Goal: Task Accomplishment & Management: Manage account settings

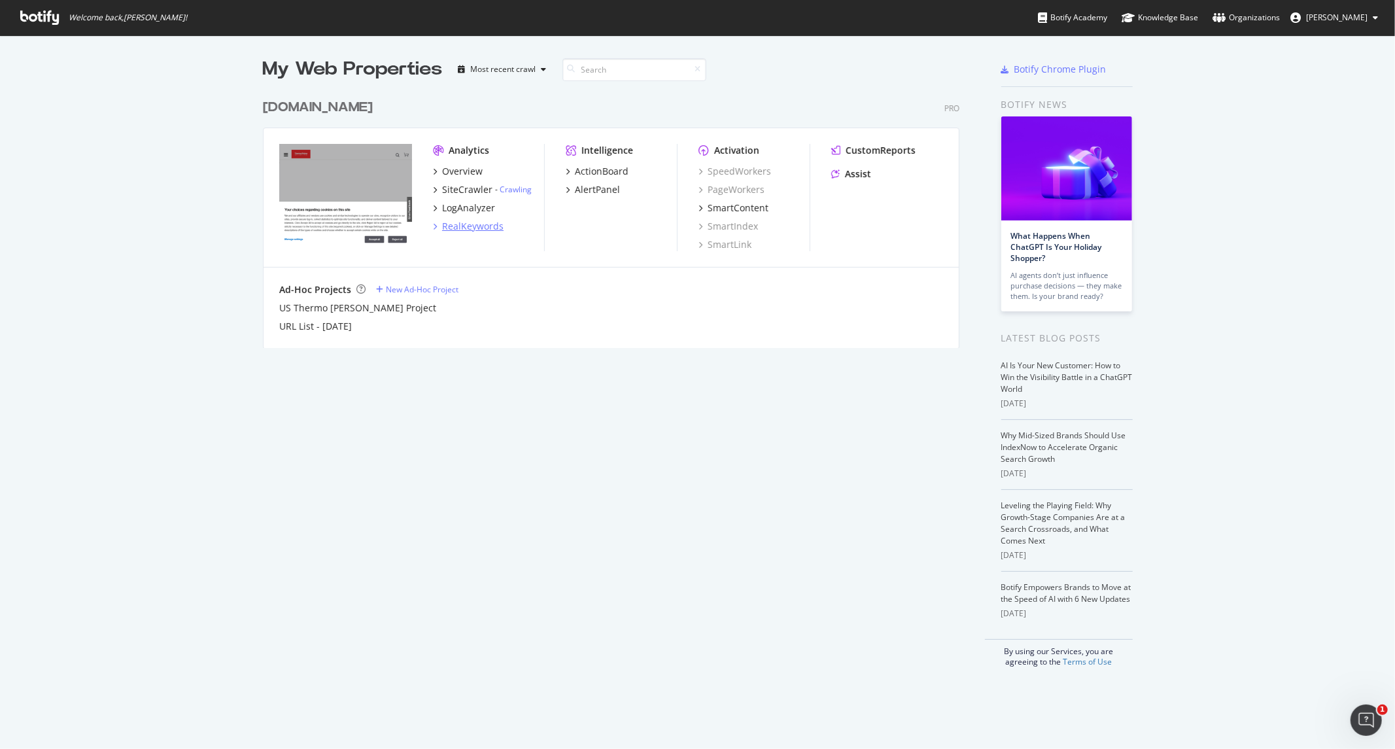
click at [481, 228] on div "RealKeywords" at bounding box center [472, 226] width 61 height 13
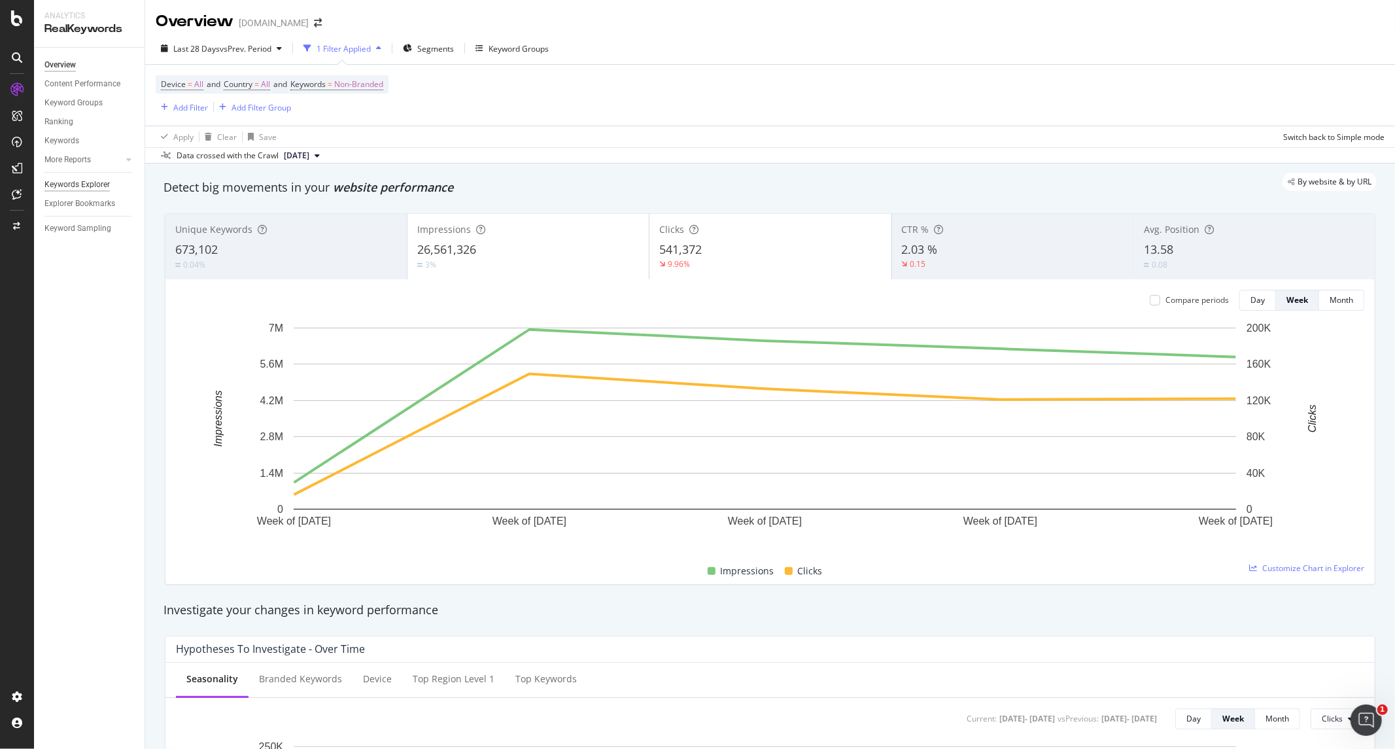
click at [93, 182] on div "Keywords Explorer" at bounding box center [76, 185] width 65 height 14
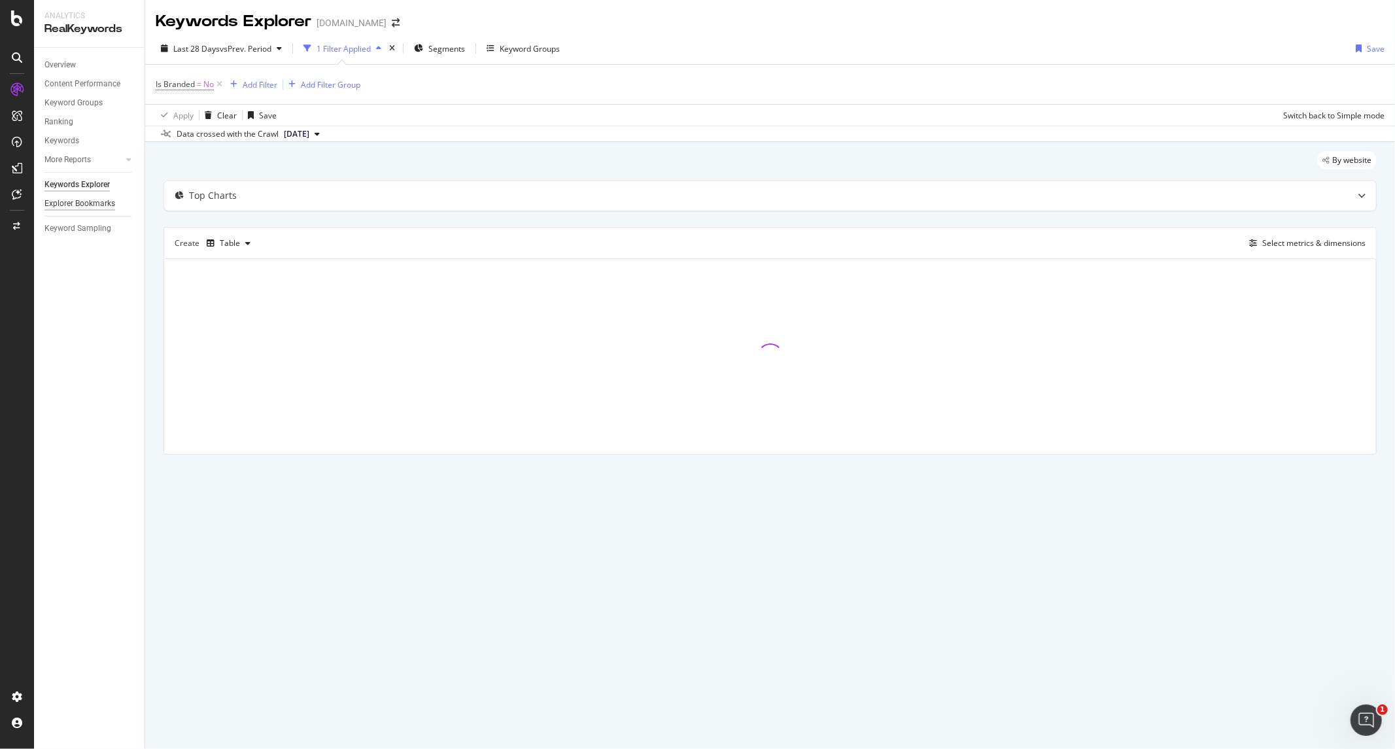
click at [67, 201] on div "Explorer Bookmarks" at bounding box center [79, 204] width 71 height 14
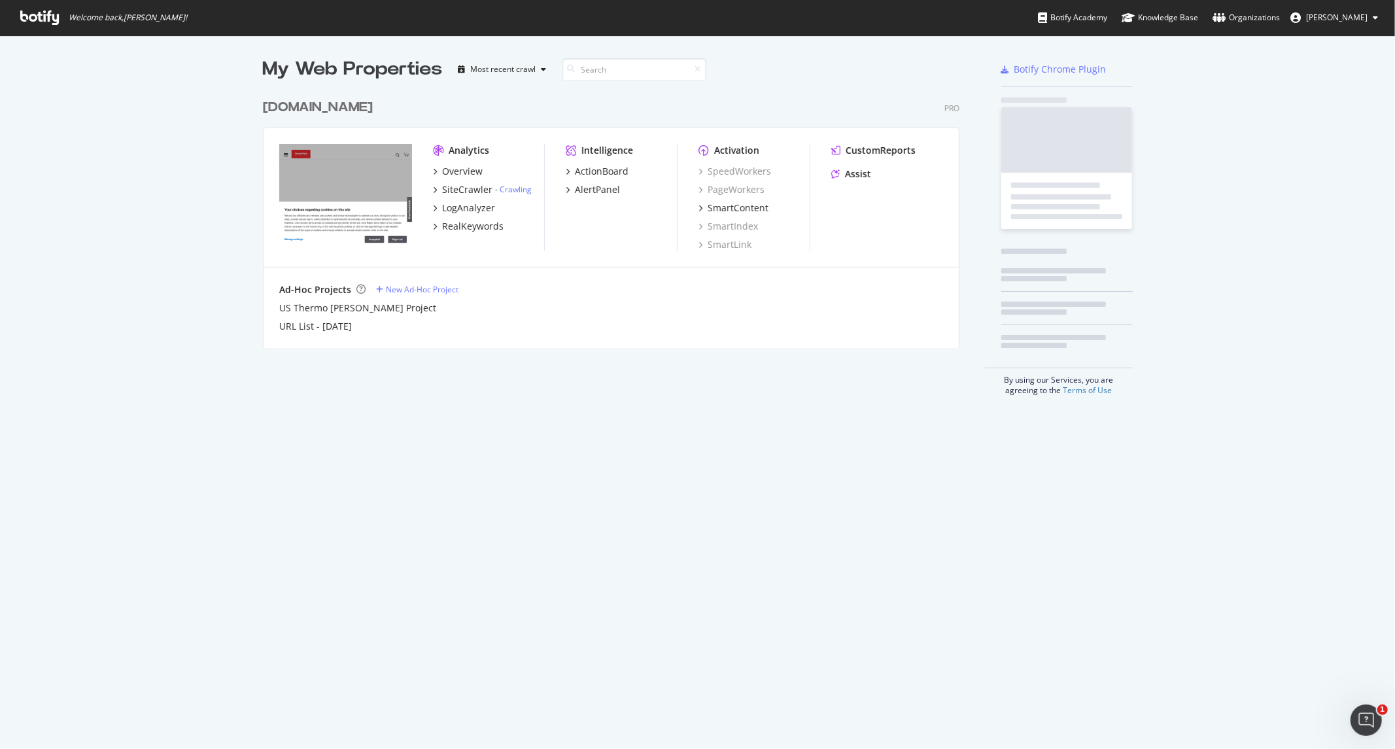
scroll to position [738, 1373]
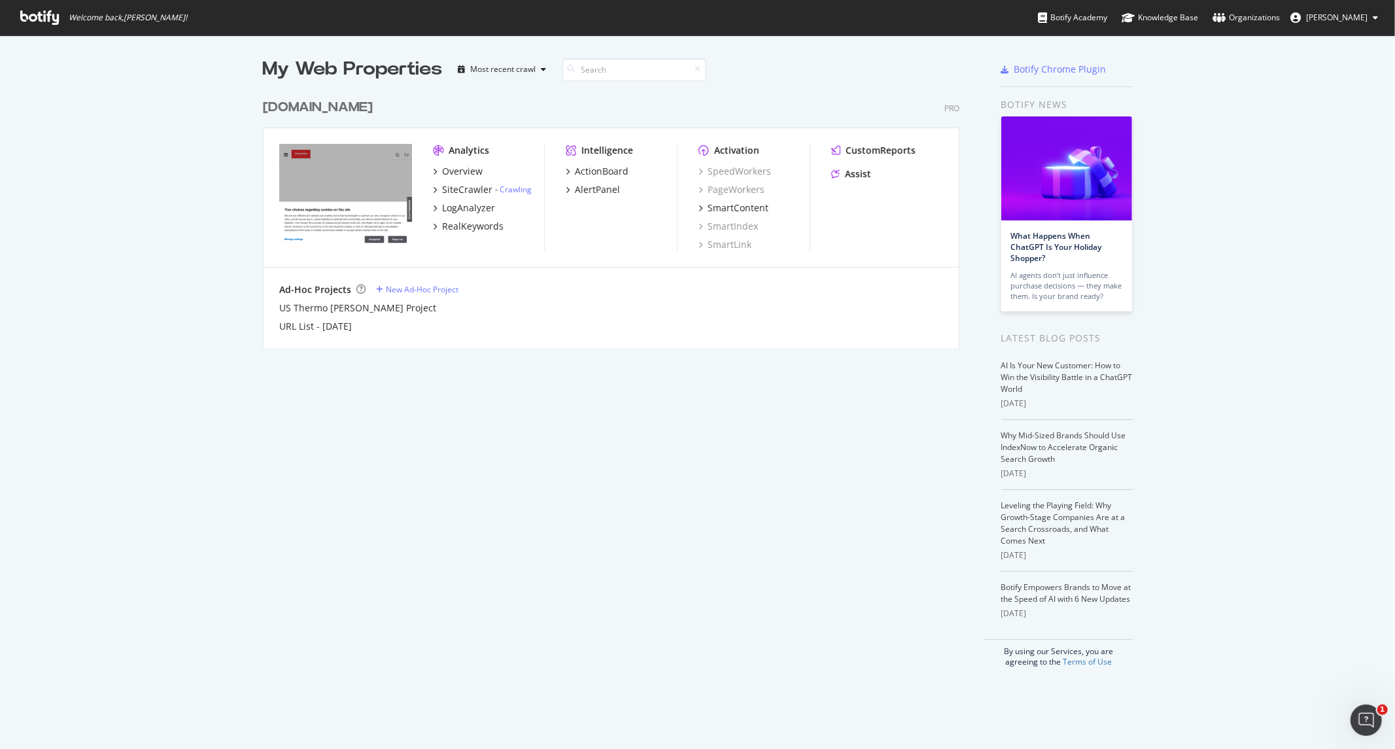
click at [452, 218] on div "Overview SiteCrawler - Crawling LogAnalyzer RealKeywords" at bounding box center [488, 199] width 111 height 68
click at [468, 228] on div "RealKeywords" at bounding box center [472, 226] width 61 height 13
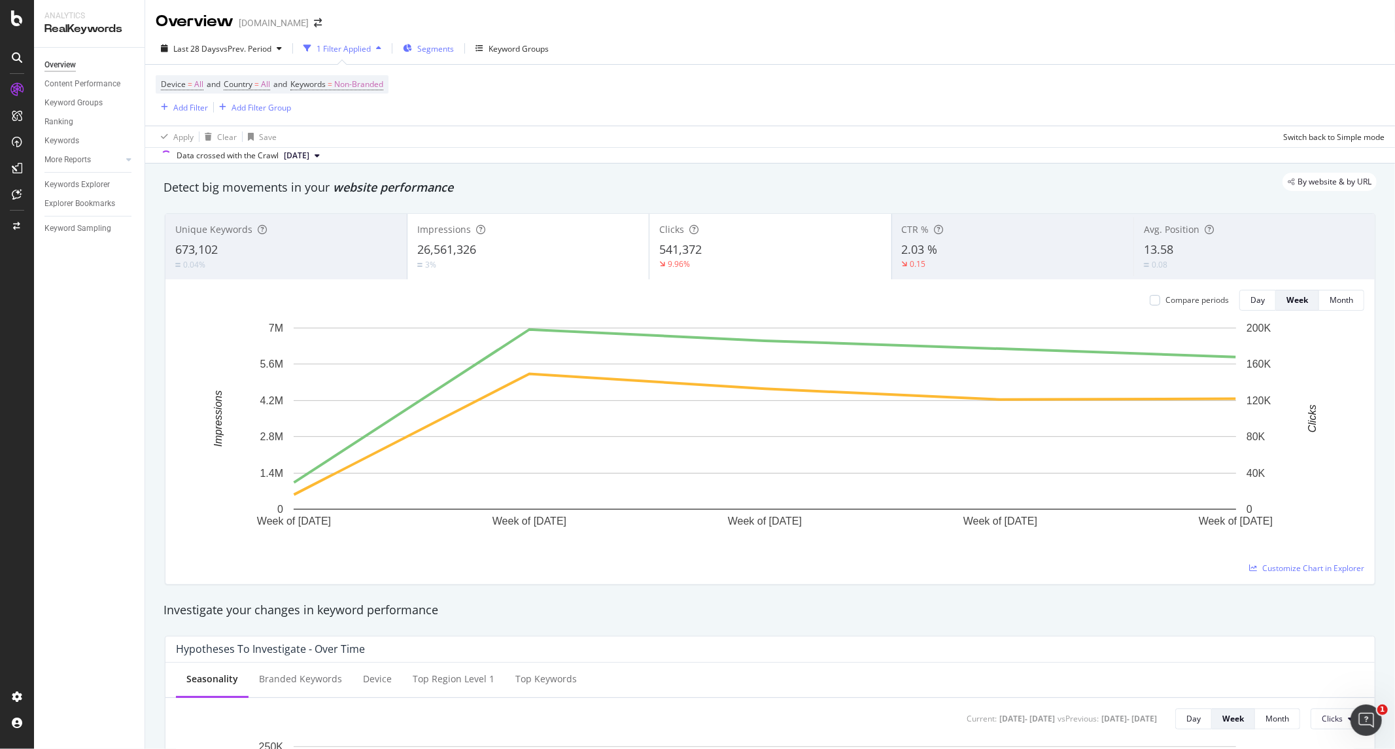
click at [425, 48] on span "Segments" at bounding box center [435, 48] width 37 height 11
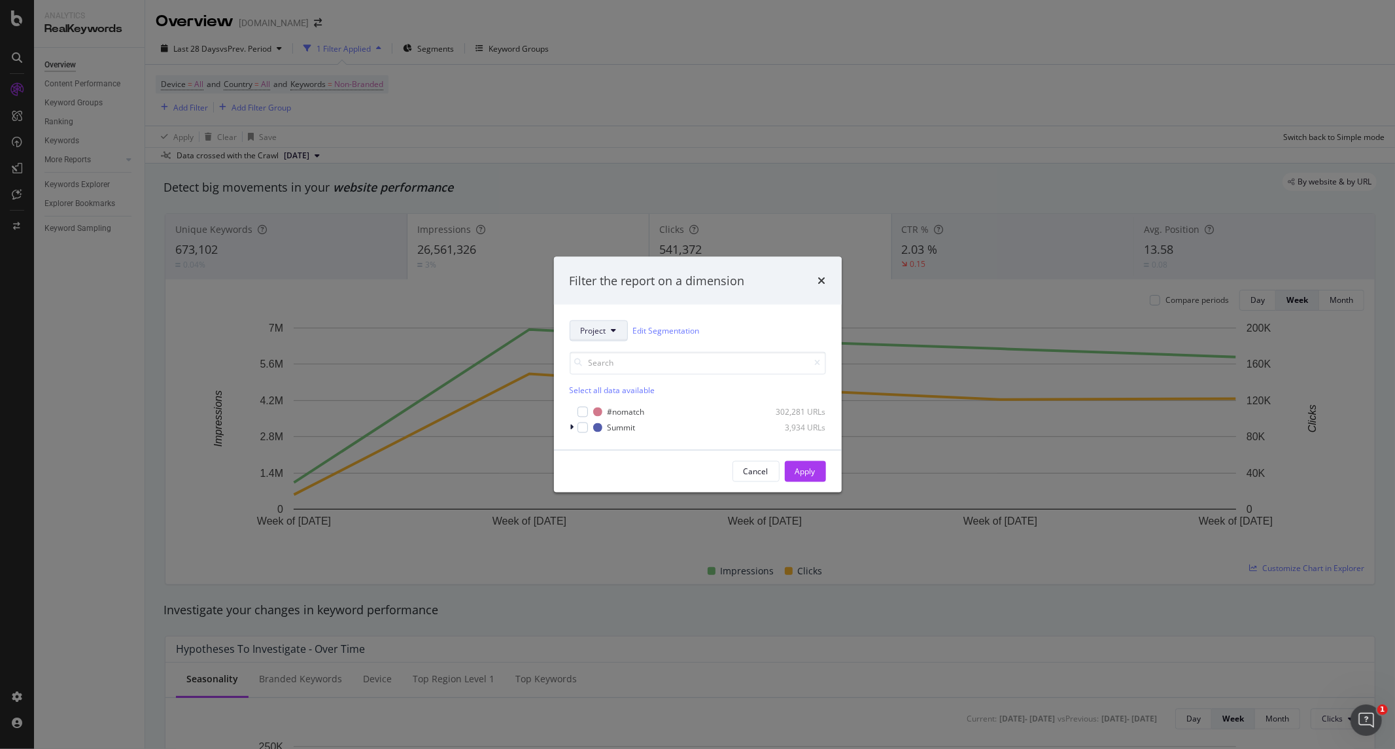
click at [613, 330] on icon "modal" at bounding box center [613, 331] width 5 height 8
click at [767, 279] on div "Filter the report on a dimension" at bounding box center [698, 280] width 256 height 17
click at [572, 429] on icon "modal" at bounding box center [572, 428] width 4 height 8
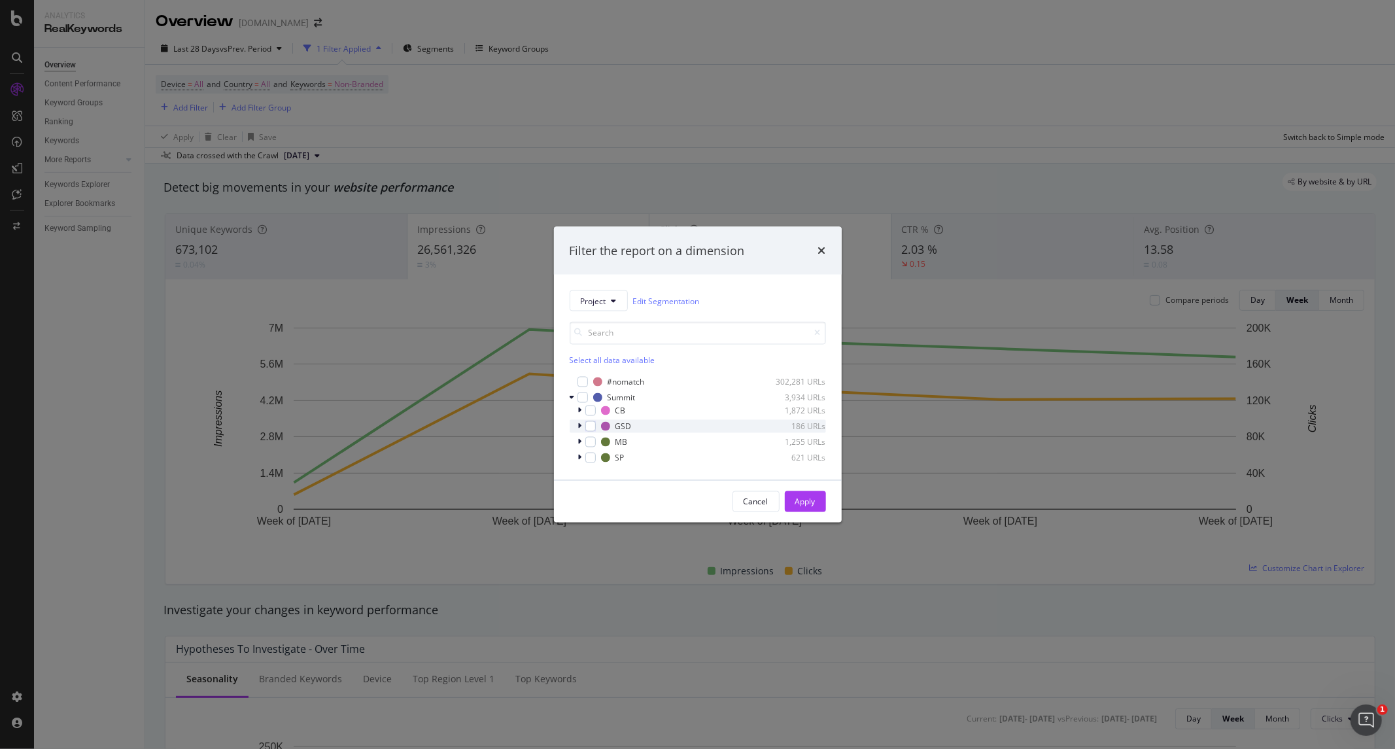
click at [581, 425] on icon "modal" at bounding box center [580, 426] width 4 height 8
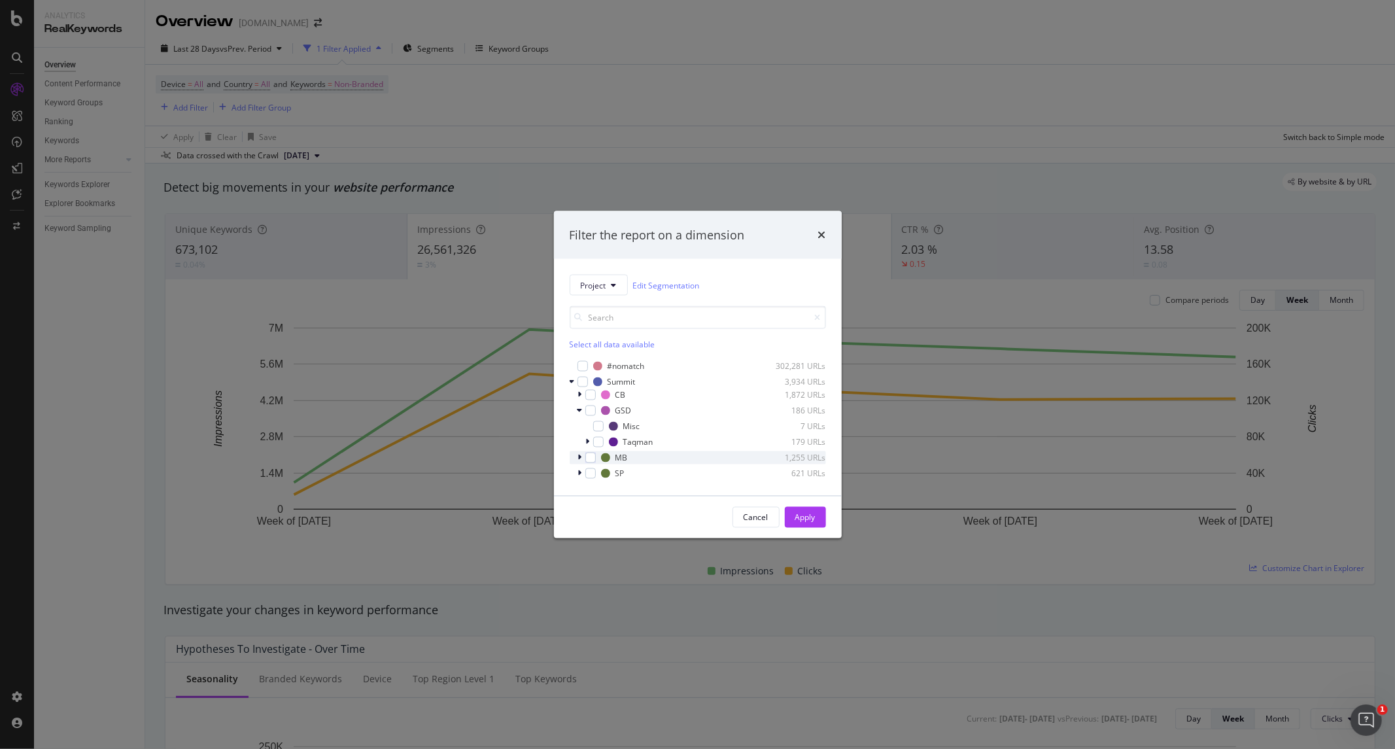
click at [581, 458] on icon "modal" at bounding box center [580, 458] width 4 height 8
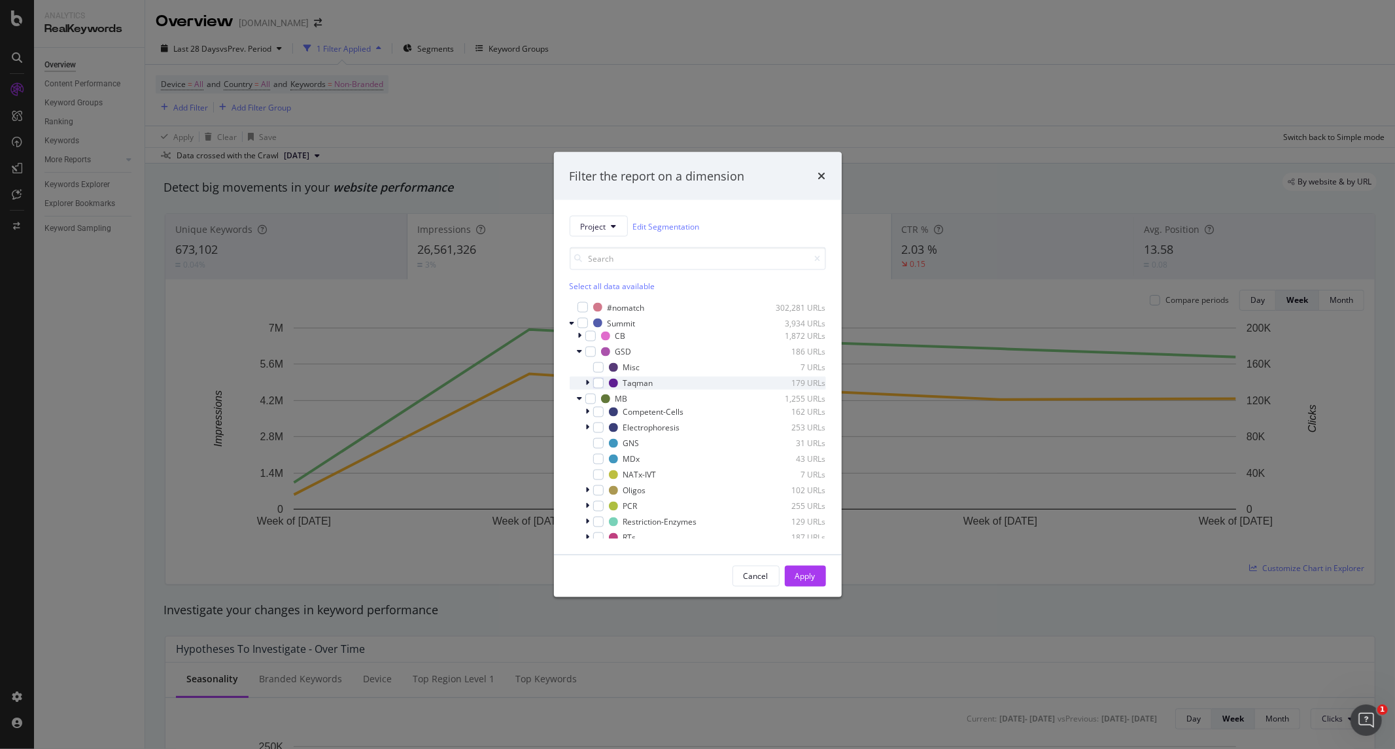
click at [587, 382] on icon "modal" at bounding box center [588, 383] width 4 height 8
click at [587, 382] on icon "modal" at bounding box center [587, 383] width 5 height 8
click at [756, 574] on div "Cancel" at bounding box center [755, 575] width 25 height 11
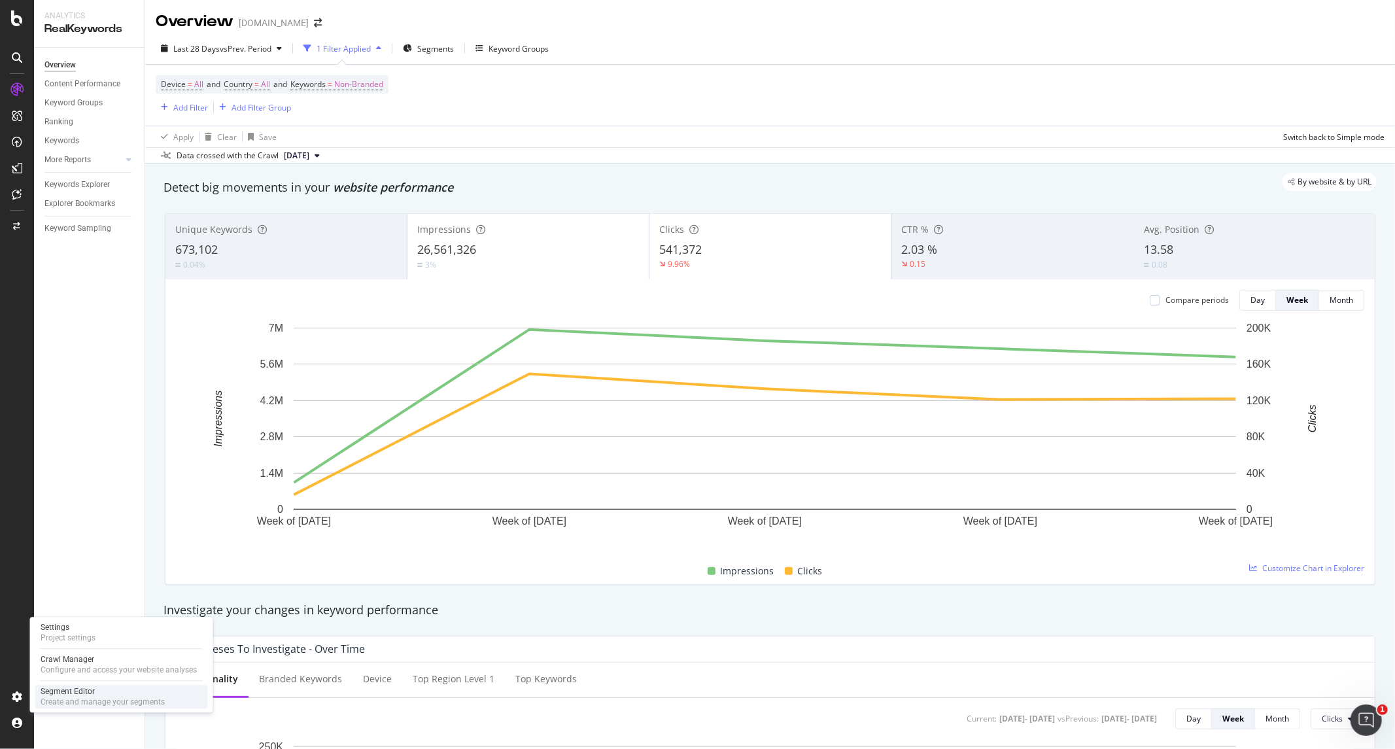
click at [106, 693] on div "Segment Editor" at bounding box center [103, 691] width 124 height 10
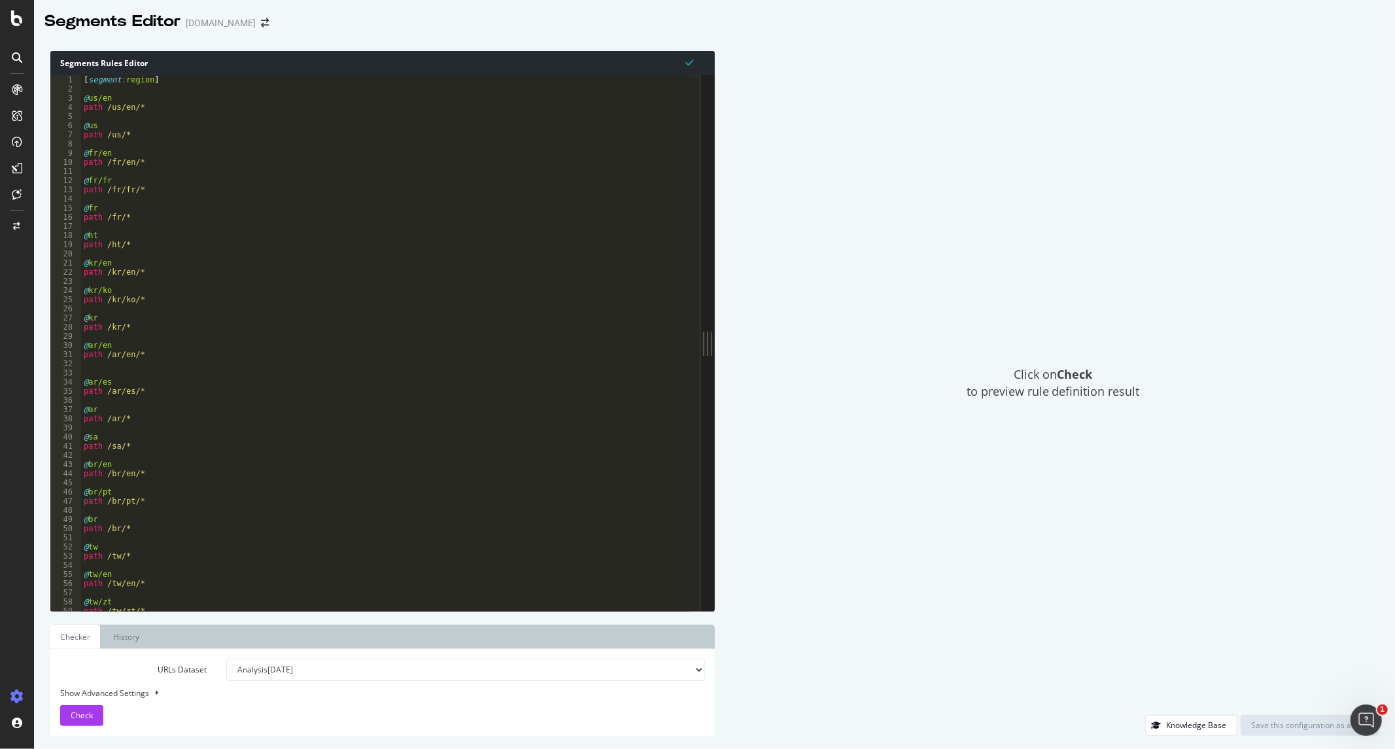
drag, startPoint x: 446, startPoint y: 343, endPoint x: 966, endPoint y: 313, distance: 521.4
click at [966, 313] on div "Segments Rules Editor 1 2 3 4 5 6 7 8 9 10 11 12 13 14 15 16 17 18 19 20 21 22 …" at bounding box center [714, 393] width 1361 height 711
click at [375, 59] on div "Segments Rules Editor" at bounding box center [382, 63] width 664 height 24
click at [392, 89] on div "[ segment : region ] @ us/en path /us/en/* @ us path /us/* @ fr/en path /fr/en/…" at bounding box center [773, 346] width 1384 height 543
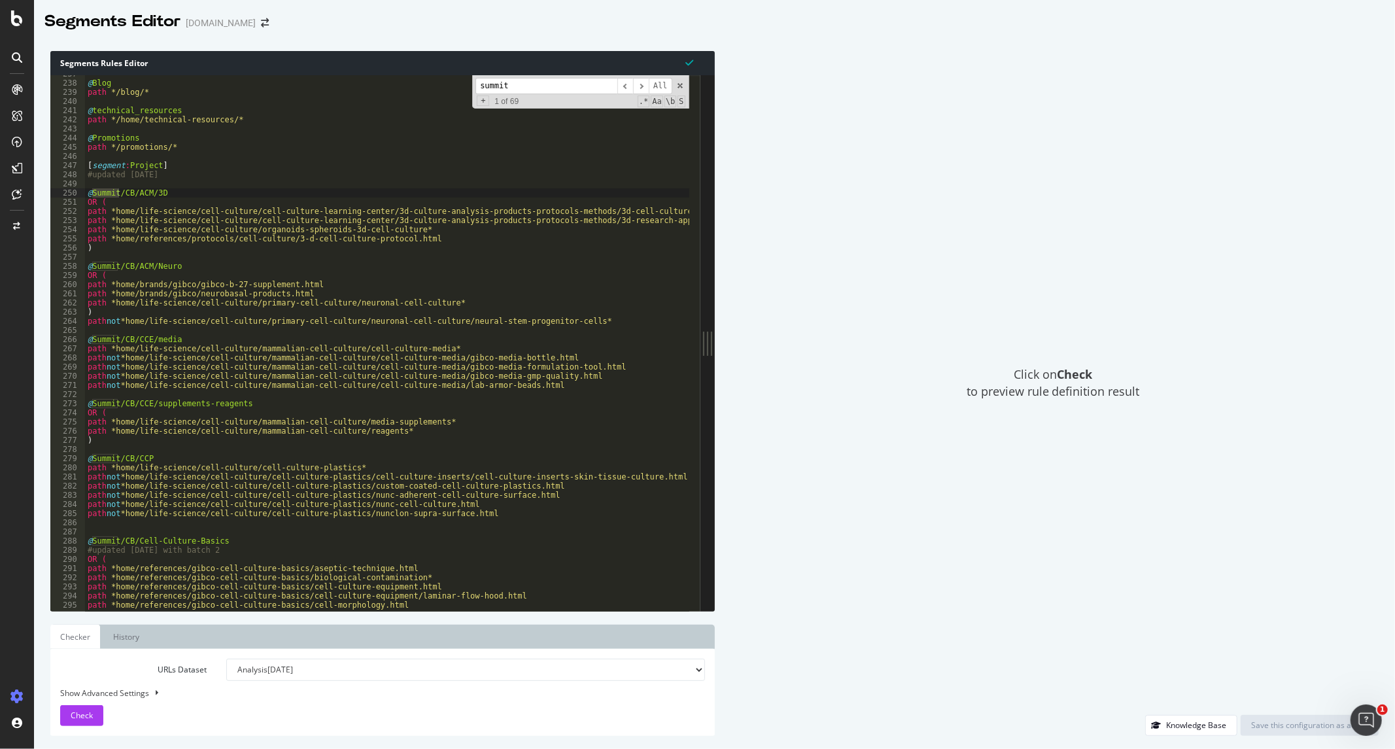
scroll to position [1885, 0]
type input "summit"
drag, startPoint x: 94, startPoint y: 164, endPoint x: 120, endPoint y: 161, distance: 25.7
click at [120, 161] on div "@ Blog path */blog/* @ technical_resources path */home/technical-resources/* @ …" at bounding box center [777, 340] width 1384 height 543
type textarea "[segment:Project]"
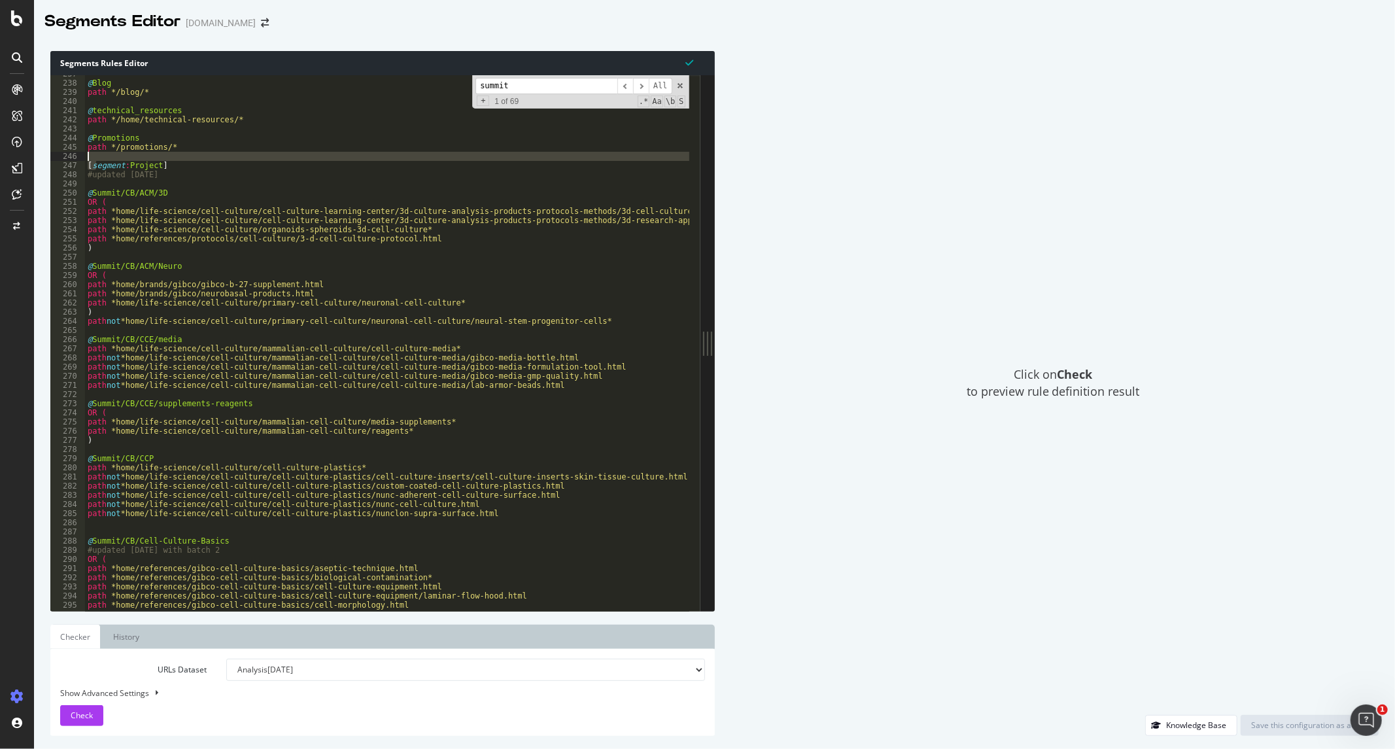
click at [205, 160] on div "@ Blog path */blog/* @ technical_resources path */home/technical-resources/* @ …" at bounding box center [387, 343] width 604 height 536
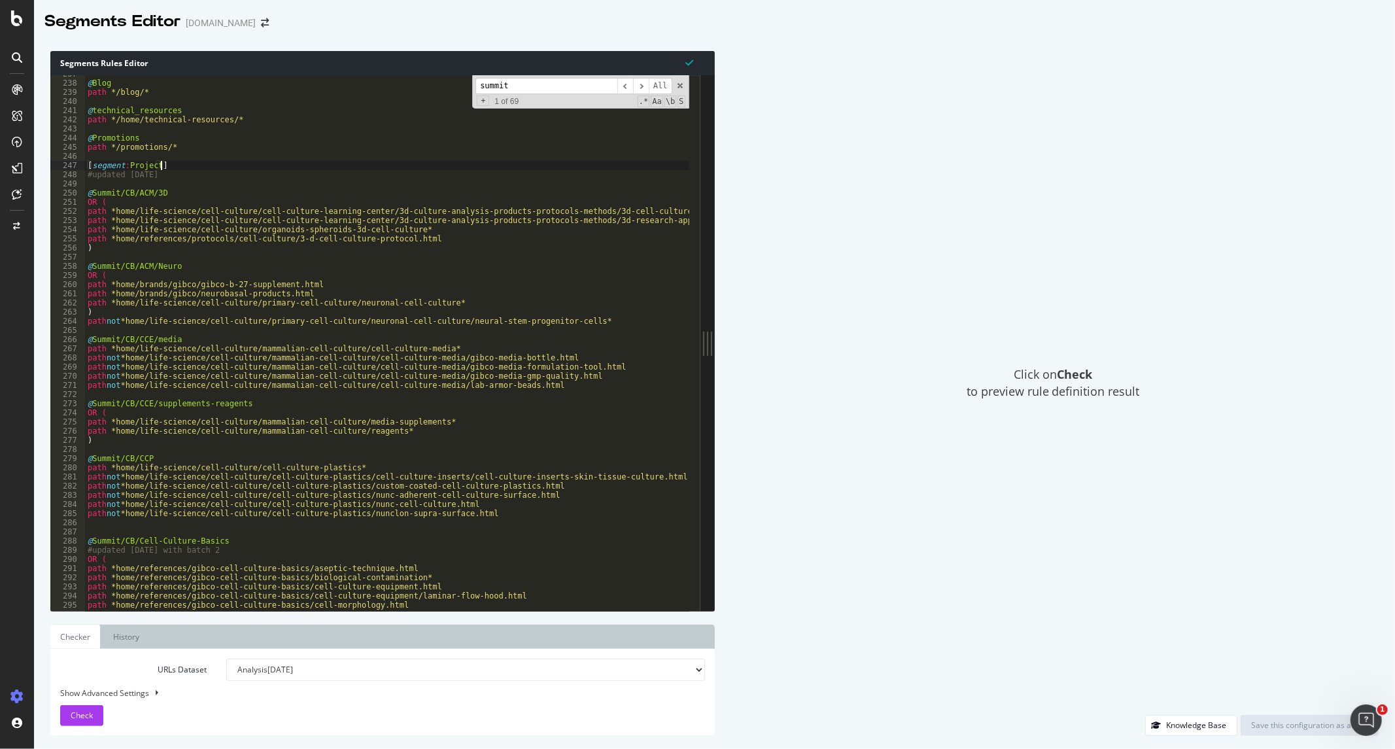
click at [199, 166] on div "@ Blog path */blog/* @ technical_resources path */home/technical-resources/* @ …" at bounding box center [777, 340] width 1384 height 543
drag, startPoint x: 151, startPoint y: 417, endPoint x: 334, endPoint y: 415, distance: 183.1
click at [334, 416] on div "@ Blog path */blog/* @ technical_resources path */home/technical-resources/* @ …" at bounding box center [777, 340] width 1384 height 543
click at [462, 421] on div "@ Blog path */blog/* @ technical_resources path */home/technical-resources/* @ …" at bounding box center [777, 340] width 1384 height 543
drag, startPoint x: 460, startPoint y: 421, endPoint x: 186, endPoint y: 430, distance: 274.8
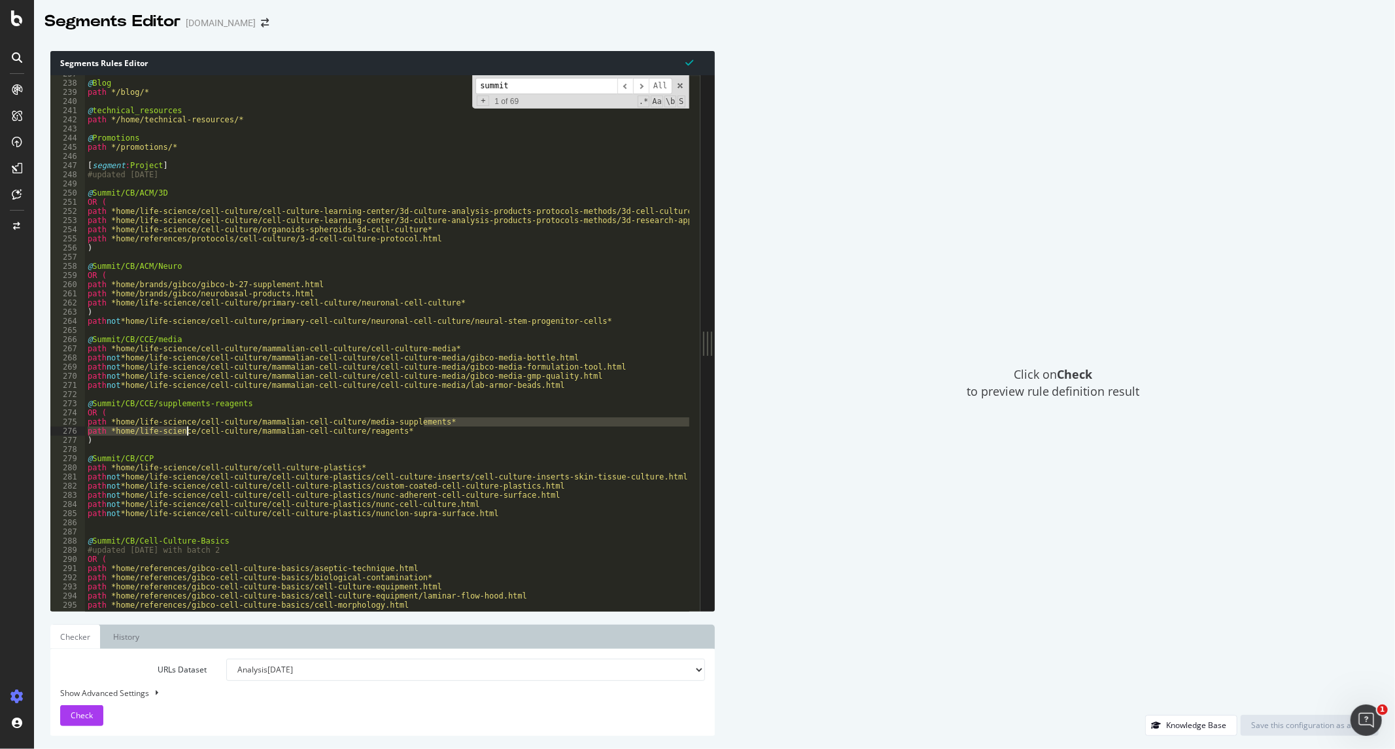
click at [186, 430] on div "@ Blog path */blog/* @ technical_resources path */home/technical-resources/* @ …" at bounding box center [777, 340] width 1384 height 543
click at [194, 422] on div "@ Blog path */blog/* @ technical_resources path */home/technical-resources/* @ …" at bounding box center [777, 340] width 1384 height 543
drag, startPoint x: 305, startPoint y: 284, endPoint x: 118, endPoint y: 284, distance: 187.7
click at [118, 284] on div "@ Blog path */blog/* @ technical_resources path */home/technical-resources/* @ …" at bounding box center [777, 340] width 1384 height 543
click at [305, 284] on div "@ Blog path */blog/* @ technical_resources path */home/technical-resources/* @ …" at bounding box center [387, 343] width 604 height 536
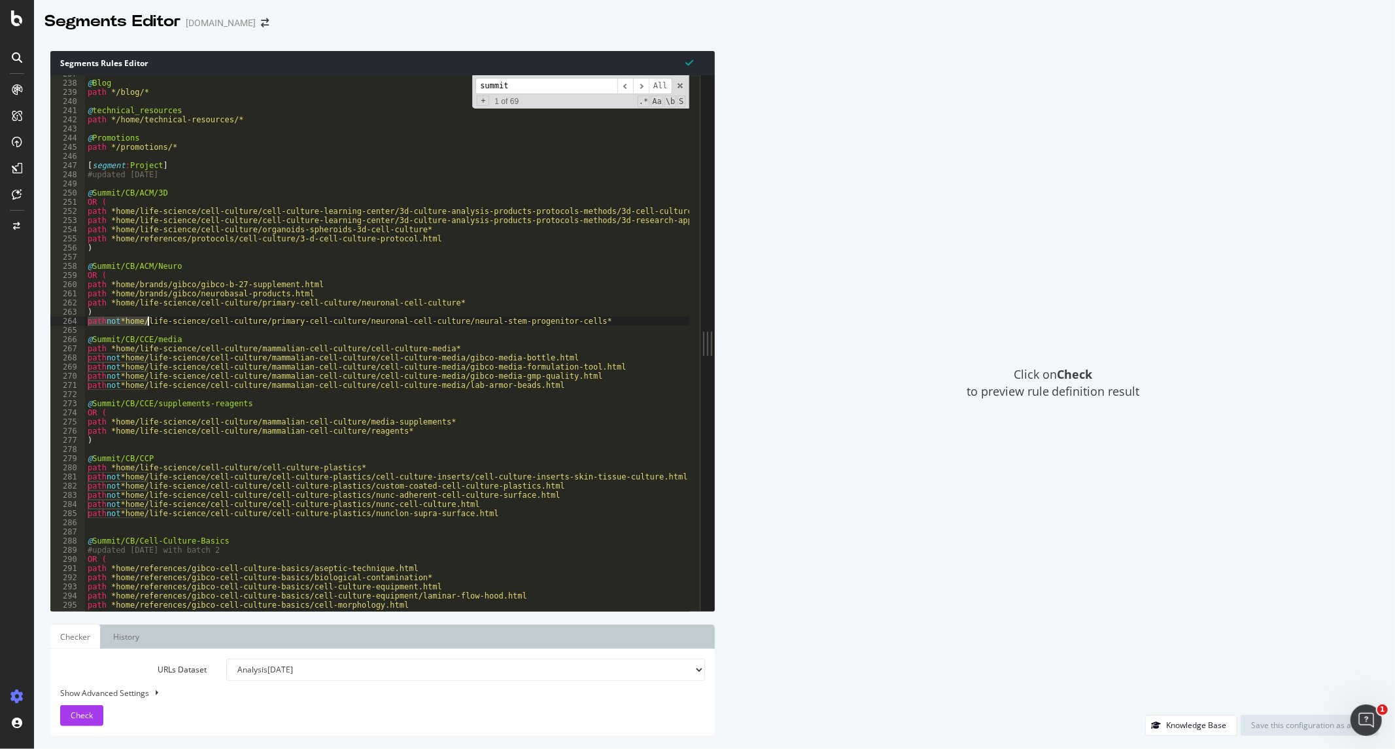
drag, startPoint x: 88, startPoint y: 322, endPoint x: 148, endPoint y: 322, distance: 60.2
click at [148, 322] on div "@ Blog path */blog/* @ technical_resources path */home/technical-resources/* @ …" at bounding box center [777, 340] width 1384 height 543
drag, startPoint x: 428, startPoint y: 418, endPoint x: 257, endPoint y: 424, distance: 170.7
click at [257, 424] on div "@ Blog path */blog/* @ technical_resources path */home/technical-resources/* @ …" at bounding box center [777, 340] width 1384 height 543
click at [154, 324] on div "@ Blog path */blog/* @ technical_resources path */home/technical-resources/* @ …" at bounding box center [777, 340] width 1384 height 543
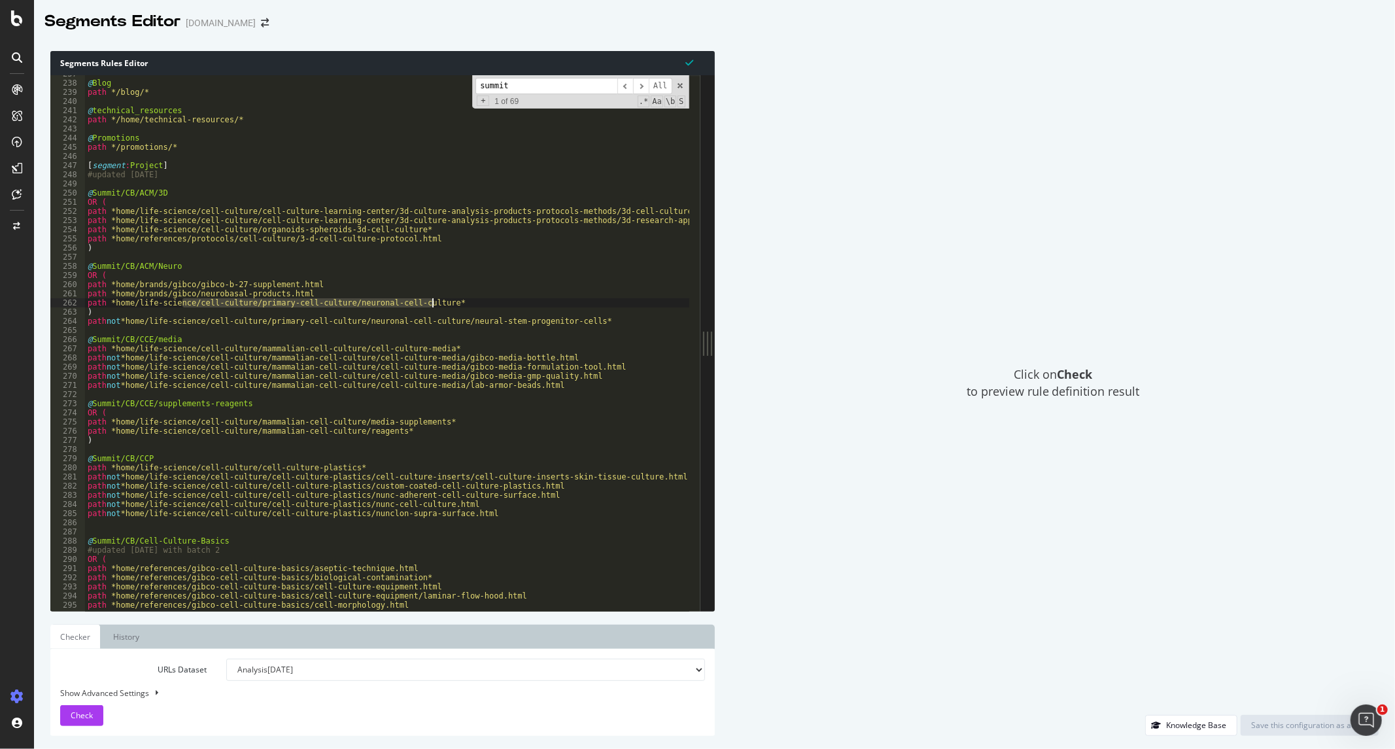
drag, startPoint x: 180, startPoint y: 302, endPoint x: 439, endPoint y: 299, distance: 258.3
click at [439, 299] on div "@ Blog path */blog/* @ technical_resources path */home/technical-resources/* @ …" at bounding box center [777, 340] width 1384 height 543
click at [376, 322] on div "@ Blog path */blog/* @ technical_resources path */home/technical-resources/* @ …" at bounding box center [777, 340] width 1384 height 543
drag, startPoint x: 481, startPoint y: 318, endPoint x: 568, endPoint y: 322, distance: 86.4
click at [568, 322] on div "@ Blog path */blog/* @ technical_resources path */home/technical-resources/* @ …" at bounding box center [777, 340] width 1384 height 543
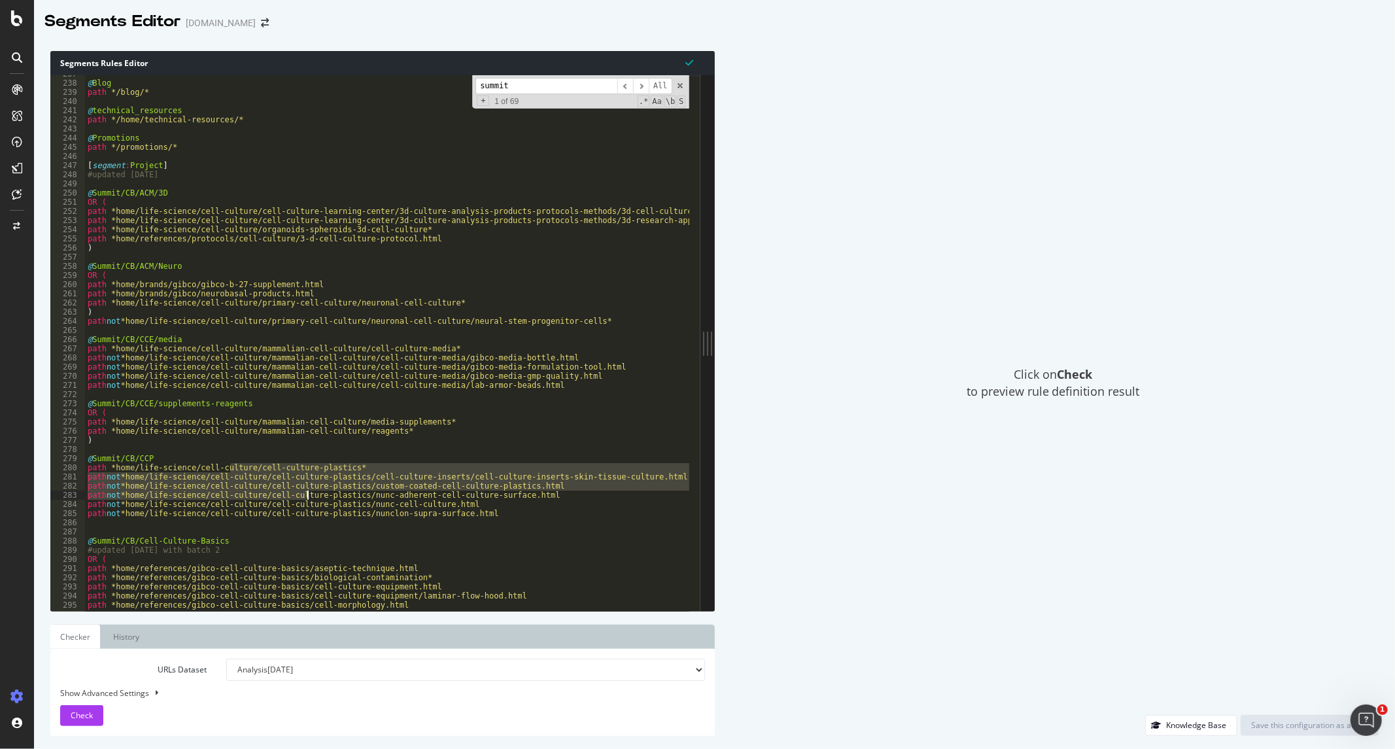
drag, startPoint x: 228, startPoint y: 465, endPoint x: 306, endPoint y: 498, distance: 85.3
click at [306, 498] on div "@ Blog path */blog/* @ technical_resources path */home/technical-resources/* @ …" at bounding box center [777, 340] width 1384 height 543
type textarea "path not *home/life-science/cell-culture/cell-culture-plastics/custom-coated-ce…"
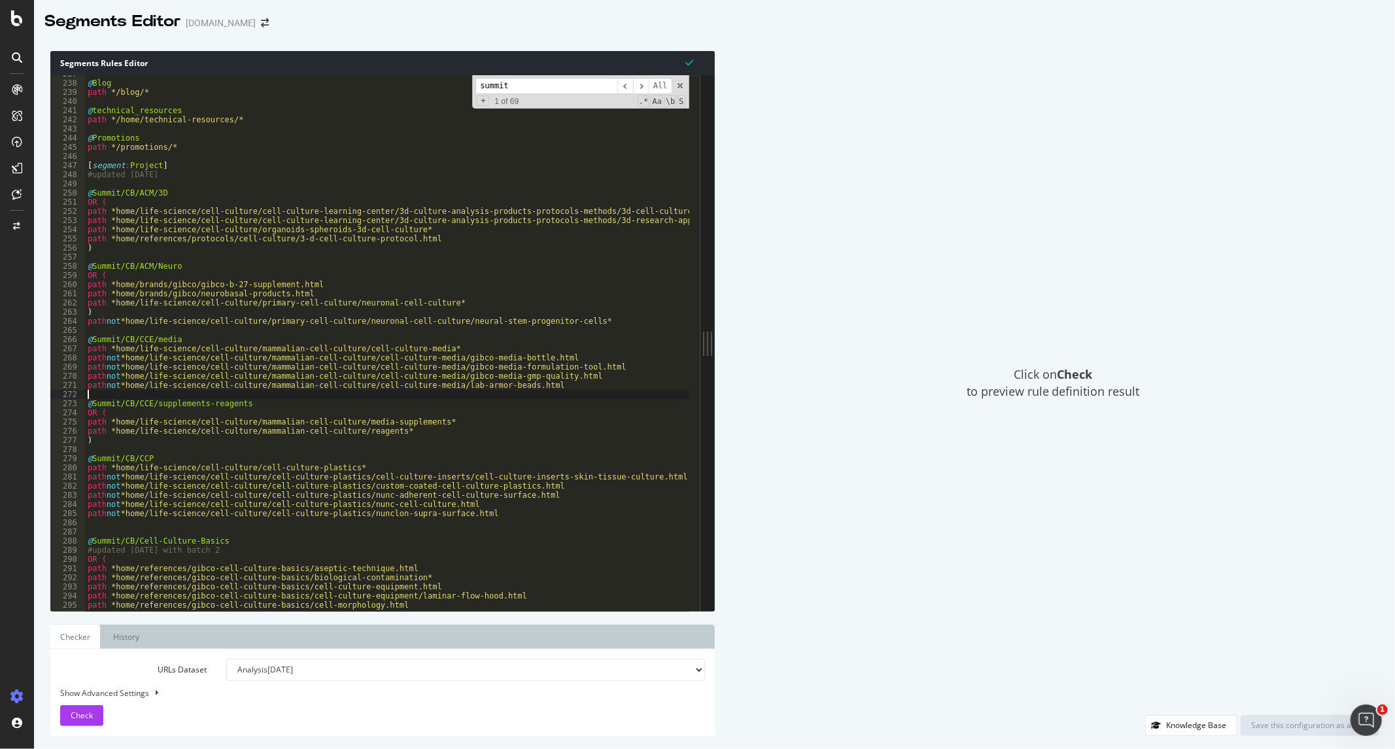
click at [604, 392] on div "@ Blog path */blog/* @ technical_resources path */home/technical-resources/* @ …" at bounding box center [777, 340] width 1384 height 543
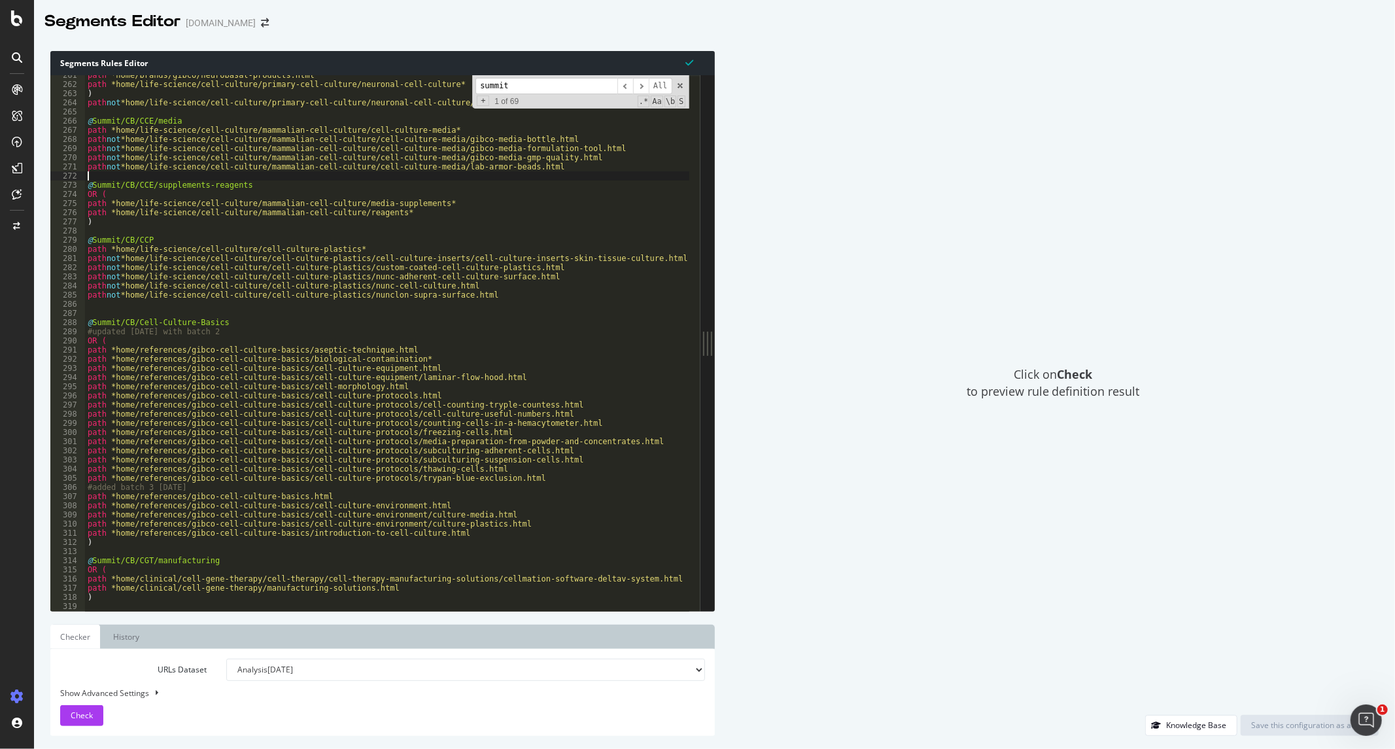
scroll to position [2113, 0]
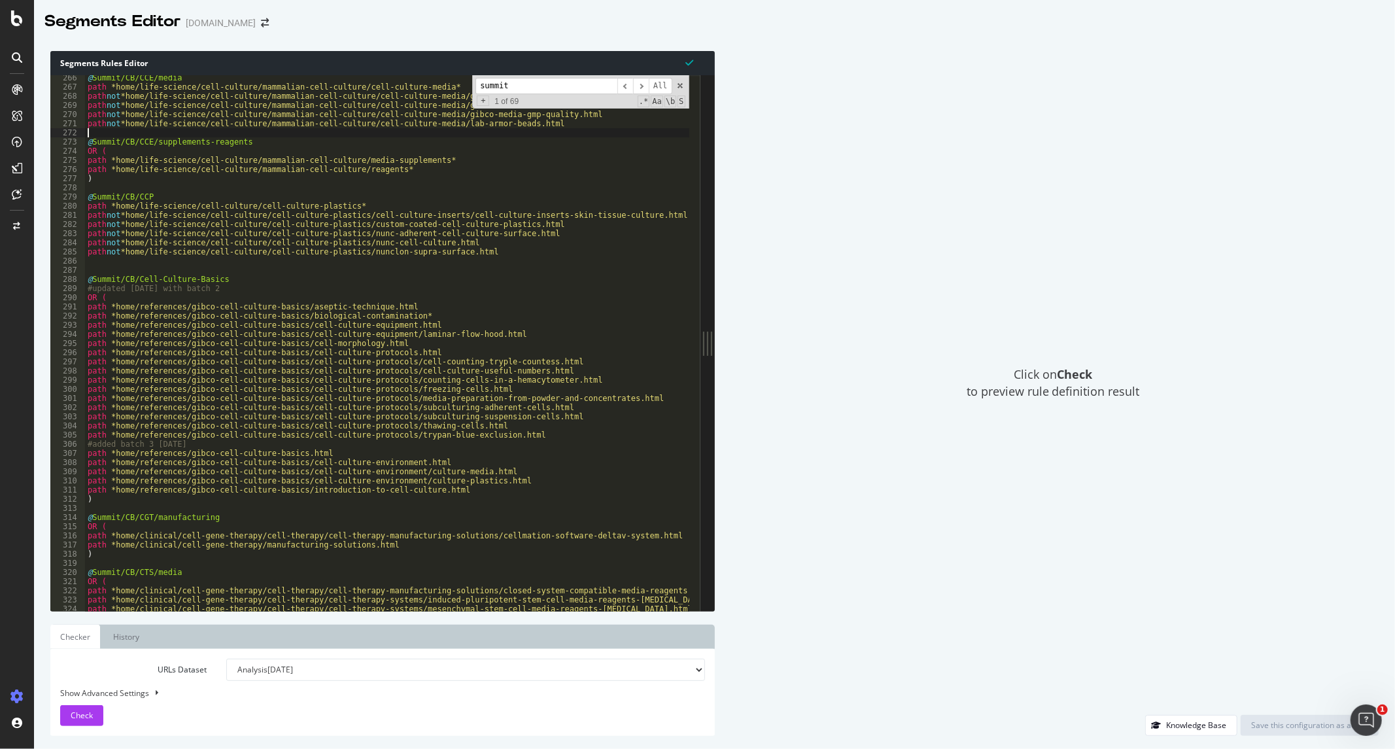
click at [209, 288] on div "@ Summit/CB/CCE/media path *home/life-science/cell-culture/mammalian-cell-cultu…" at bounding box center [777, 344] width 1384 height 543
drag, startPoint x: 184, startPoint y: 437, endPoint x: 99, endPoint y: 445, distance: 86.1
click at [99, 445] on div "@ Summit/CB/CCE/media path *home/life-science/cell-culture/mammalian-cell-cultu…" at bounding box center [777, 344] width 1384 height 543
click at [146, 449] on div "@ Summit/CB/CCE/media path *home/life-science/cell-culture/mammalian-cell-cultu…" at bounding box center [777, 344] width 1384 height 543
type textarea "#added batch 3 [DATE]"
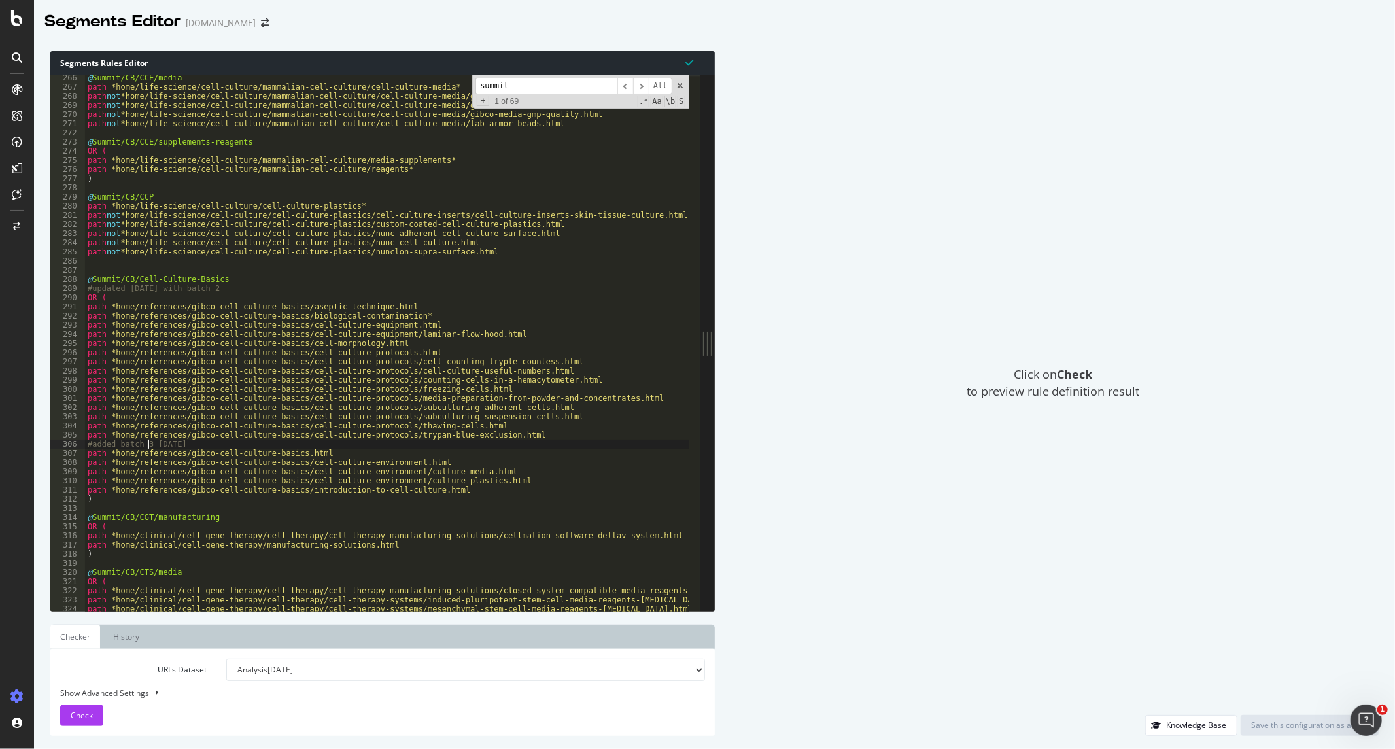
click at [220, 445] on div "@ Summit/CB/CCE/media path *home/life-science/cell-culture/mammalian-cell-cultu…" at bounding box center [777, 344] width 1384 height 543
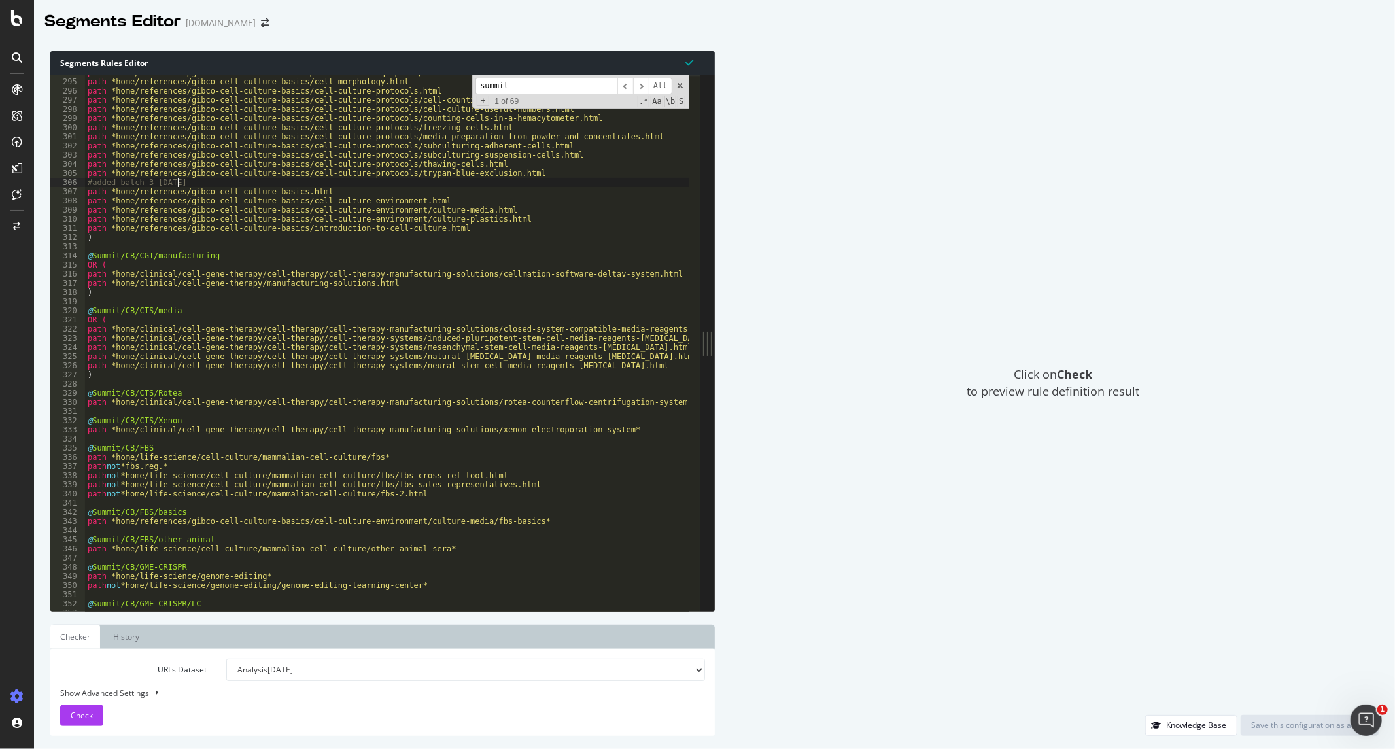
scroll to position [2339, 0]
drag, startPoint x: 518, startPoint y: 81, endPoint x: 467, endPoint y: 83, distance: 51.0
click at [467, 83] on div "path *home/references/gibco-cell-culture-basics/cell-culture-equipment/laminar-…" at bounding box center [387, 343] width 604 height 536
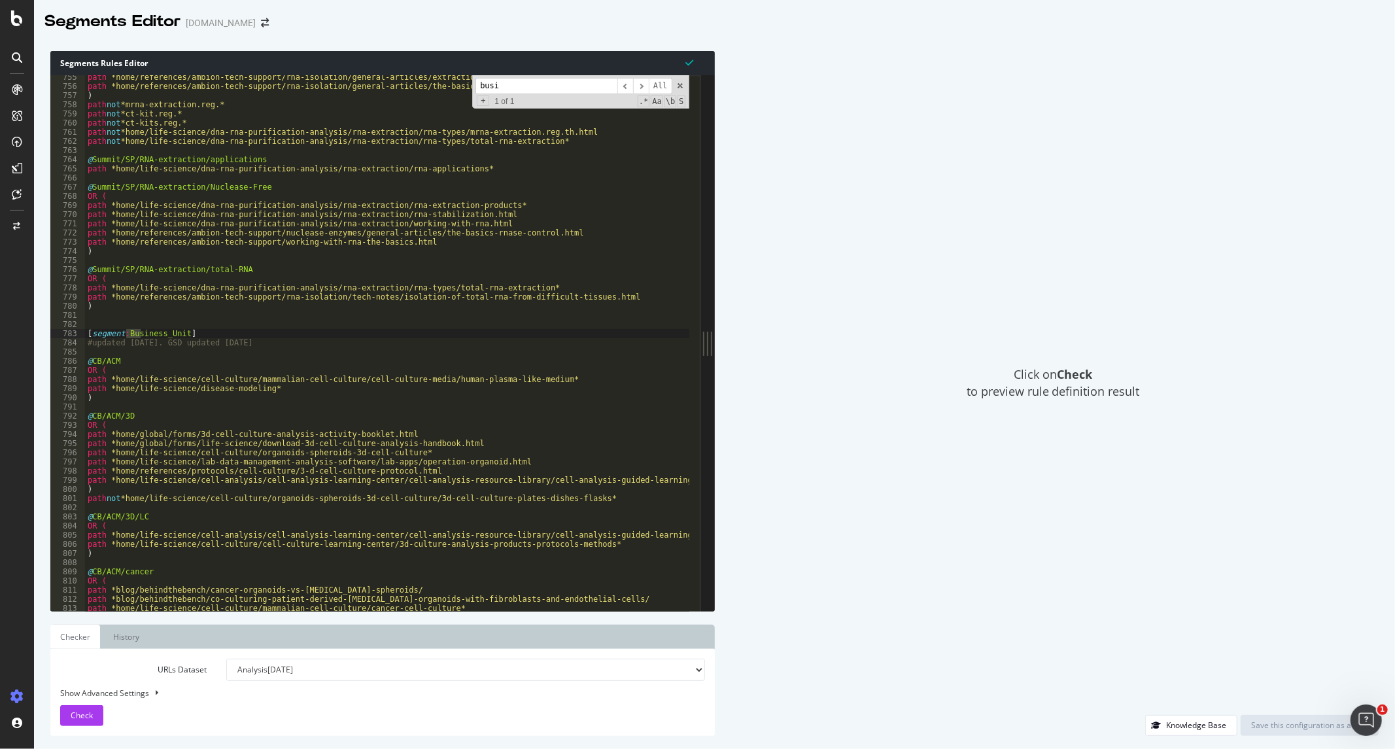
scroll to position [6008, 0]
type input "business"
click at [141, 332] on div "path *home/references/ambion-tech-support/rna-isolation/general-articles/extrac…" at bounding box center [387, 343] width 604 height 536
click at [277, 341] on div "path *home/references/ambion-tech-support/rna-isolation/general-articles/extrac…" at bounding box center [777, 344] width 1384 height 543
type textarea "#updated [DATE]. GSD updated [DATE]"
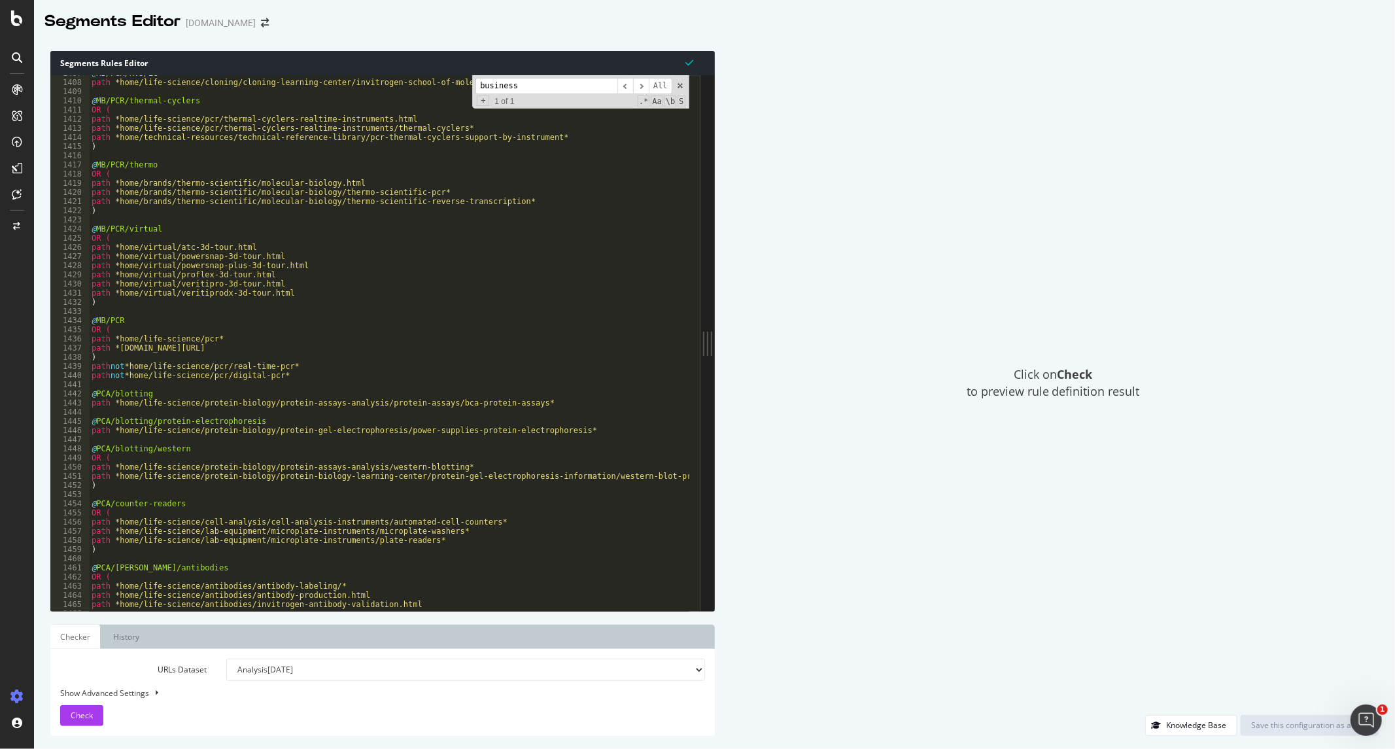
scroll to position [11014, 0]
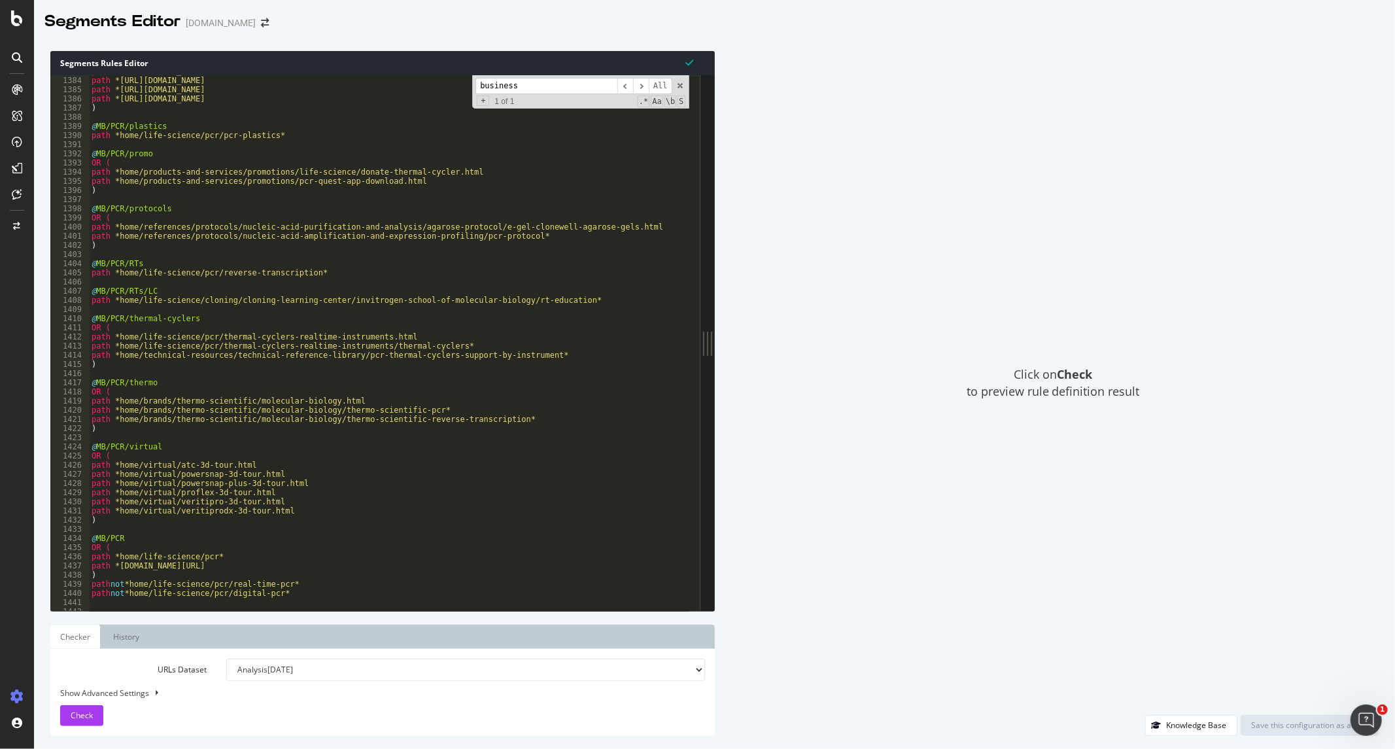
drag, startPoint x: 522, startPoint y: 86, endPoint x: 426, endPoint y: 80, distance: 95.6
click at [426, 80] on div "path *[URL][DOMAIN_NAME] path *[URL][DOMAIN_NAME] path *[URL][DOMAIN_NAME] path…" at bounding box center [389, 343] width 600 height 536
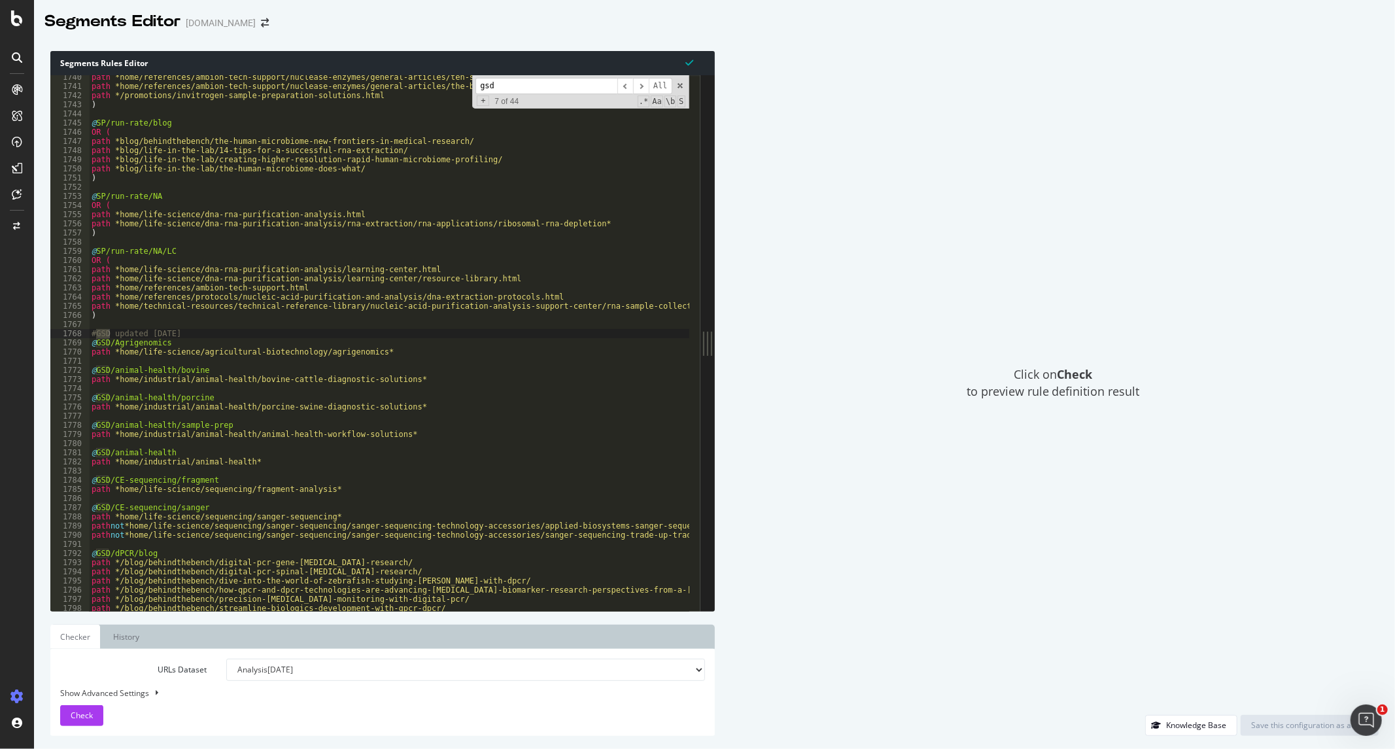
scroll to position [13853, 0]
type input "gsd"
type textarea "#GSD updated [DATE]"
click at [198, 330] on div "path *home/references/ambion-tech-support/nuclease-enzymes/general-articles/ten…" at bounding box center [781, 344] width 1384 height 543
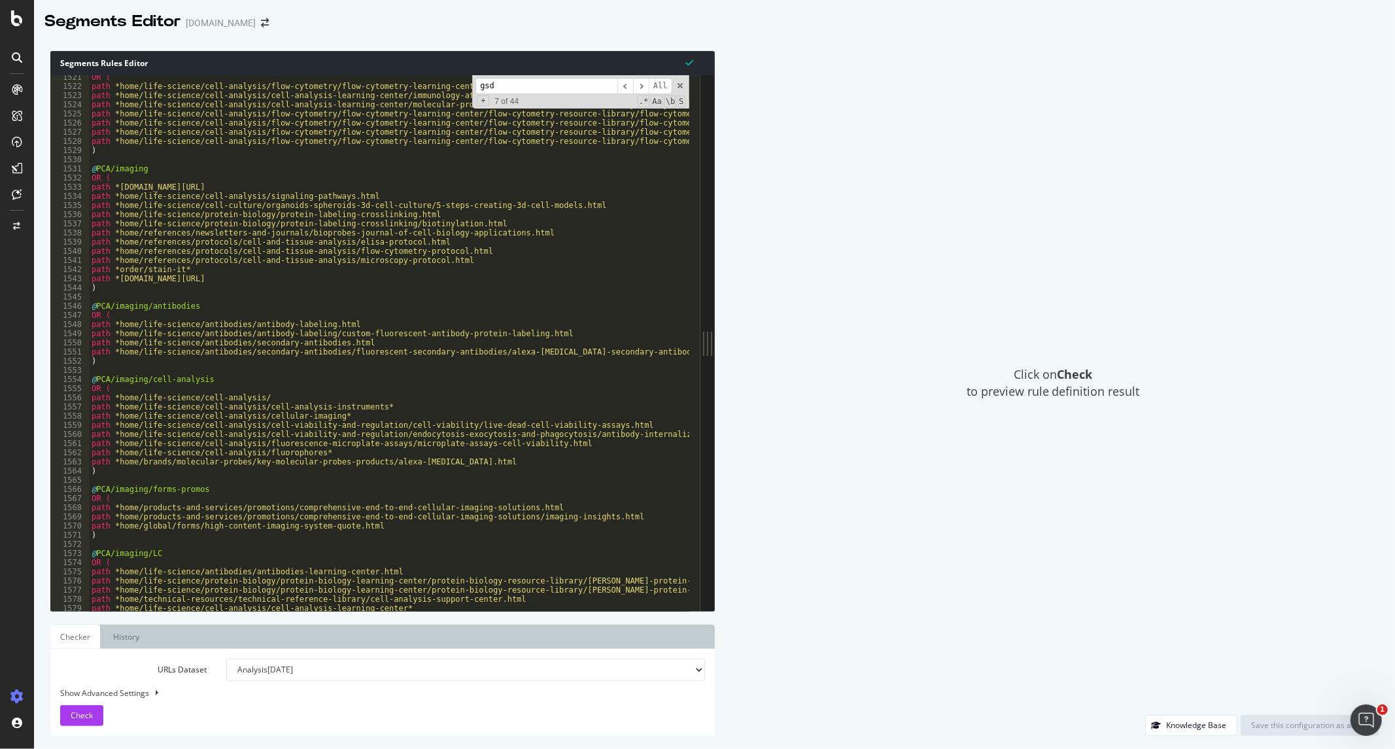
scroll to position [12108, 0]
drag, startPoint x: 505, startPoint y: 84, endPoint x: 456, endPoint y: 77, distance: 48.8
click at [456, 77] on div "OR ( path *home/life-science/cell-analysis/flow-cytometry/flow-cytometry-learni…" at bounding box center [389, 343] width 600 height 536
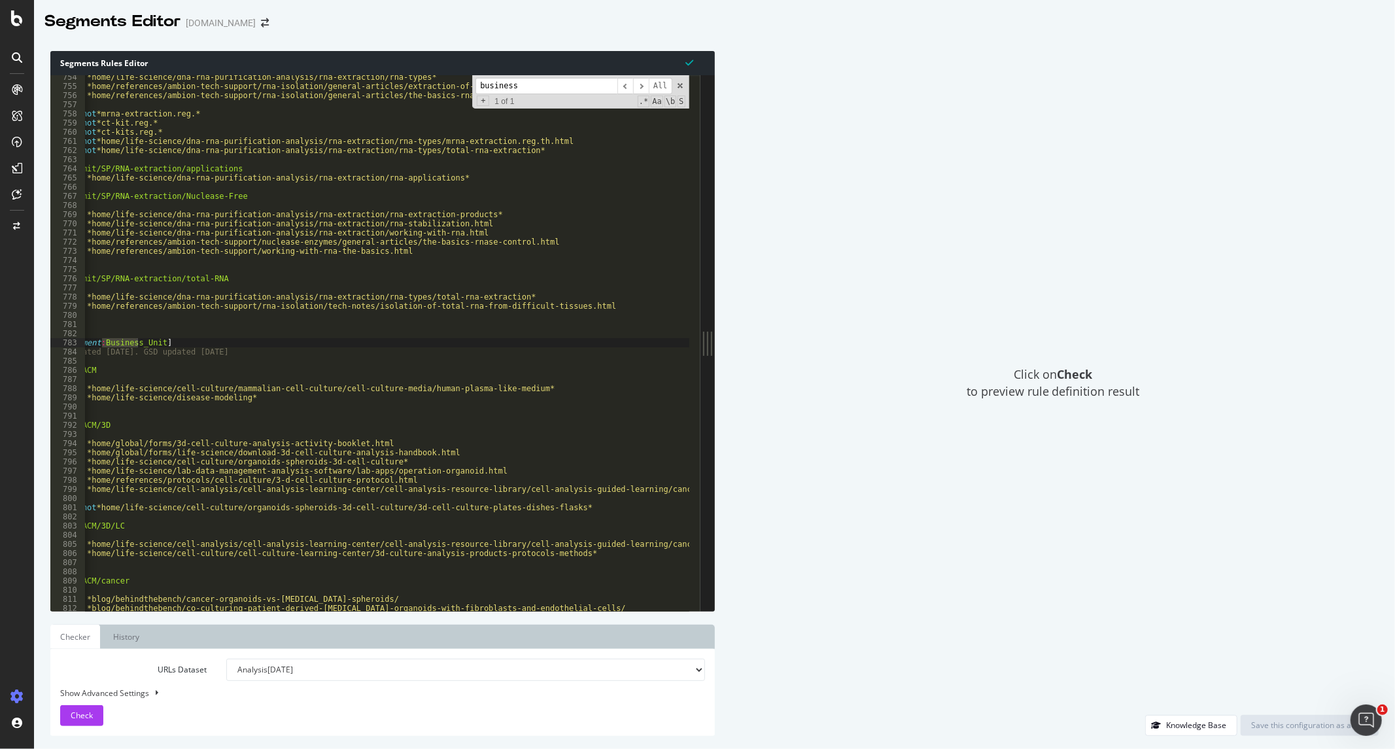
scroll to position [0, 0]
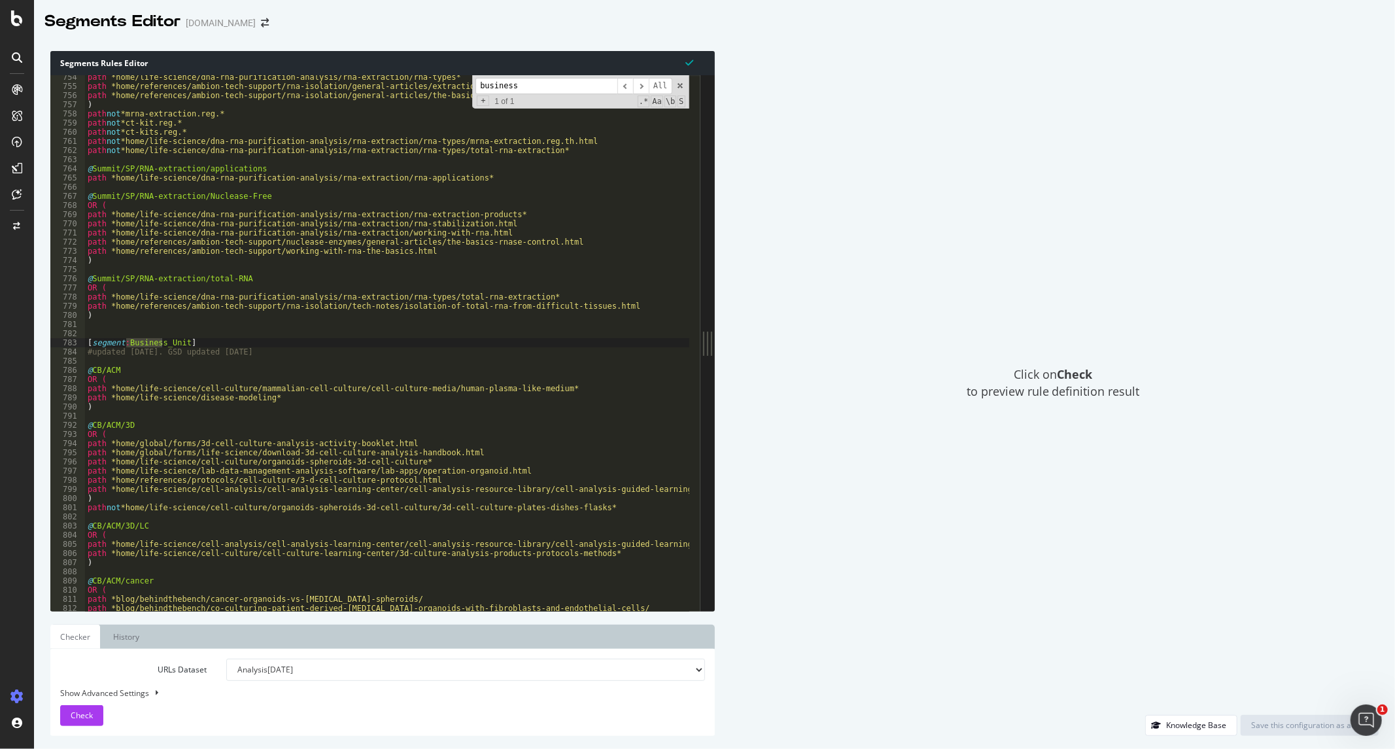
type input "business"
type textarea "#updated [DATE]. GSD updated [DATE]"
drag, startPoint x: 184, startPoint y: 352, endPoint x: 281, endPoint y: 350, distance: 97.4
click at [281, 350] on div "path *home/life-science/dna-rna-purification-analysis/rna-extraction/rna-types*…" at bounding box center [777, 344] width 1384 height 543
click at [88, 362] on div "path *home/life-science/dna-rna-purification-analysis/rna-extraction/rna-types*…" at bounding box center [777, 344] width 1384 height 543
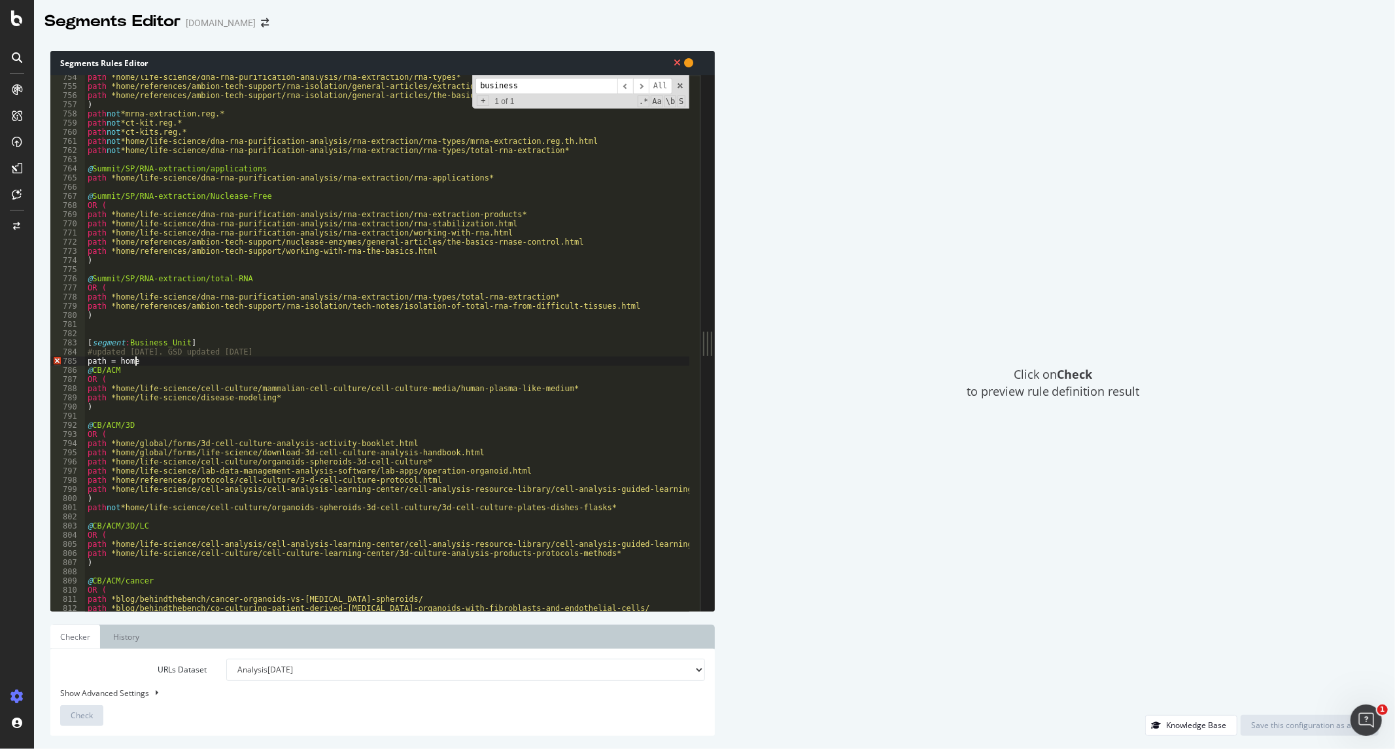
type textarea "path = home/"
drag, startPoint x: 154, startPoint y: 362, endPoint x: 88, endPoint y: 362, distance: 66.0
click at [88, 362] on div "path *home/life-science/dna-rna-purification-analysis/rna-extraction/rna-types*…" at bounding box center [777, 344] width 1384 height 543
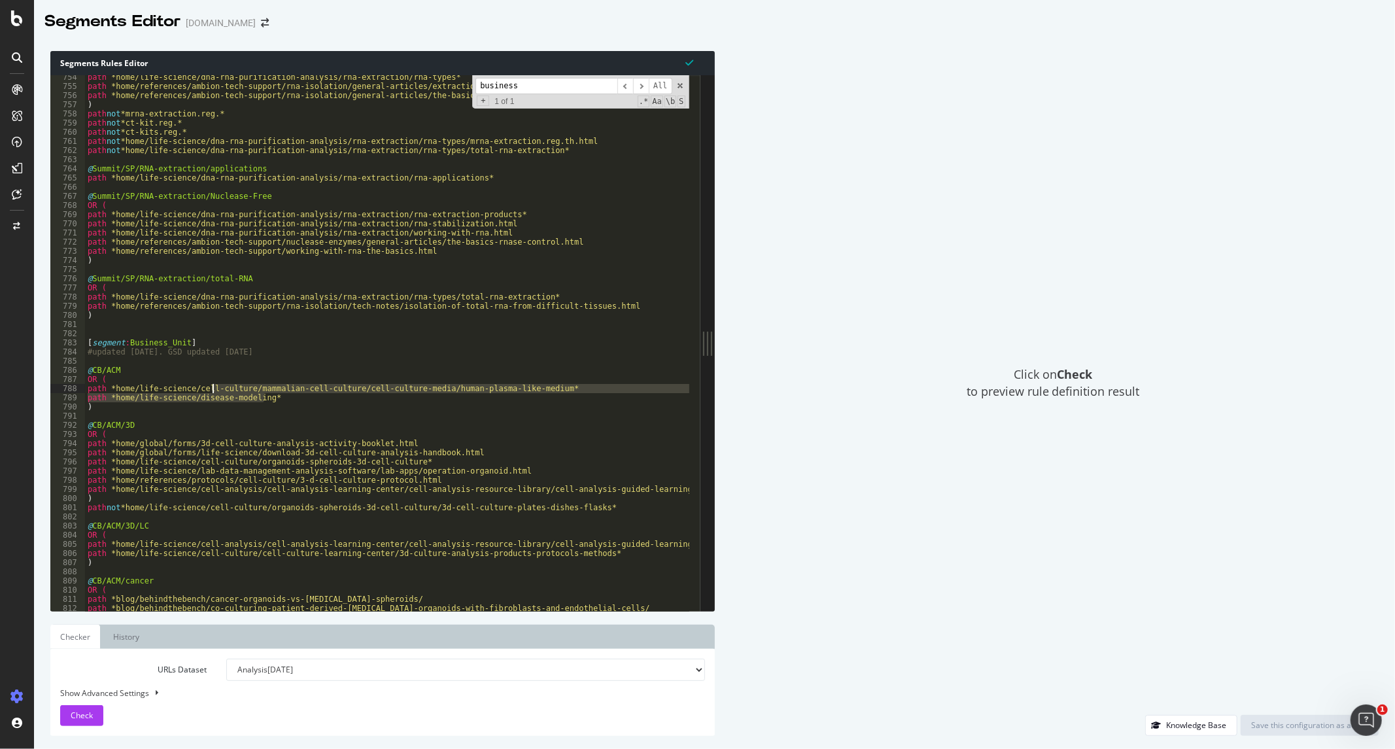
drag, startPoint x: 269, startPoint y: 400, endPoint x: 214, endPoint y: 390, distance: 55.9
click at [214, 390] on div "path *home/life-science/dna-rna-purification-analysis/rna-extraction/rna-types*…" at bounding box center [777, 344] width 1384 height 543
click at [283, 400] on div "path *home/life-science/dna-rna-purification-analysis/rna-extraction/rna-types*…" at bounding box center [387, 343] width 604 height 536
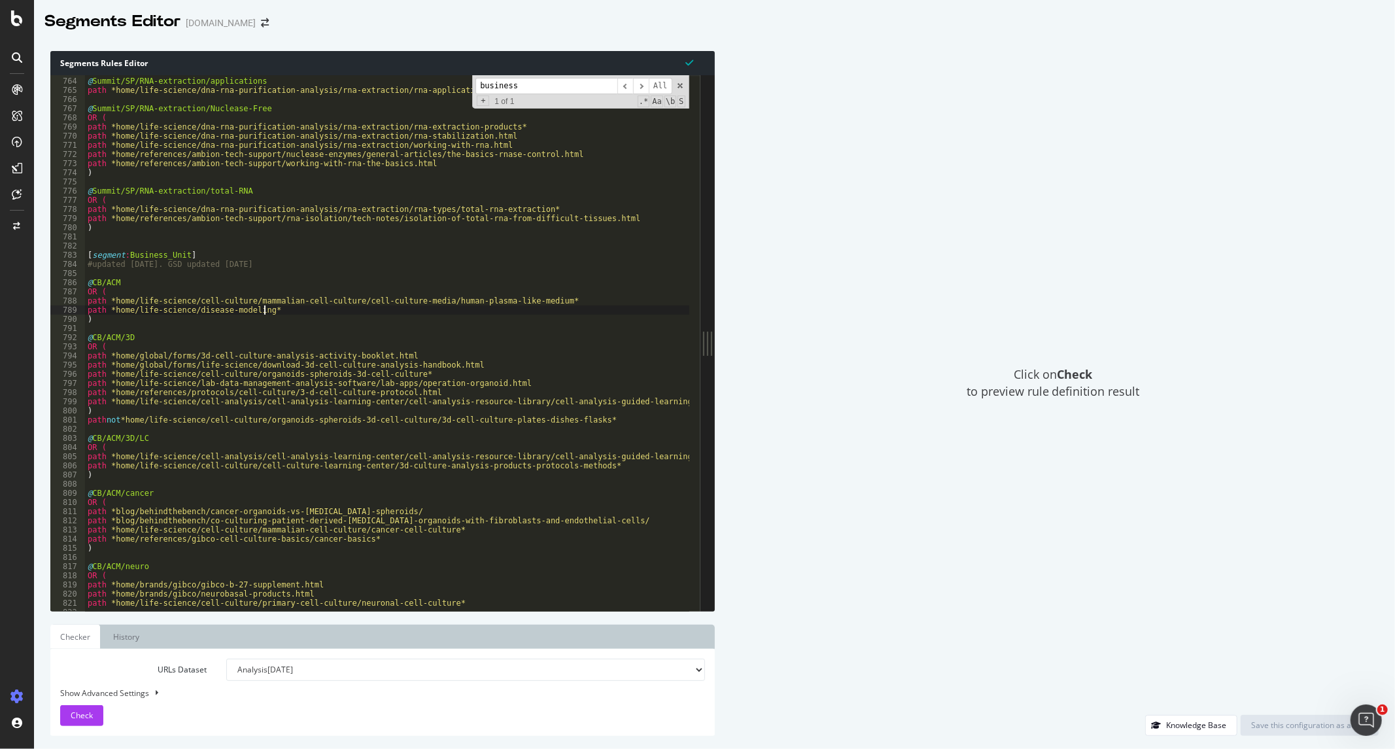
scroll to position [6076, 0]
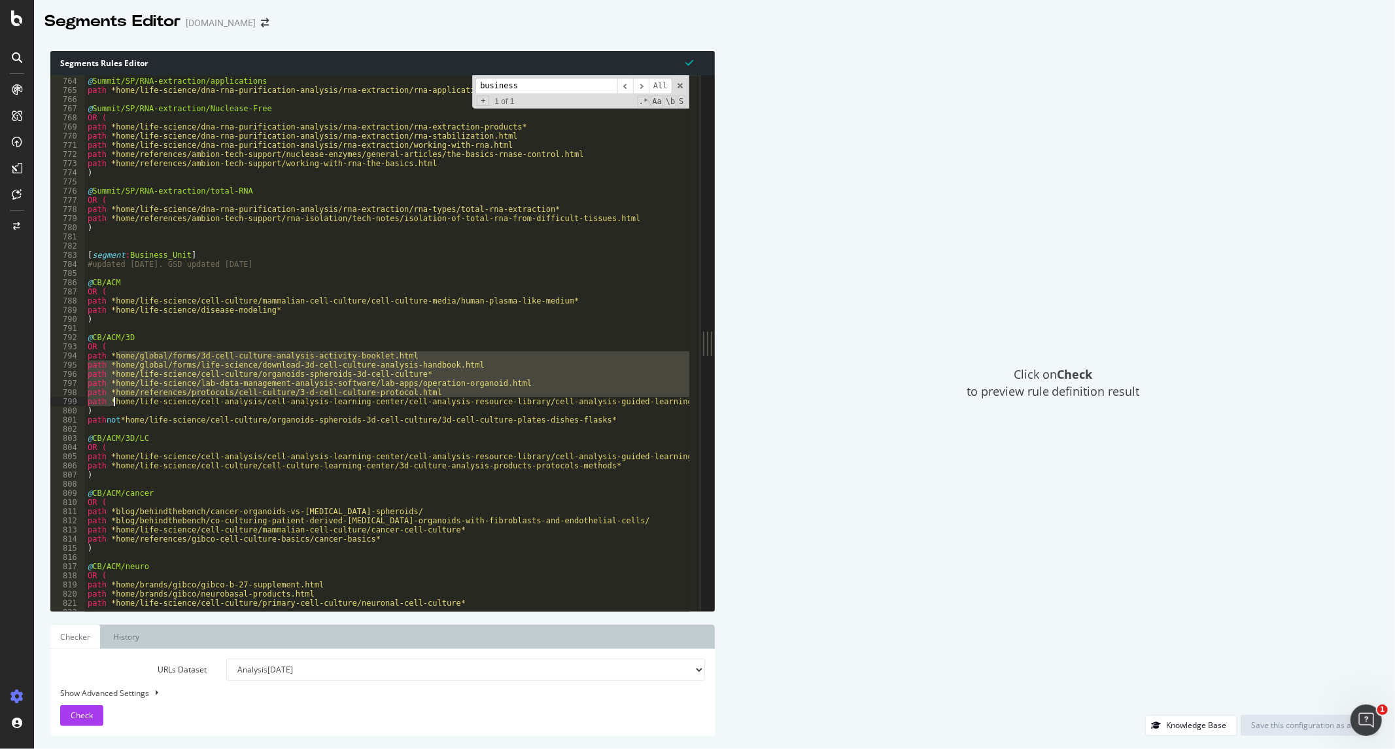
drag, startPoint x: 116, startPoint y: 357, endPoint x: 115, endPoint y: 403, distance: 46.4
click at [115, 403] on div "@ Summit/SP/RNA-extraction/applications path *home/life-science/dna-rna-purific…" at bounding box center [777, 338] width 1384 height 543
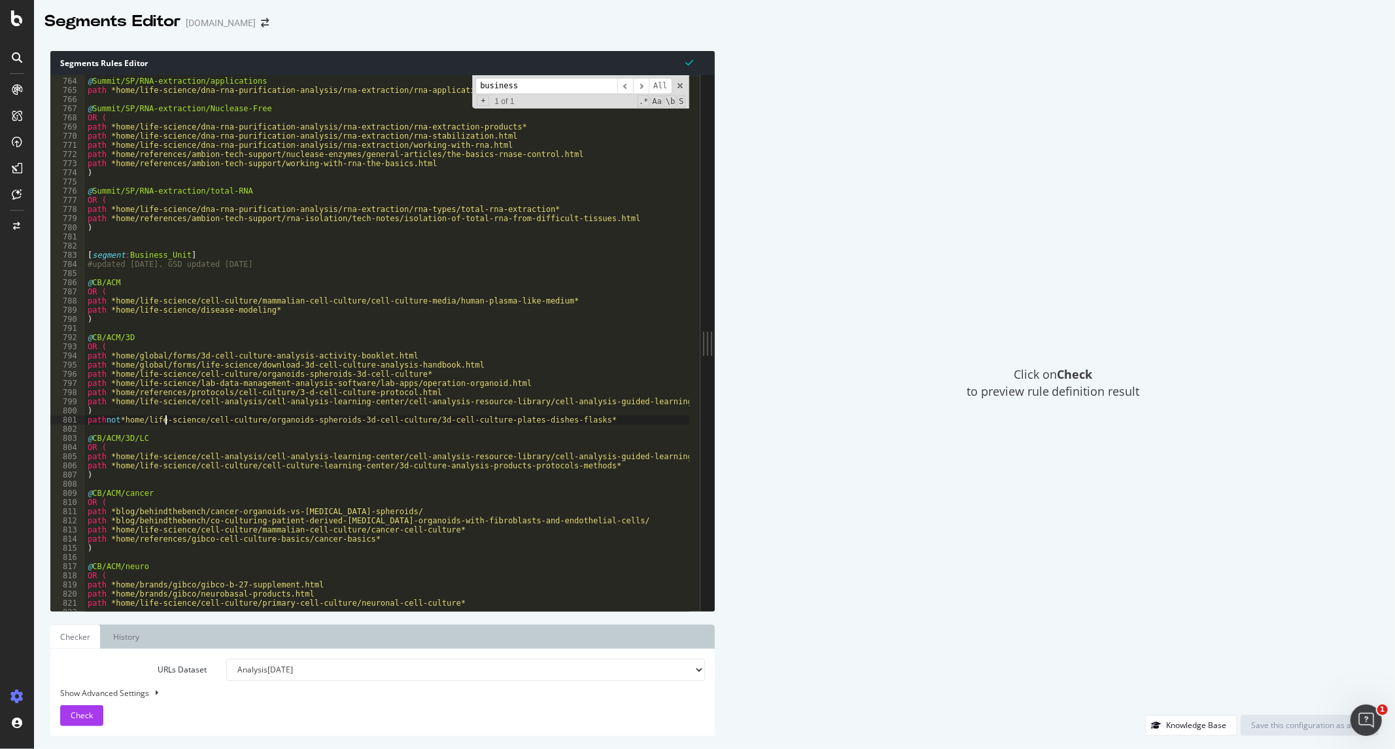
click at [165, 419] on div "@ Summit/SP/RNA-extraction/applications path *home/life-science/dna-rna-purific…" at bounding box center [777, 338] width 1384 height 543
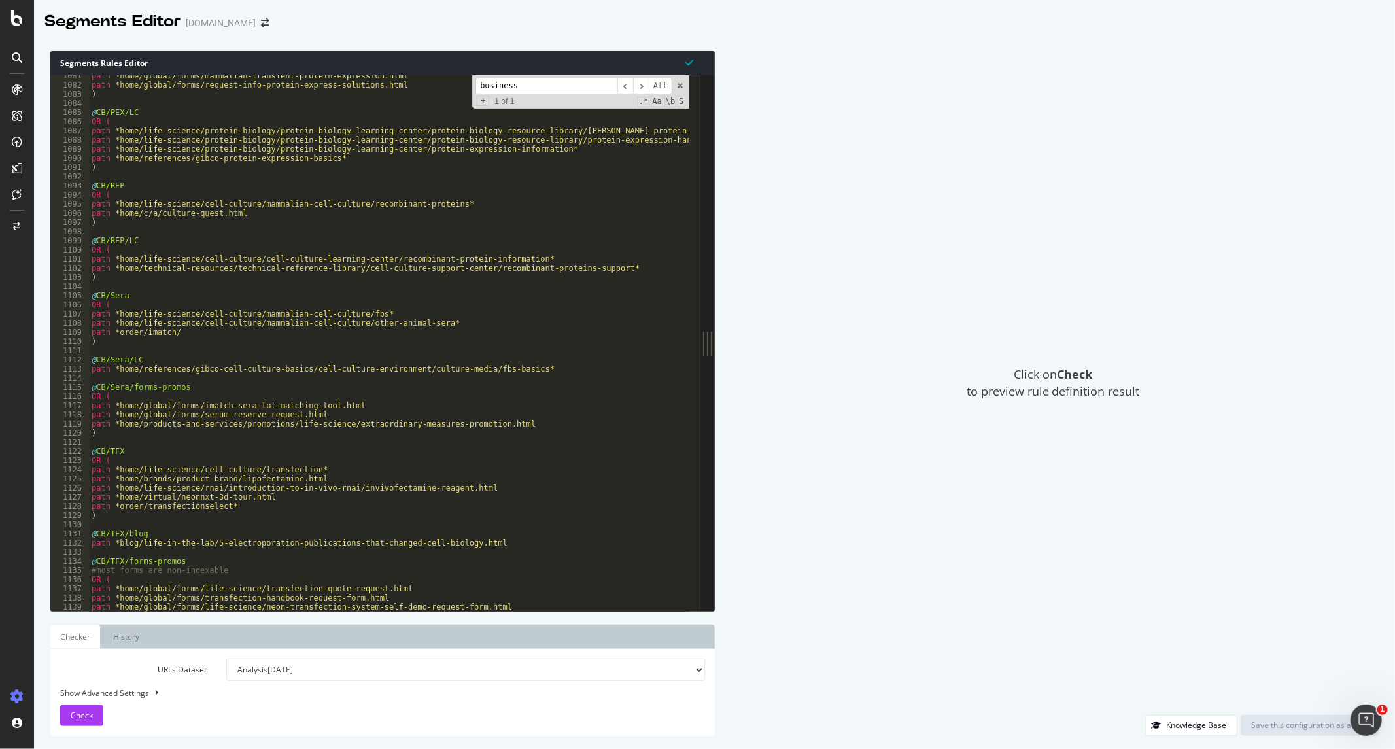
scroll to position [8605, 0]
click at [89, 294] on div "path *home/global/forms/mammalian-transient-protein-expression.html path *home/…" at bounding box center [781, 342] width 1384 height 543
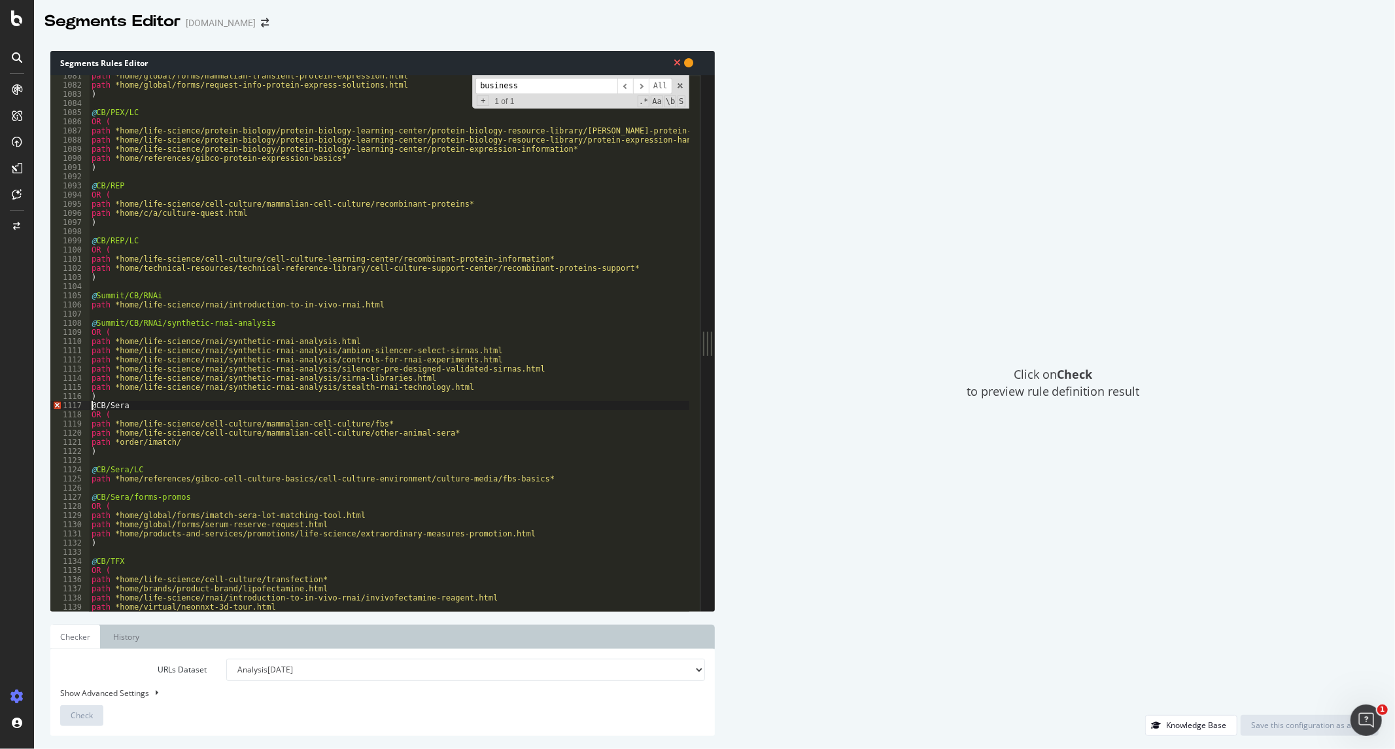
type textarea "@CB/Sera"
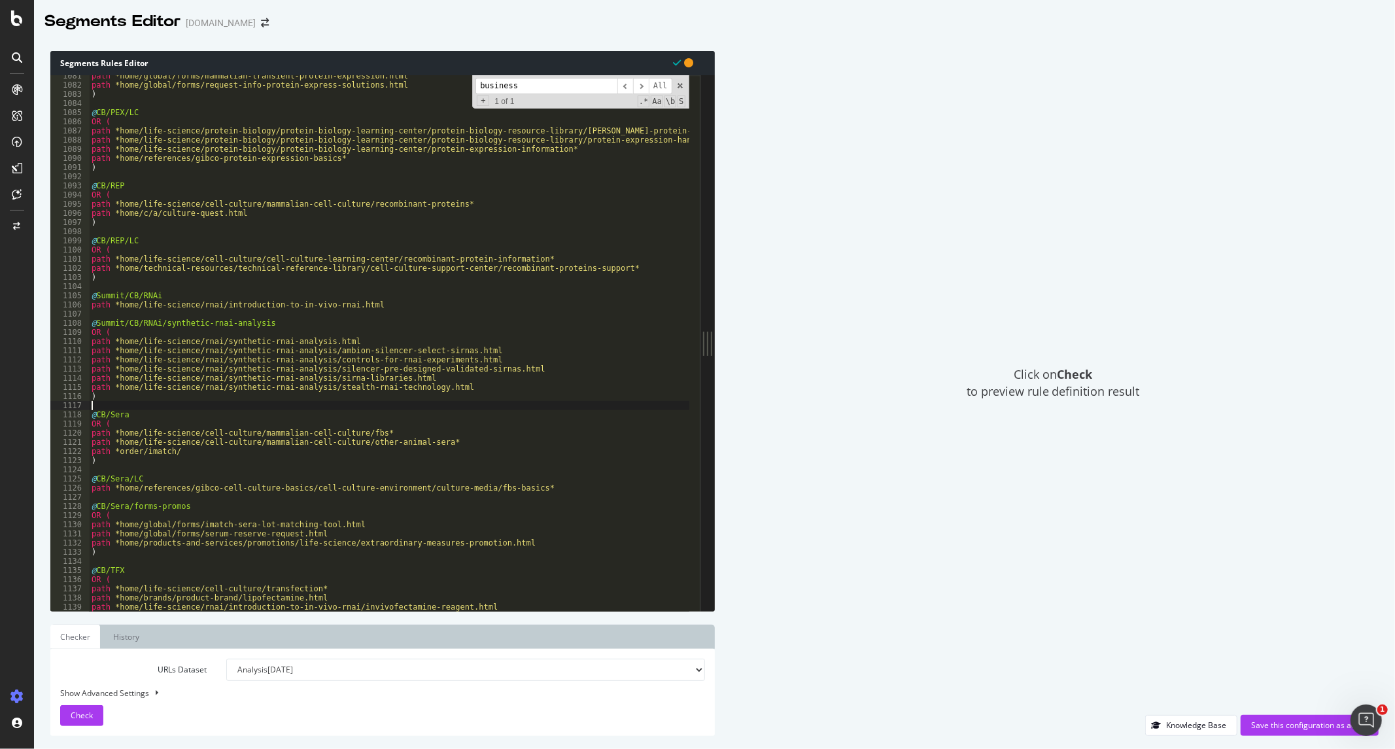
click at [464, 403] on div "path *home/global/forms/mammalian-transient-protein-expression.html path *home/…" at bounding box center [781, 342] width 1384 height 543
click at [95, 315] on div "path *home/global/forms/mammalian-transient-protein-expression.html path *home/…" at bounding box center [781, 342] width 1384 height 543
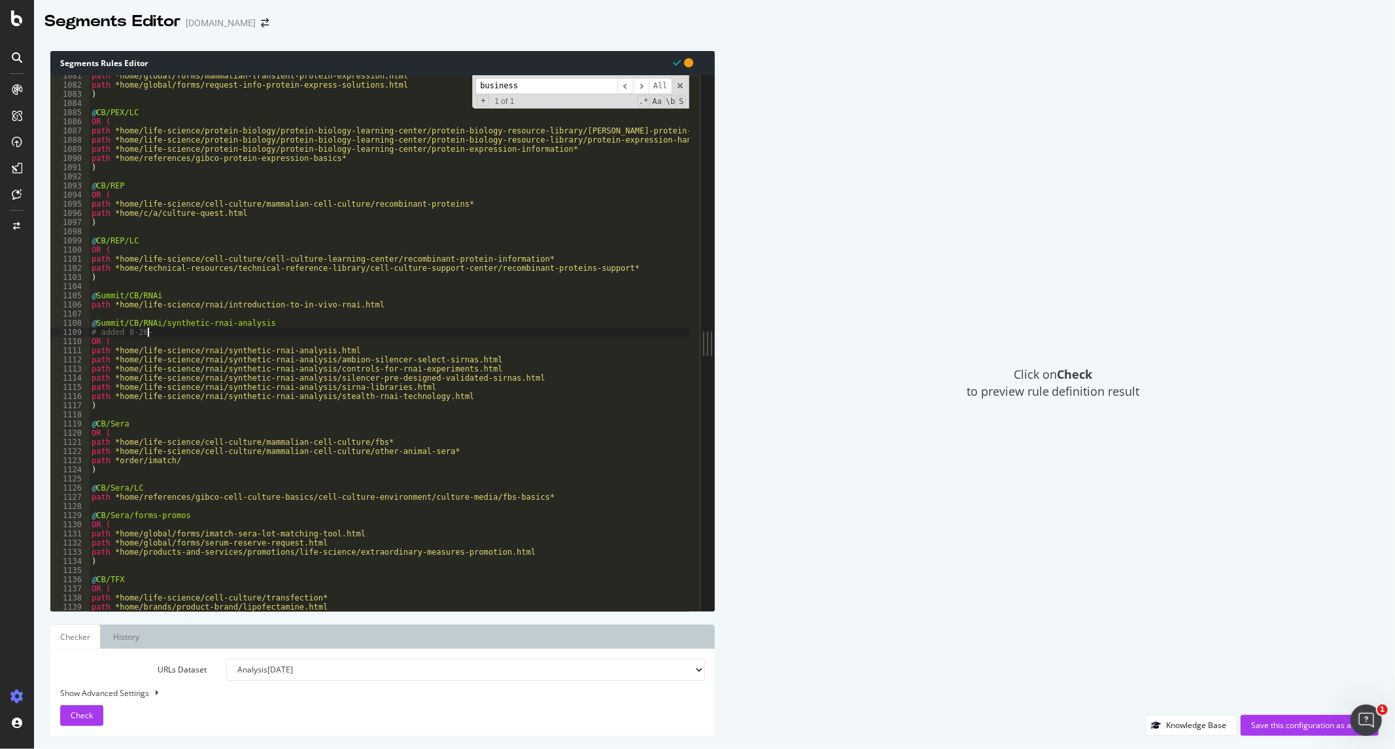
scroll to position [0, 3]
type textarea "# added [DATE]"
click at [514, 409] on div "path *home/global/forms/mammalian-transient-protein-expression.html path *home/…" at bounding box center [781, 342] width 1384 height 543
drag, startPoint x: 159, startPoint y: 332, endPoint x: 83, endPoint y: 332, distance: 75.8
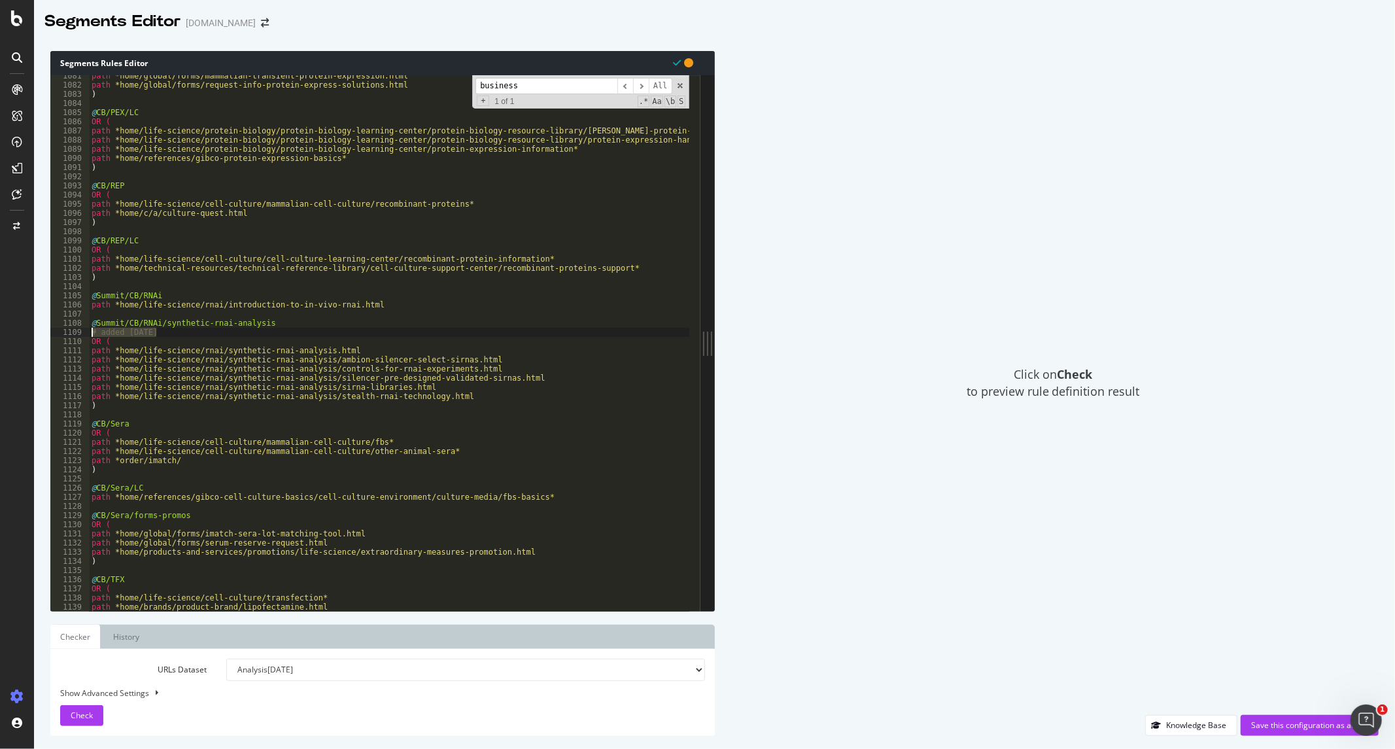
click at [83, 332] on div ") 1081 1082 1083 1084 1085 1086 1087 1088 1089 1090 1091 1092 1093 1094 1095 10…" at bounding box center [375, 343] width 650 height 536
type textarea "# added [DATE]"
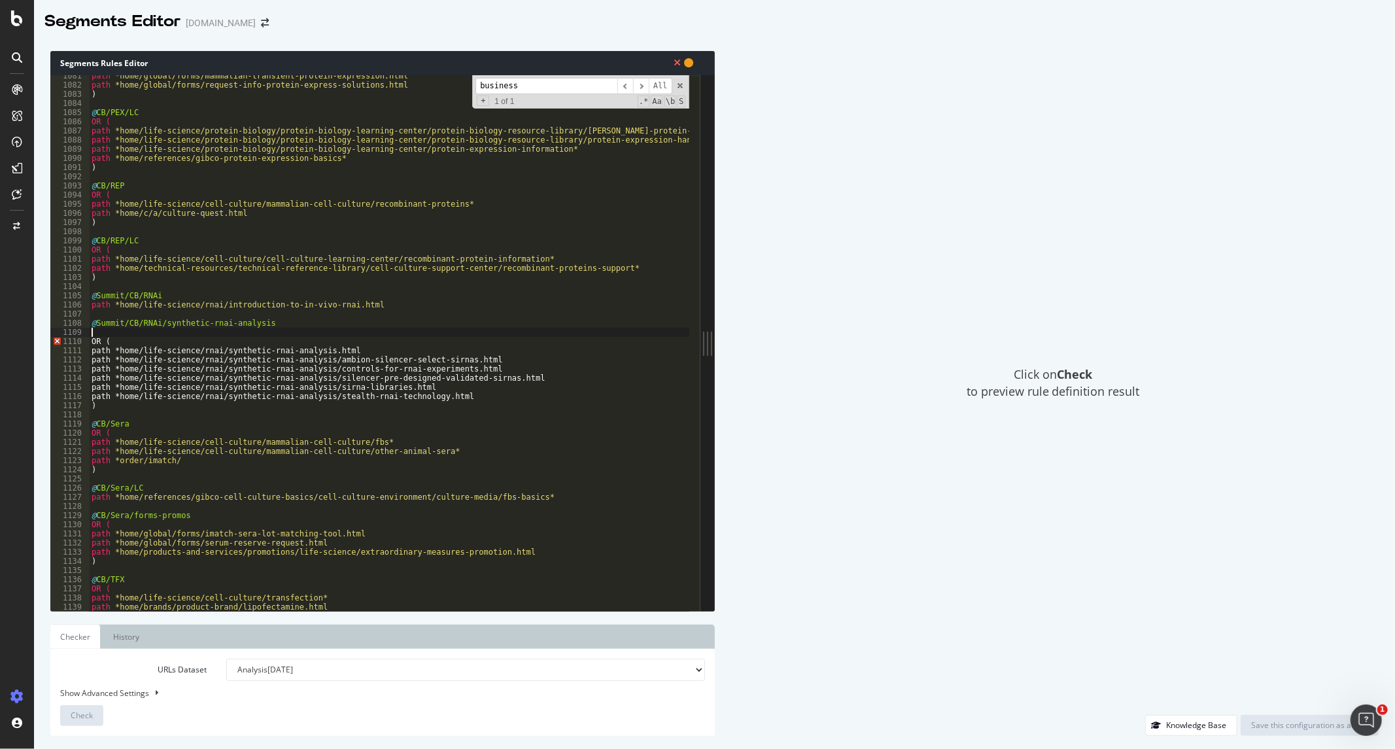
click at [167, 296] on div "path *home/global/forms/mammalian-transient-protein-expression.html path *home/…" at bounding box center [781, 342] width 1384 height 543
type textarea "@Summit/CB/RNAi"
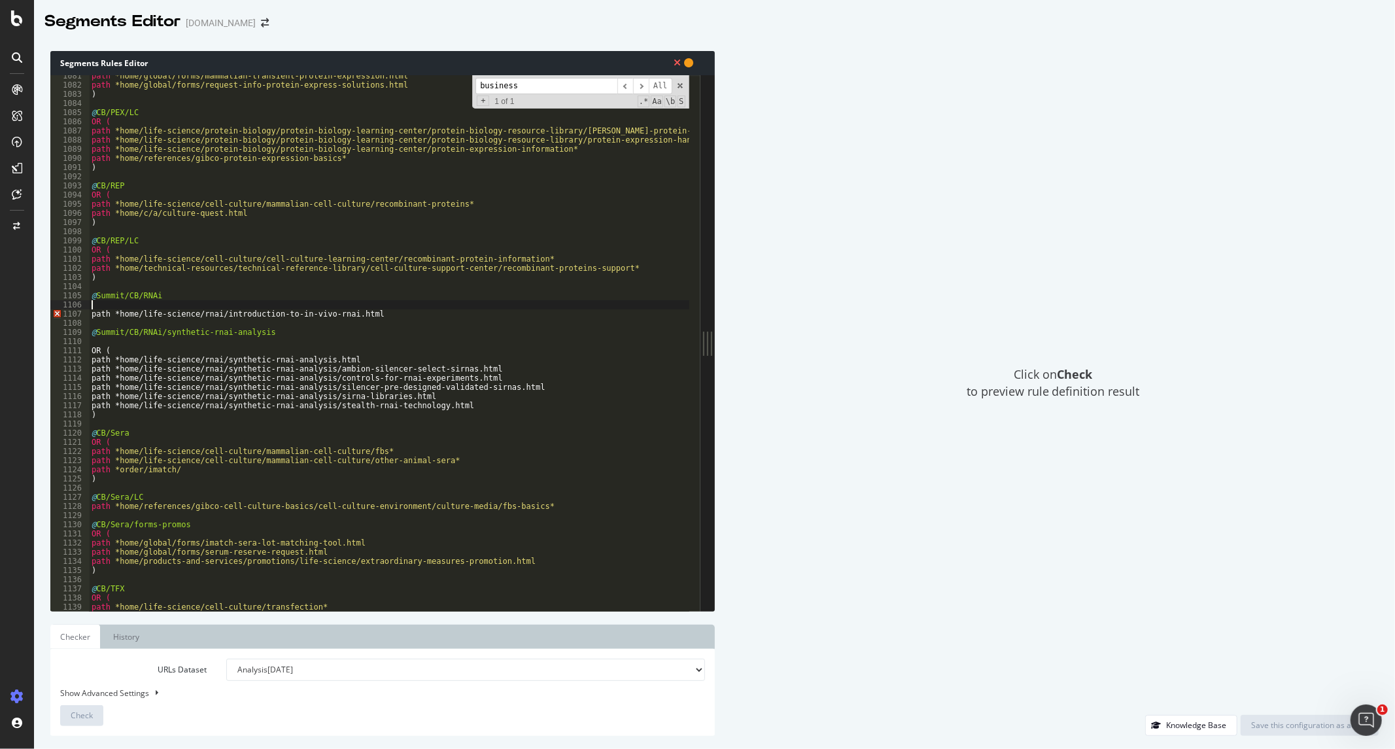
paste textarea "# added [DATE]"
type textarea "# added [DATE]"
click at [133, 341] on div "path *home/global/forms/mammalian-transient-protein-expression.html path *home/…" at bounding box center [781, 342] width 1384 height 543
type textarea "OR ("
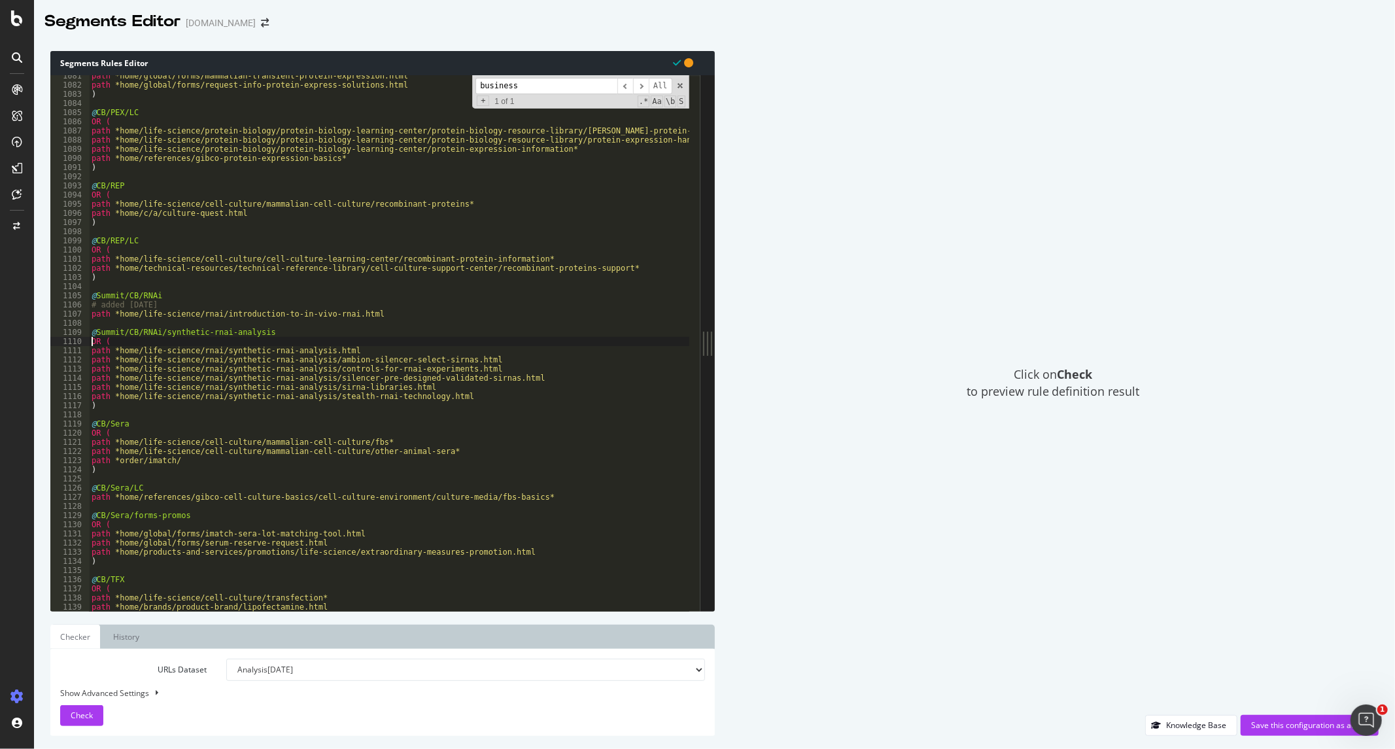
click at [271, 411] on div "path *home/global/forms/mammalian-transient-protein-expression.html path *home/…" at bounding box center [781, 342] width 1384 height 543
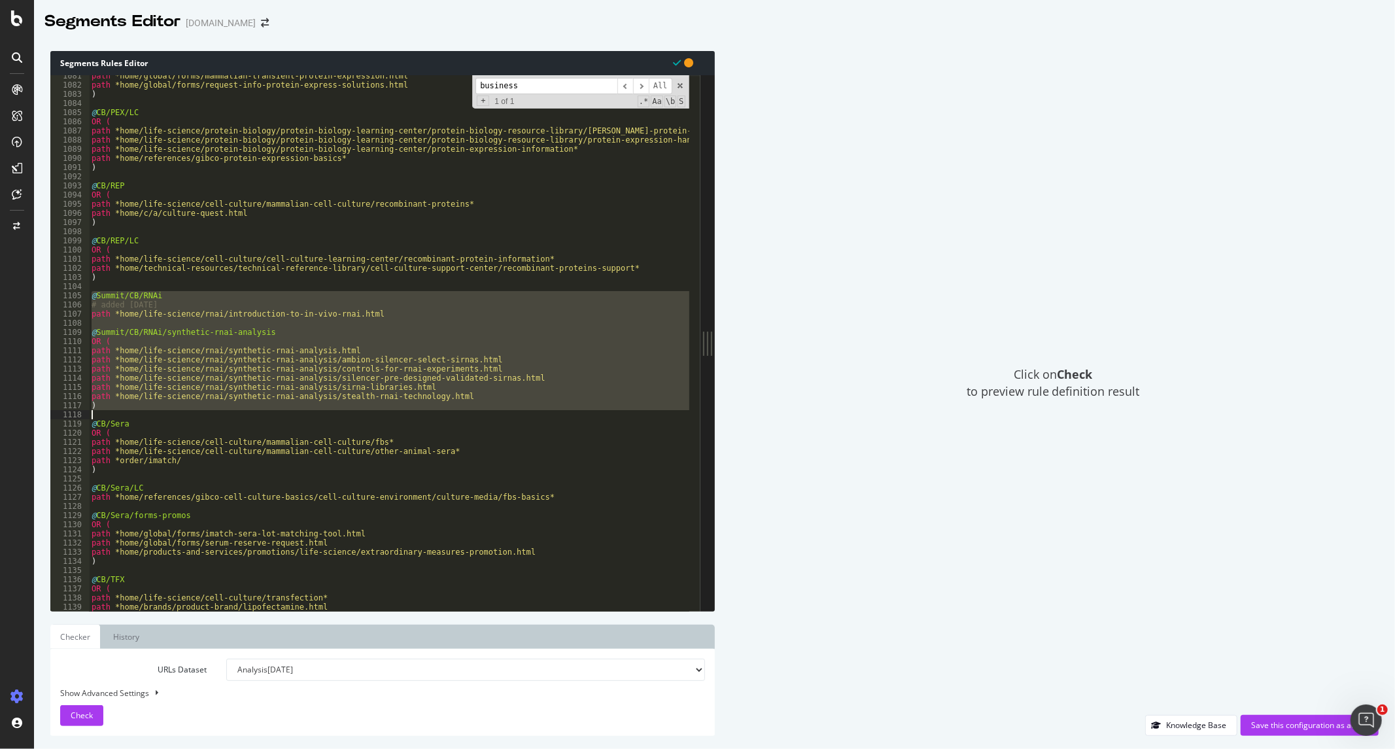
drag, startPoint x: 89, startPoint y: 292, endPoint x: 505, endPoint y: 411, distance: 433.0
click at [505, 413] on div "path *home/global/forms/mammalian-transient-protein-expression.html path *home/…" at bounding box center [781, 342] width 1384 height 543
click at [517, 330] on div "path *home/global/forms/mammalian-transient-protein-expression.html path *home/…" at bounding box center [389, 343] width 600 height 536
type textarea "@Summit/CB/RNAi/synthetic-rnai-analysis"
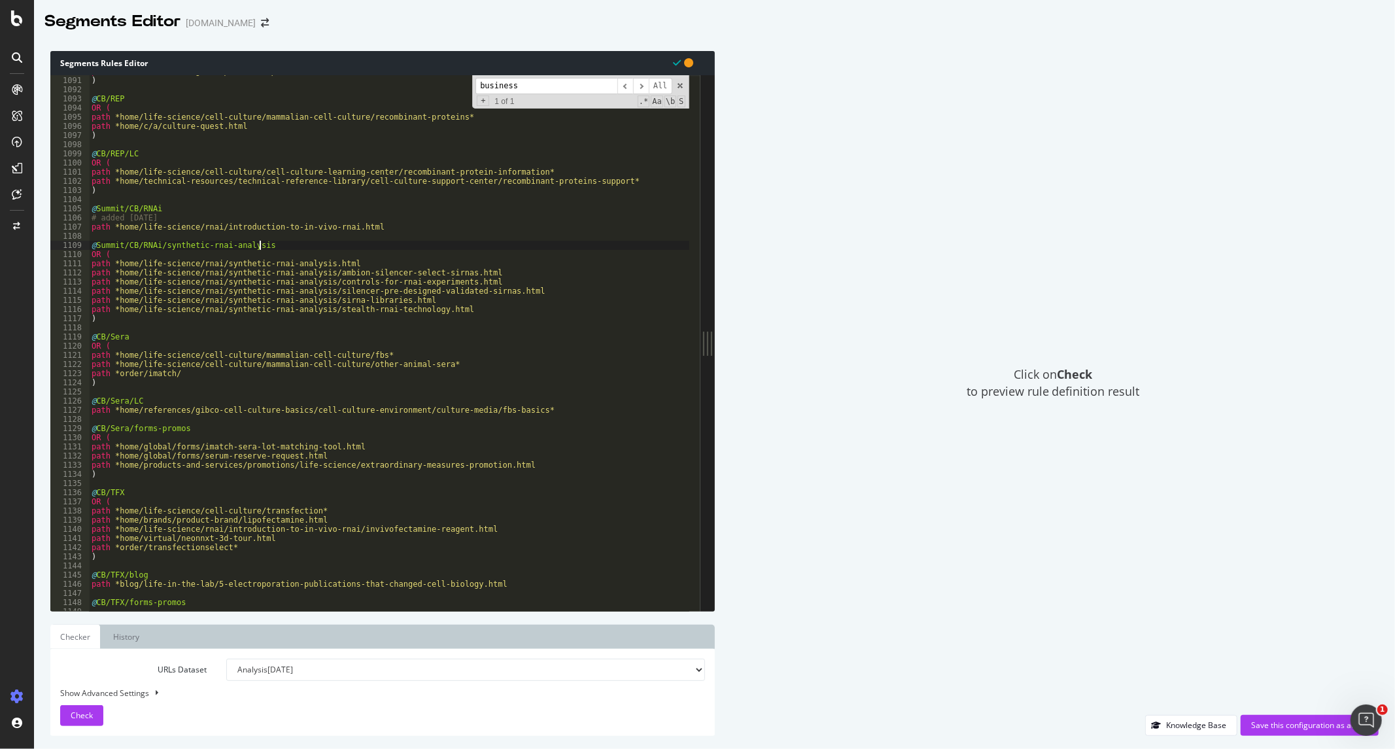
scroll to position [8673, 0]
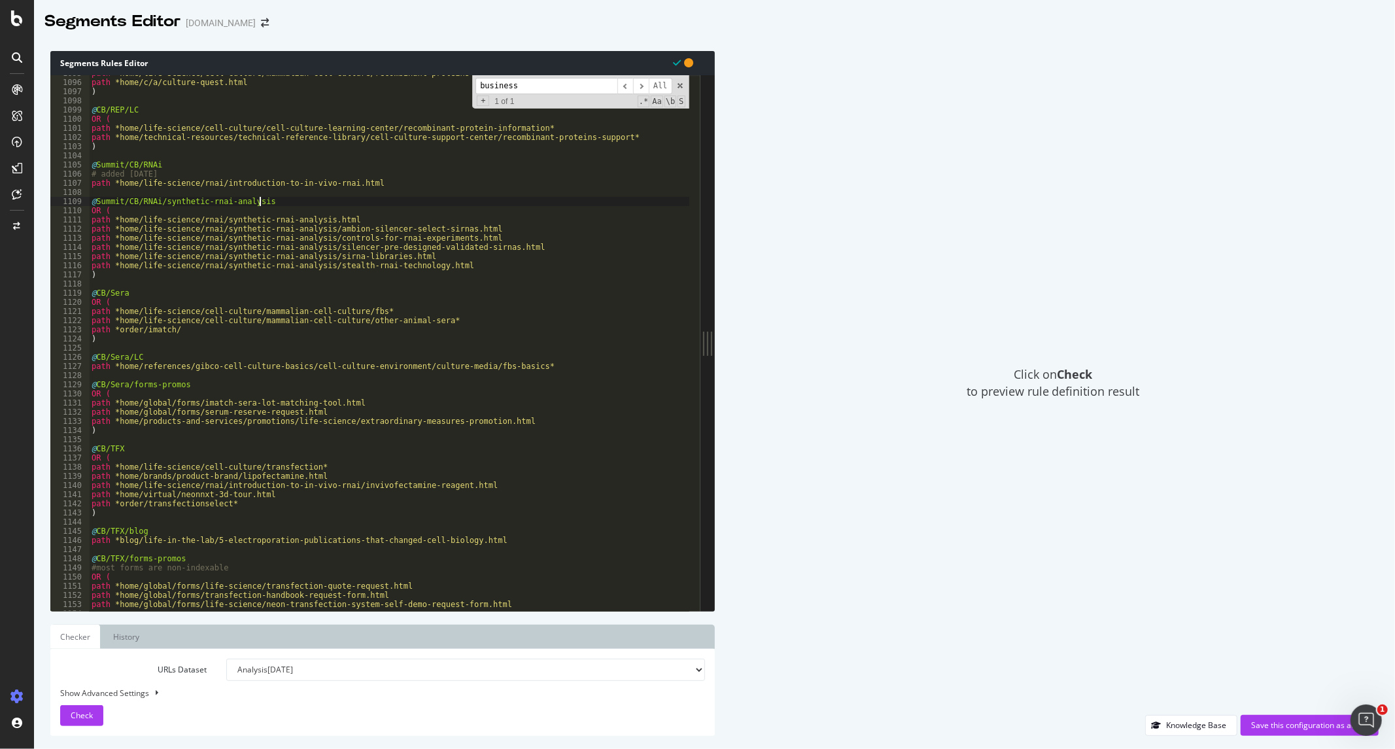
click at [136, 692] on div "Show Advanced Settings" at bounding box center [372, 692] width 645 height 11
select select "5000"
select select "100"
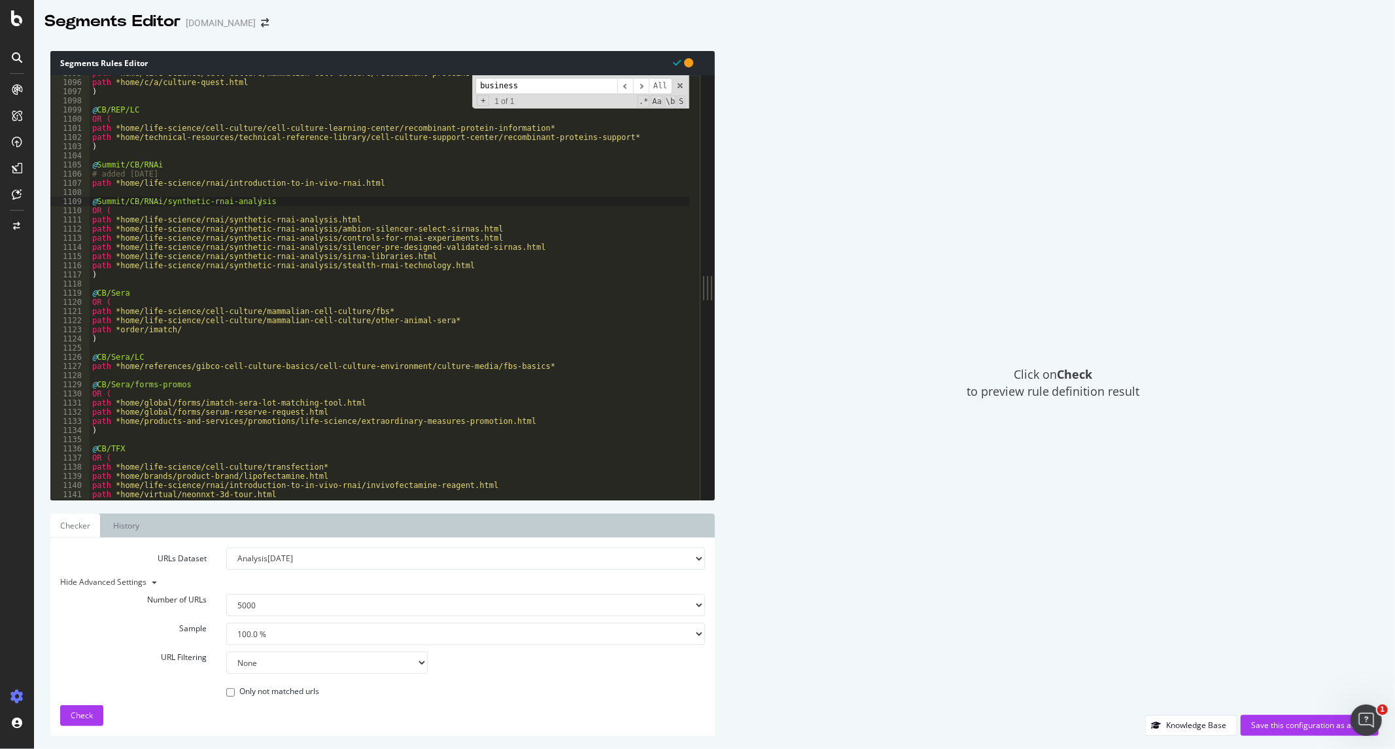
click at [519, 563] on select "Analysis [DATE] Analysis [DATE] Analysis [DATE] Analysis [DATE] Analysis [DATE]…" at bounding box center [465, 558] width 479 height 22
click at [226, 547] on select "Analysis [DATE] Analysis [DATE] Analysis [DATE] Analysis [DATE] Analysis [DATE]…" at bounding box center [465, 558] width 479 height 22
type textarea "path *home/life-science/rnai/synthetic-rnai-analysis.html"
drag, startPoint x: 218, startPoint y: 218, endPoint x: 114, endPoint y: 220, distance: 103.3
click at [114, 220] on div "path *home/life-science/cell-culture/mammalian-cell-culture/recombinant-protein…" at bounding box center [782, 285] width 1384 height 432
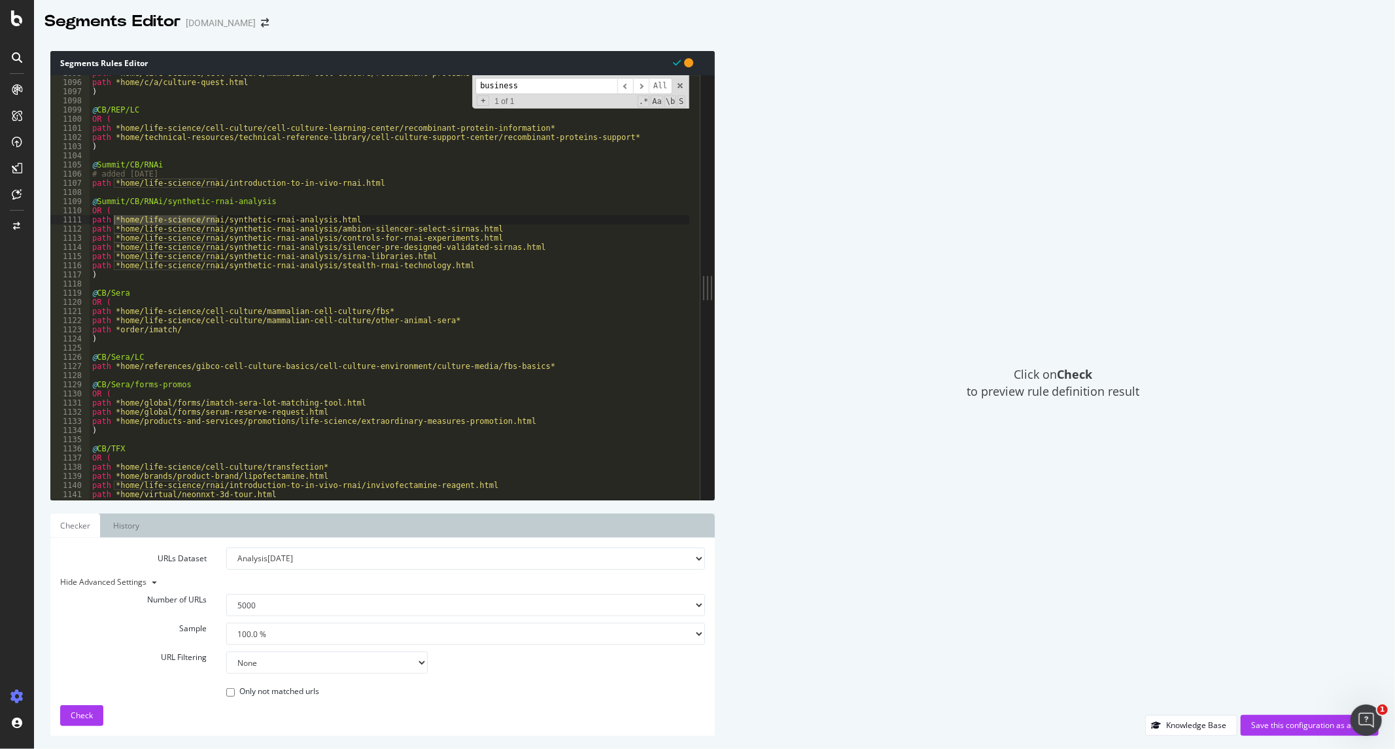
click at [290, 663] on select "None Equal to Not equal to Starts with Doesn't start with Ends with Doesn't end…" at bounding box center [327, 662] width 202 height 22
select select "starts"
click at [226, 651] on select "None Equal to Not equal to Starts with Doesn't start with Ends with Doesn't end…" at bounding box center [327, 662] width 202 height 22
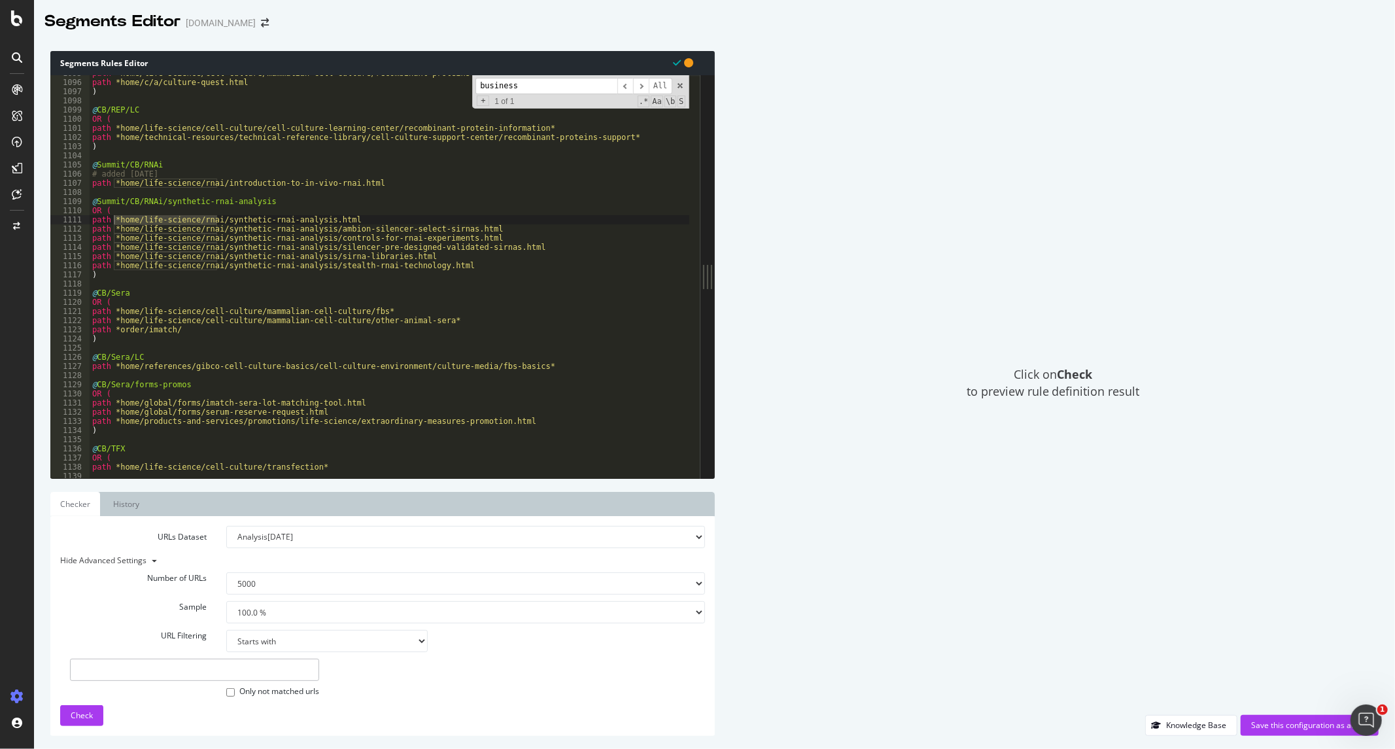
click at [197, 667] on input "text" at bounding box center [194, 669] width 249 height 22
paste input "[URL][DOMAIN_NAME]"
type input "[URL][DOMAIN_NAME]"
click at [314, 610] on select "1.0 % 10.0 % 20.0 % 50.0 % 100.0 %" at bounding box center [465, 612] width 479 height 22
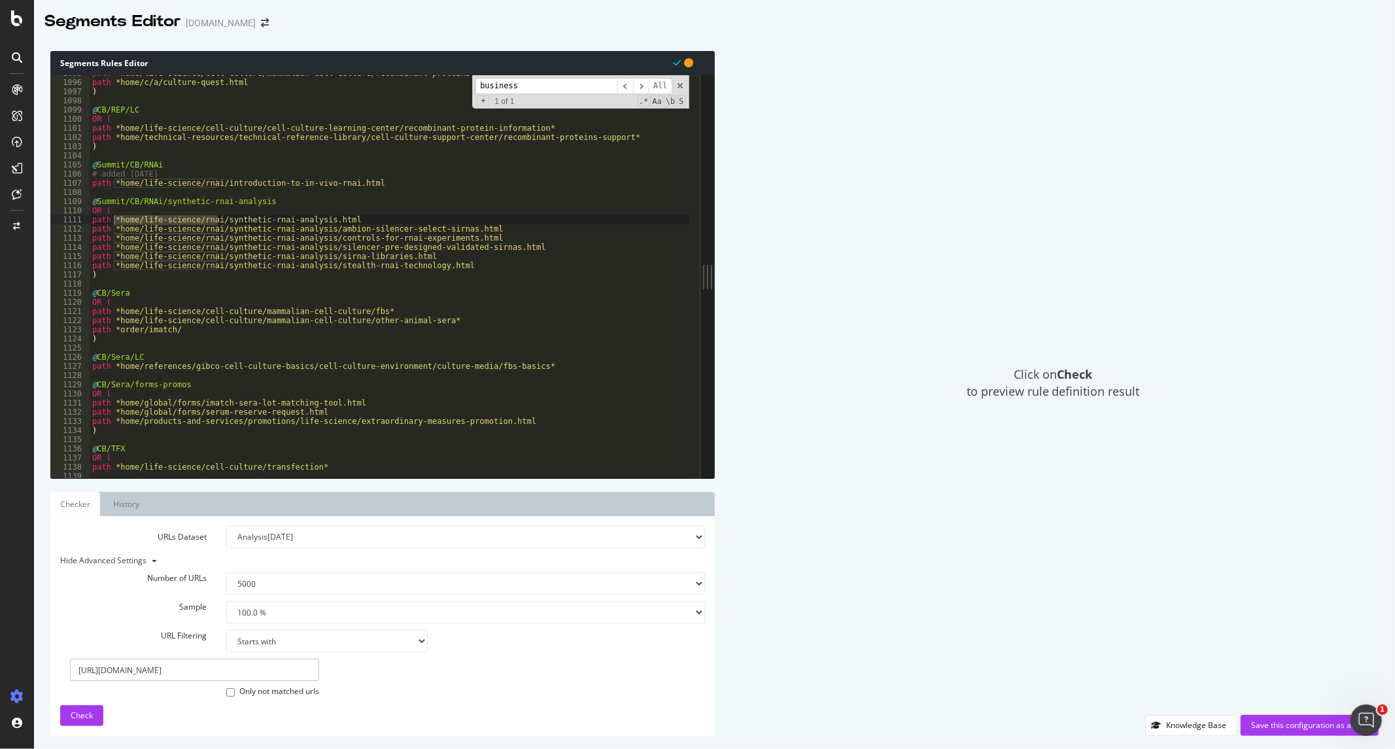
select select "20"
click at [226, 601] on select "1.0 % 10.0 % 20.0 % 50.0 % 100.0 %" at bounding box center [465, 612] width 479 height 22
click at [324, 580] on select "100 500 1000 5000" at bounding box center [465, 583] width 479 height 22
select select "500"
click at [226, 572] on select "100 500 1000 5000" at bounding box center [465, 583] width 479 height 22
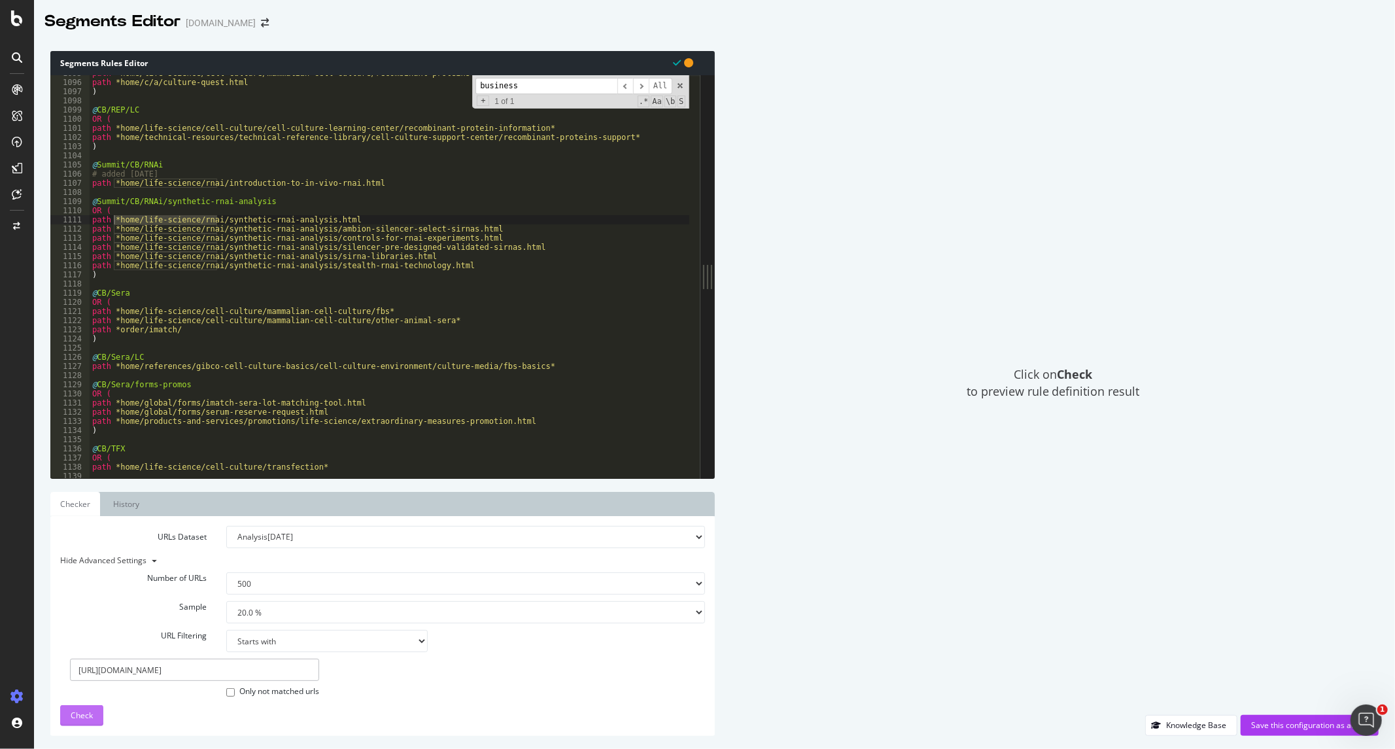
click at [81, 714] on span "Check" at bounding box center [82, 714] width 22 height 11
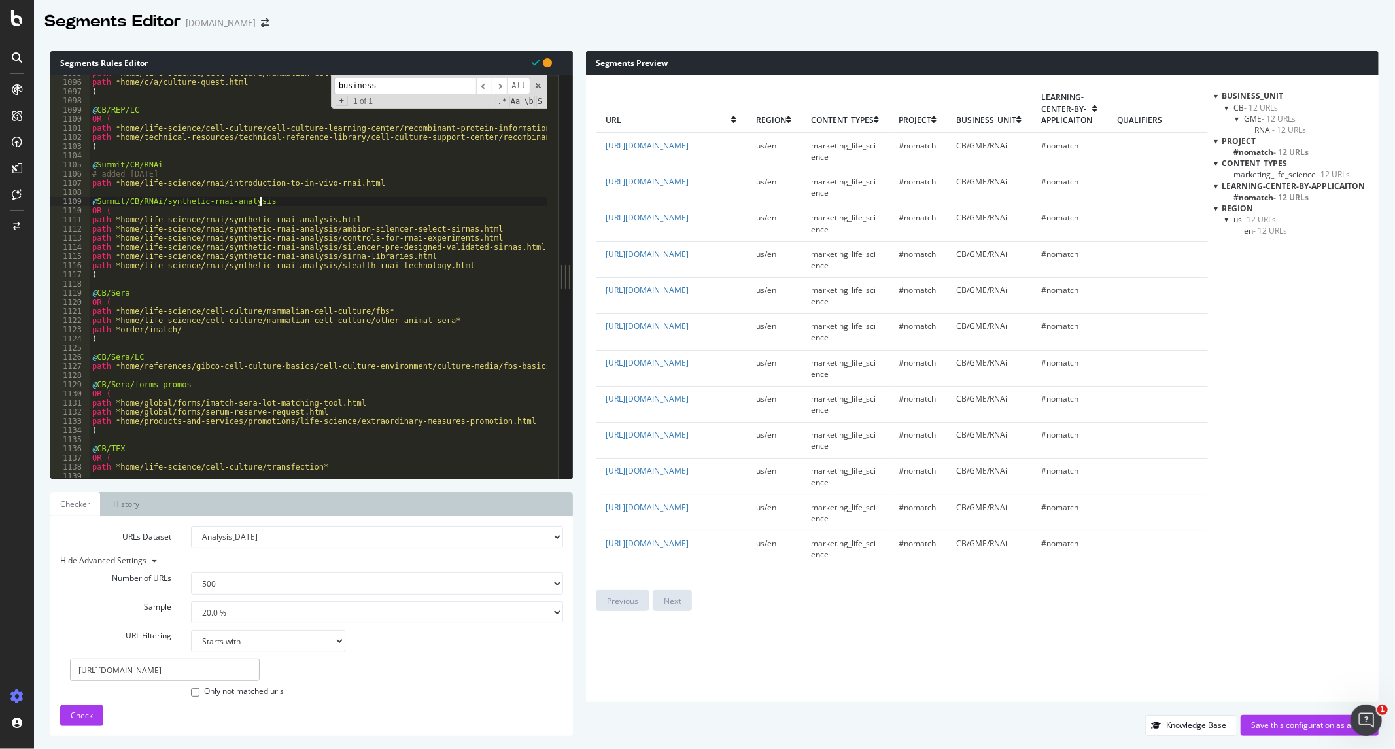
click at [337, 199] on div "path *home/life-science/cell-culture/mammalian-cell-culture/recombinant-protein…" at bounding box center [782, 274] width 1384 height 411
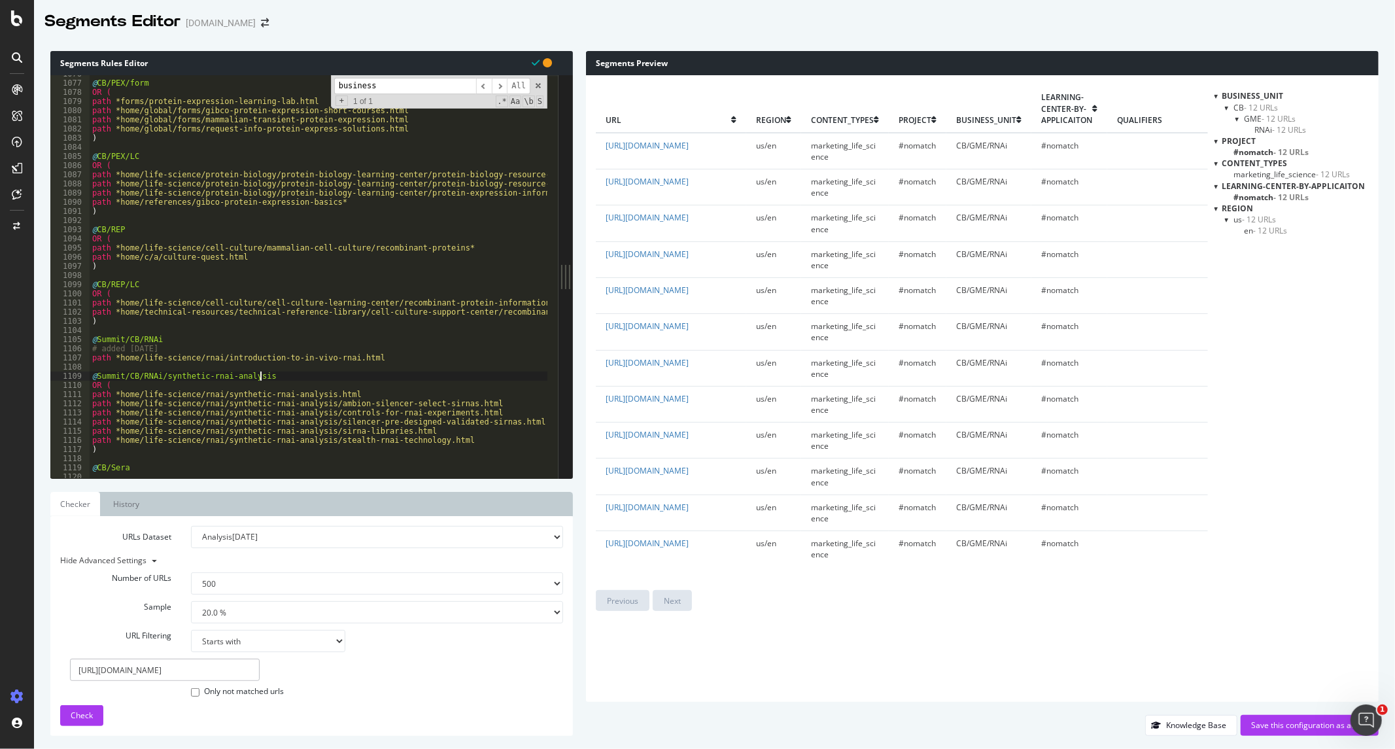
scroll to position [8560, 0]
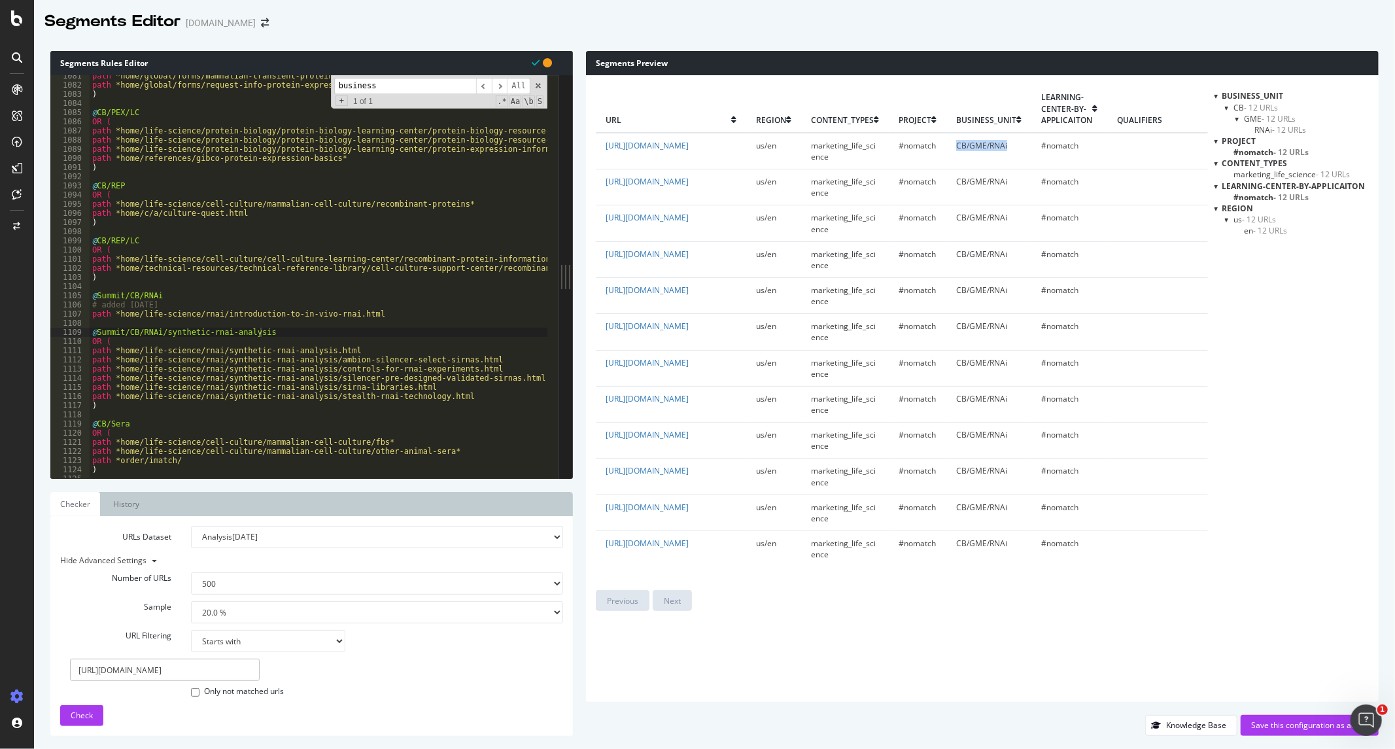
drag, startPoint x: 949, startPoint y: 145, endPoint x: 1005, endPoint y: 142, distance: 56.3
click at [1005, 142] on td "CB/GME/RNAi" at bounding box center [988, 151] width 85 height 37
click at [1238, 141] on span "Project" at bounding box center [1239, 140] width 34 height 11
click at [1246, 153] on span "#nomatch - 12 URLs" at bounding box center [1271, 151] width 75 height 11
drag, startPoint x: 137, startPoint y: 112, endPoint x: 90, endPoint y: 109, distance: 47.9
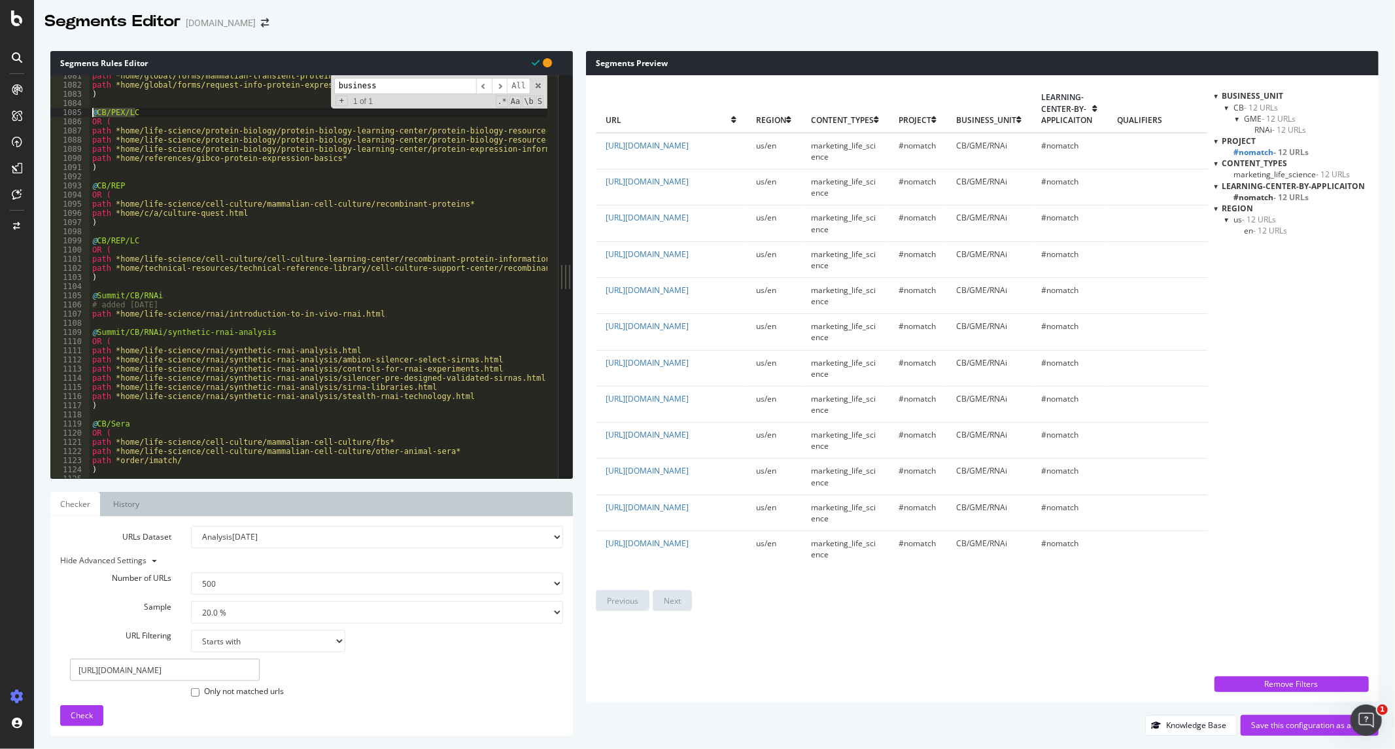
click at [90, 109] on div "path *home/global/forms/mammalian-transient-protein-expression.html path *home/…" at bounding box center [782, 276] width 1384 height 411
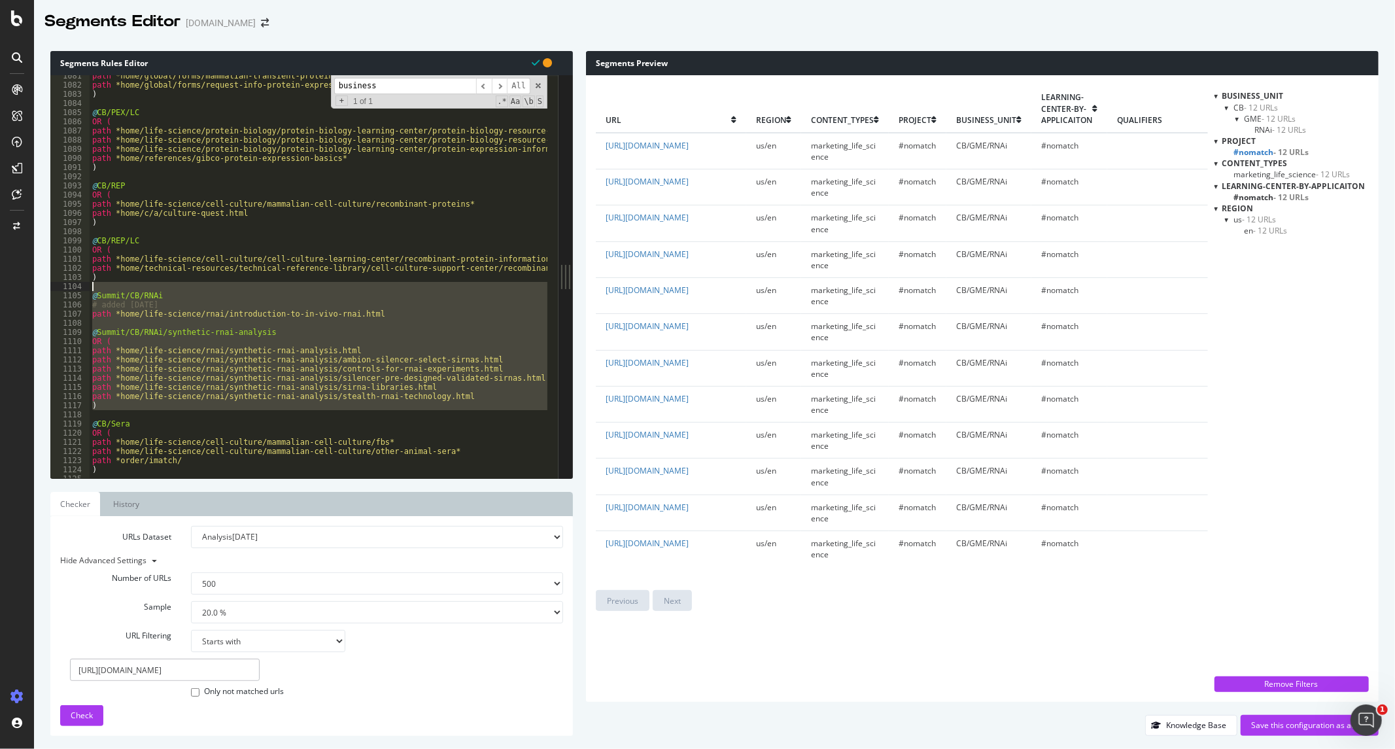
drag, startPoint x: 114, startPoint y: 413, endPoint x: 80, endPoint y: 286, distance: 131.8
click at [80, 286] on div "@CB/PEX/LC 1081 1082 1083 1084 1085 1086 1087 1088 1089 1090 1091 1092 1093 109…" at bounding box center [304, 276] width 508 height 403
type textarea "@Summit/CB/RNAi"
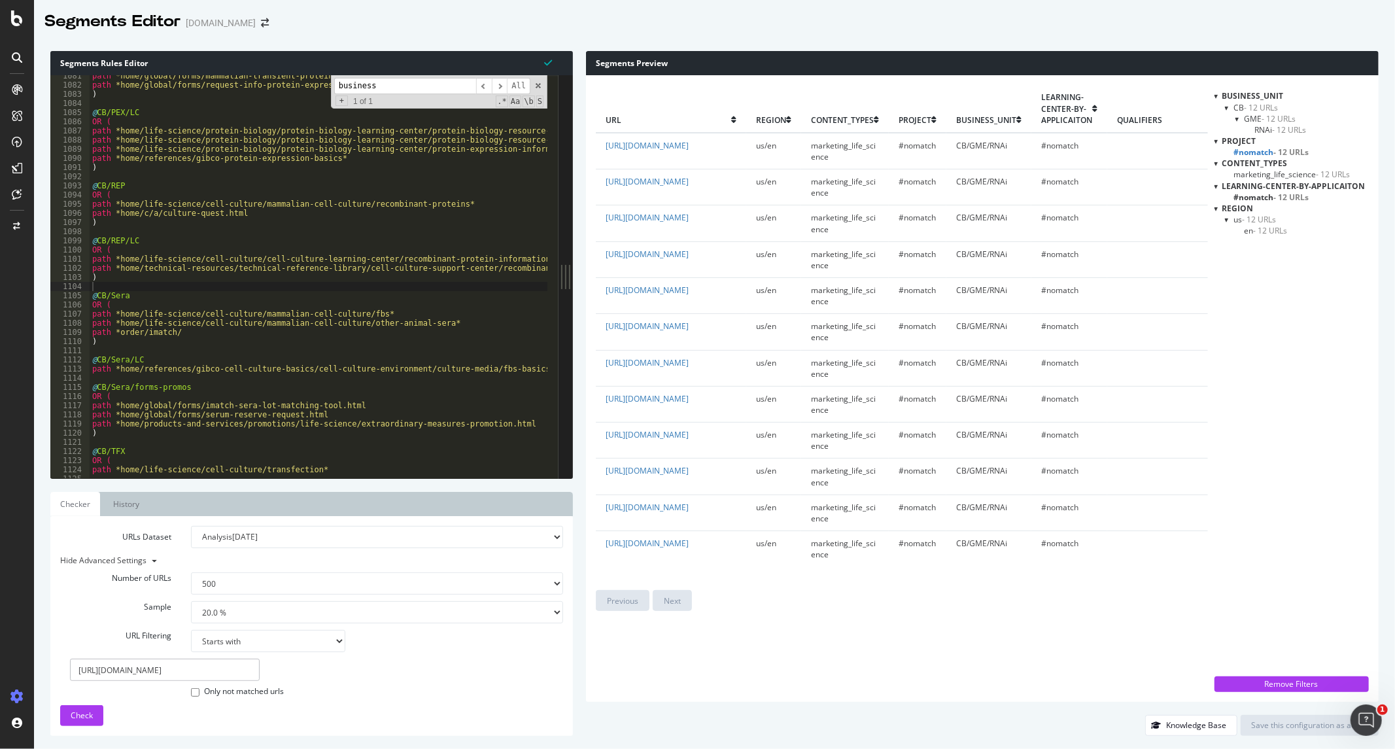
drag, startPoint x: 337, startPoint y: 82, endPoint x: 322, endPoint y: 81, distance: 15.7
click at [322, 81] on div "path *home/global/forms/mammalian-transient-protein-expression.html path *home/…" at bounding box center [319, 276] width 458 height 403
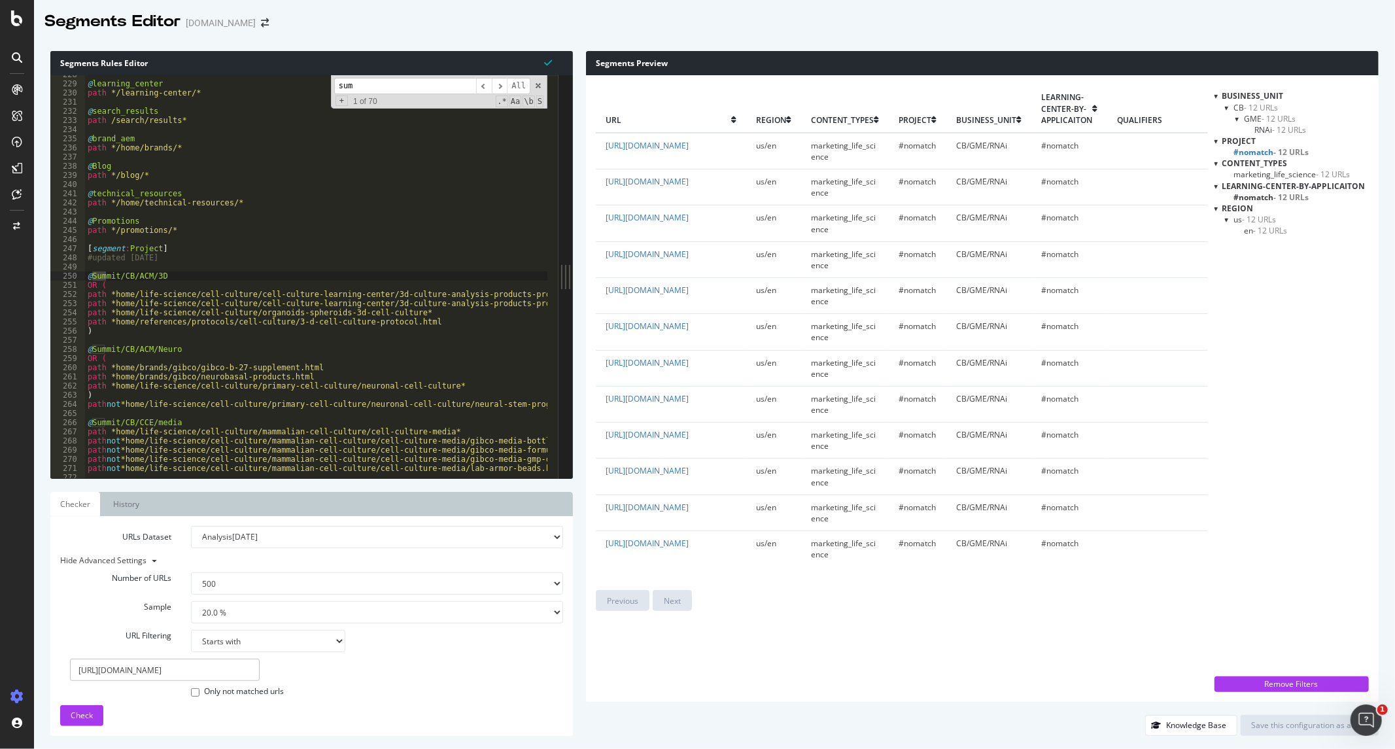
scroll to position [1812, 0]
type input "summit"
type textarea "@Summit/CB/ACM/3D"
click at [233, 279] on div "@ learning_center path */learning-center/* @ search_results path /search/result…" at bounding box center [777, 275] width 1384 height 411
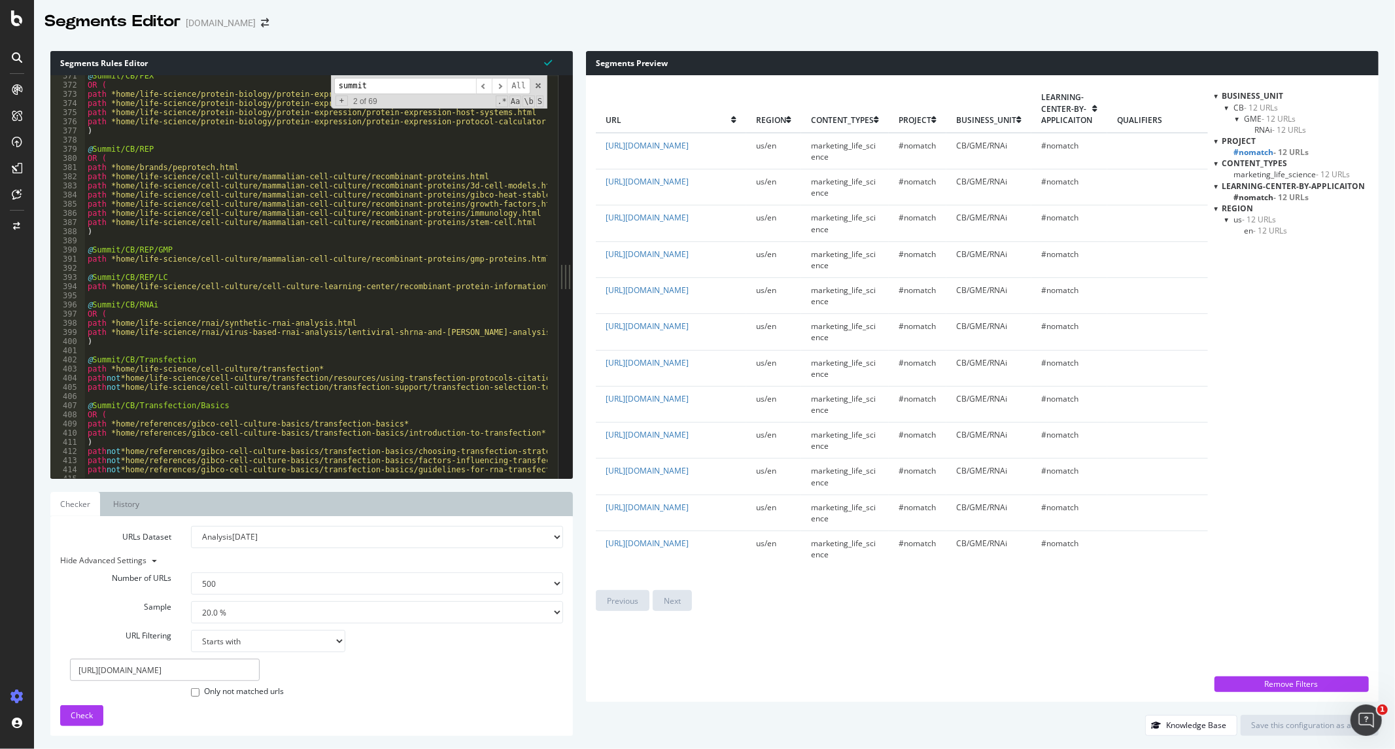
scroll to position [2988, 0]
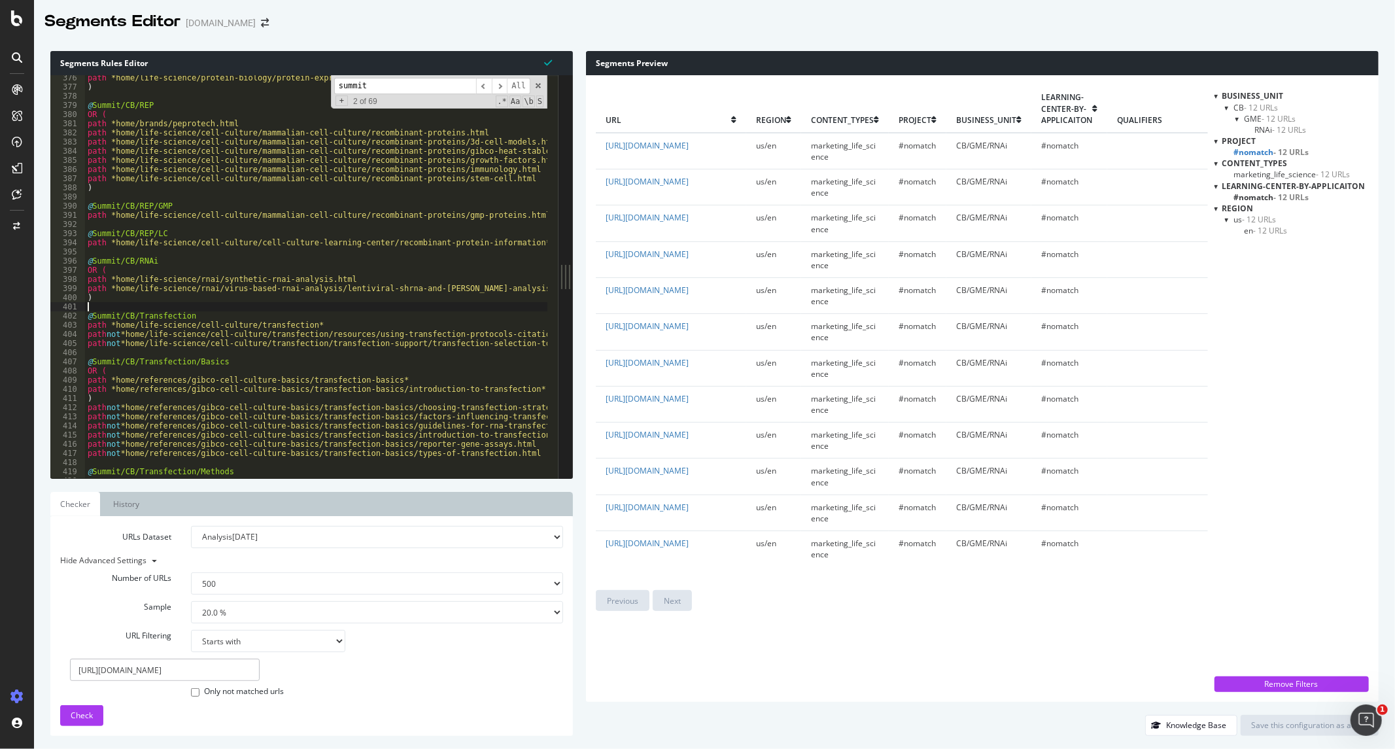
click at [100, 305] on div "path *home/life-science/protein-biology/protein-expression/protein-expression-p…" at bounding box center [777, 278] width 1384 height 411
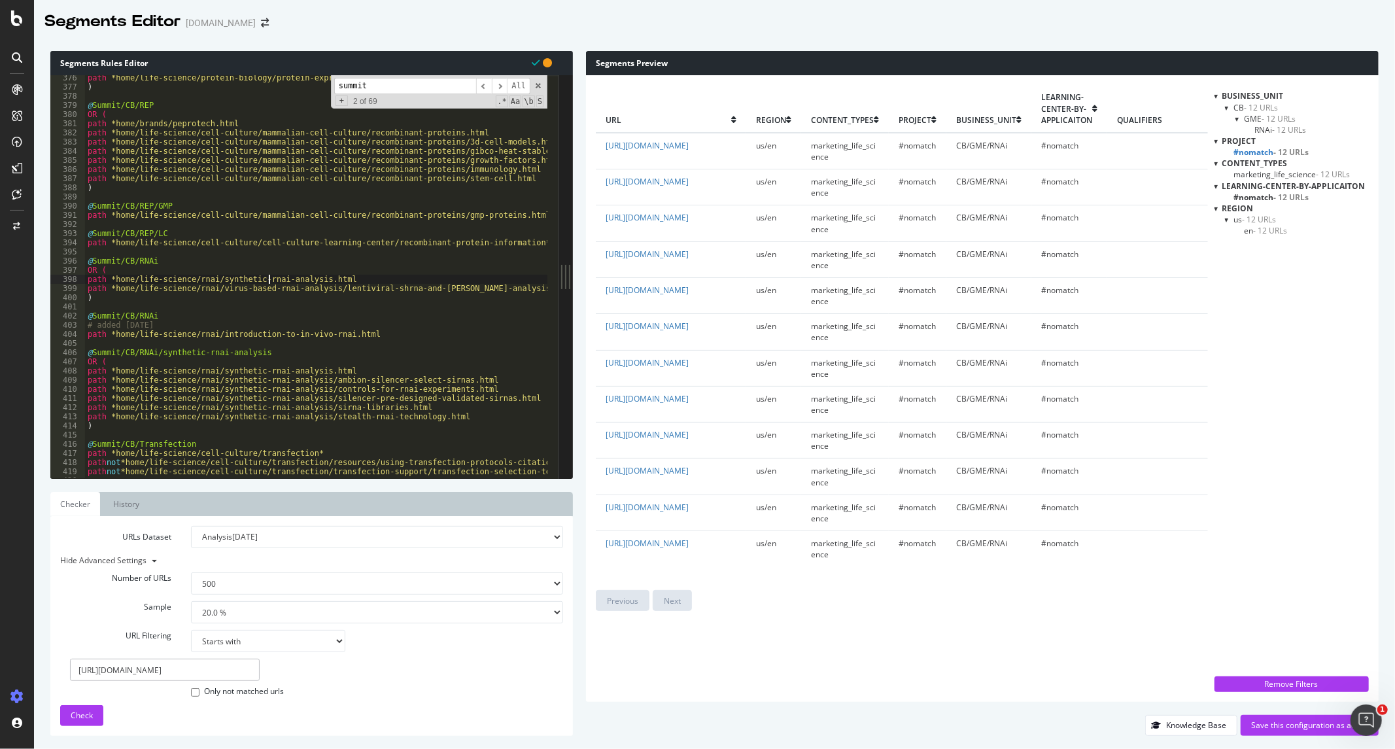
click at [267, 277] on div "path *home/life-science/protein-biology/protein-expression/protein-expression-p…" at bounding box center [777, 278] width 1384 height 411
click at [201, 369] on div "path *home/life-science/protein-biology/protein-expression/protein-expression-p…" at bounding box center [777, 278] width 1384 height 411
drag, startPoint x: 339, startPoint y: 367, endPoint x: 120, endPoint y: 371, distance: 218.4
click at [120, 371] on div "path *home/life-science/protein-biology/protein-expression/protein-expression-p…" at bounding box center [777, 278] width 1384 height 411
click at [208, 350] on div "path *home/life-science/protein-biology/protein-expression/protein-expression-p…" at bounding box center [777, 278] width 1384 height 411
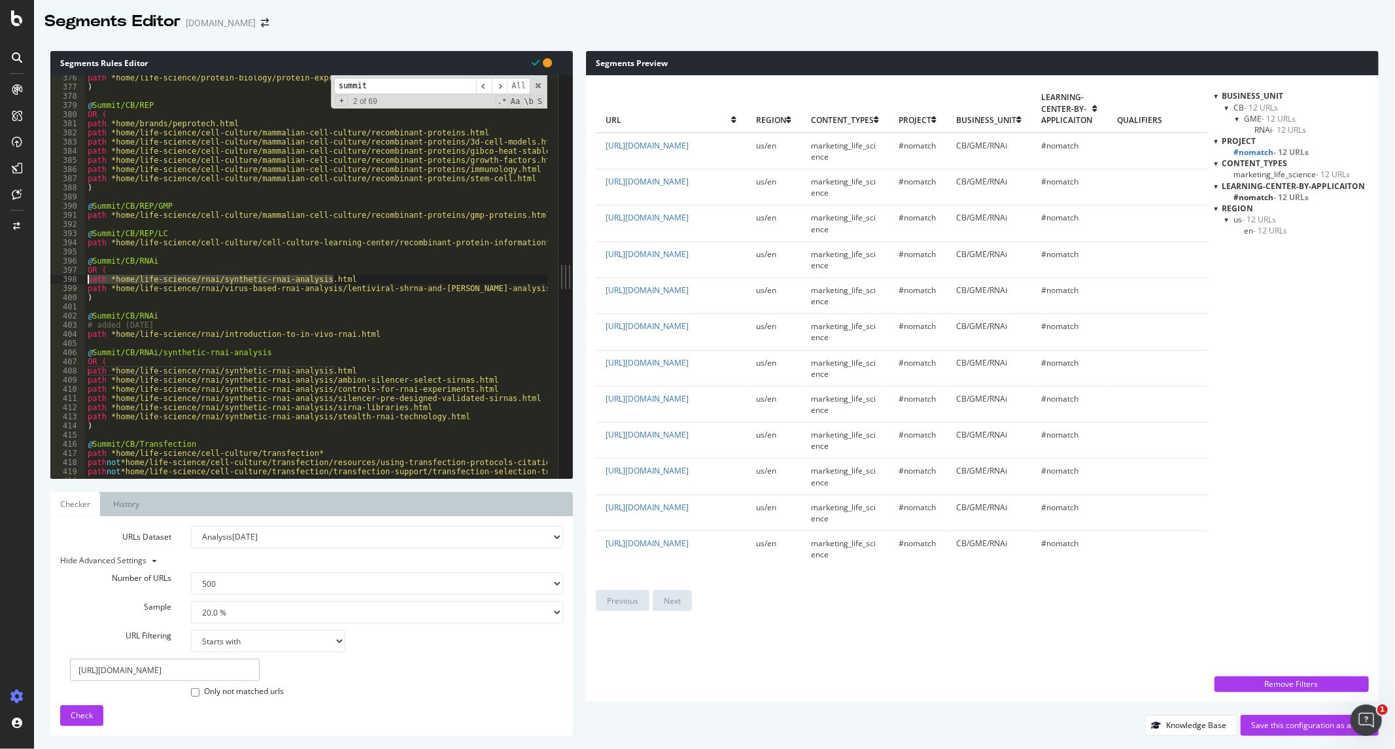
drag, startPoint x: 339, startPoint y: 279, endPoint x: 75, endPoint y: 279, distance: 263.5
click at [75, 279] on div "@Summit/CB/RNAi/synthetic-rnai-analysis 376 377 378 379 380 381 382 383 384 385…" at bounding box center [304, 276] width 508 height 403
type textarea "path *home/life-science/rnai/synthetic-rnai-analysis.html"
drag, startPoint x: 366, startPoint y: 334, endPoint x: 80, endPoint y: 332, distance: 286.4
click at [80, 332] on div "376 377 378 379 380 381 382 383 384 385 386 387 388 389 390 391 392 393 394 395…" at bounding box center [304, 276] width 508 height 403
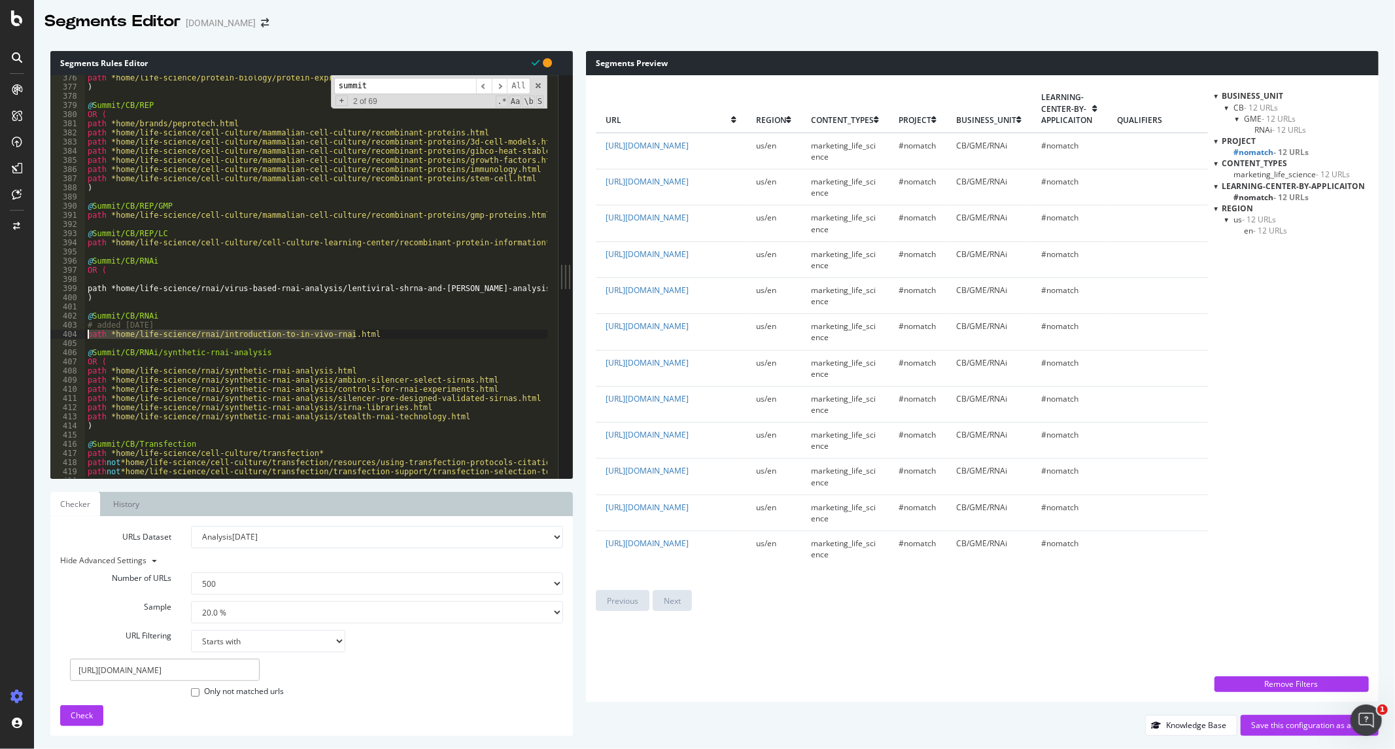
type textarea "path *home/life-science/rnai/introduction-to-in-vivo-rnai.html"
click at [126, 279] on div "path *home/life-science/protein-biology/protein-expression/protein-expression-p…" at bounding box center [777, 278] width 1384 height 411
paste textarea "path *home/life-science/rnai/introduction-to-in-vivo-rnai.html"
click at [109, 324] on div "path *home/life-science/protein-biology/protein-expression/protein-expression-p…" at bounding box center [777, 278] width 1384 height 411
click at [109, 330] on div "path *home/life-science/protein-biology/protein-expression/protein-expression-p…" at bounding box center [777, 278] width 1384 height 411
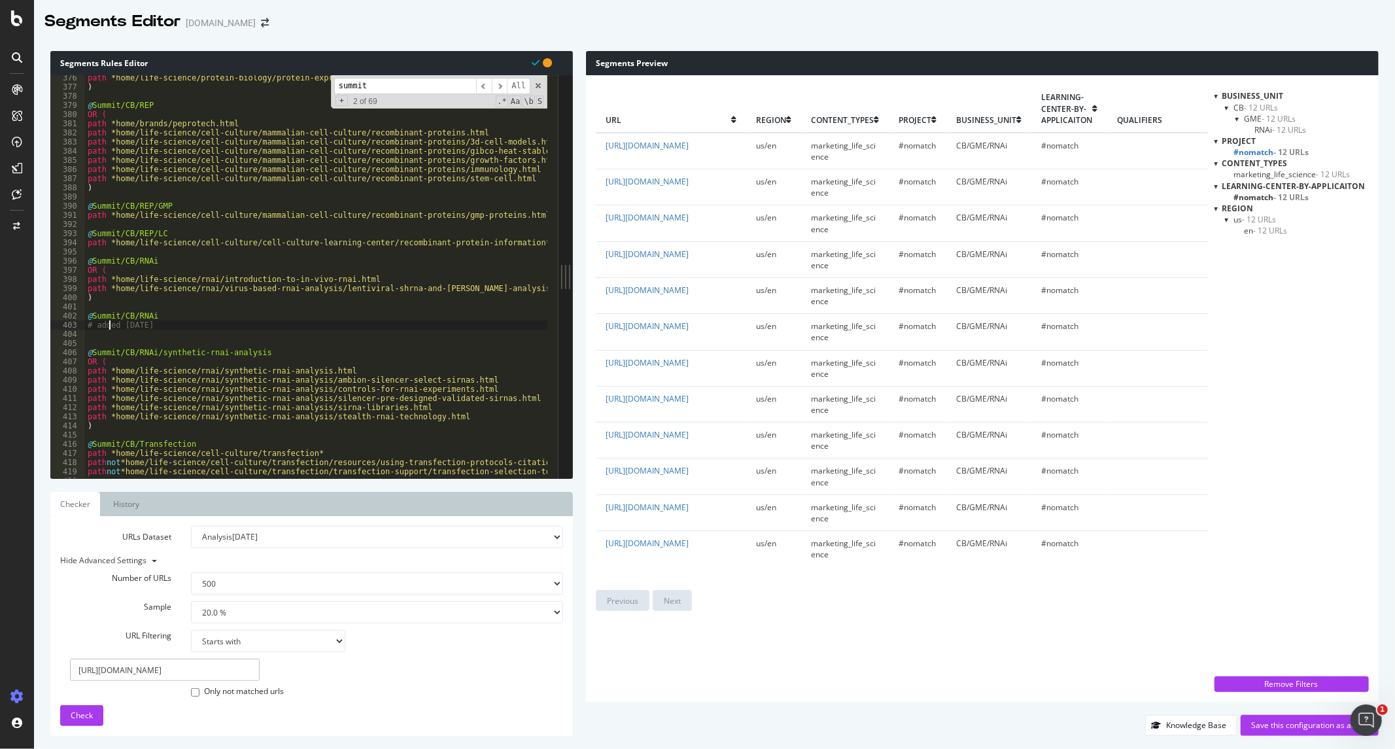
click at [109, 330] on div "path *home/life-science/protein-biology/protein-expression/protein-expression-p…" at bounding box center [777, 278] width 1384 height 411
type textarea "# updated [DATE]"
click at [190, 304] on div "path *home/life-science/protein-biology/protein-expression/protein-expression-p…" at bounding box center [777, 278] width 1384 height 411
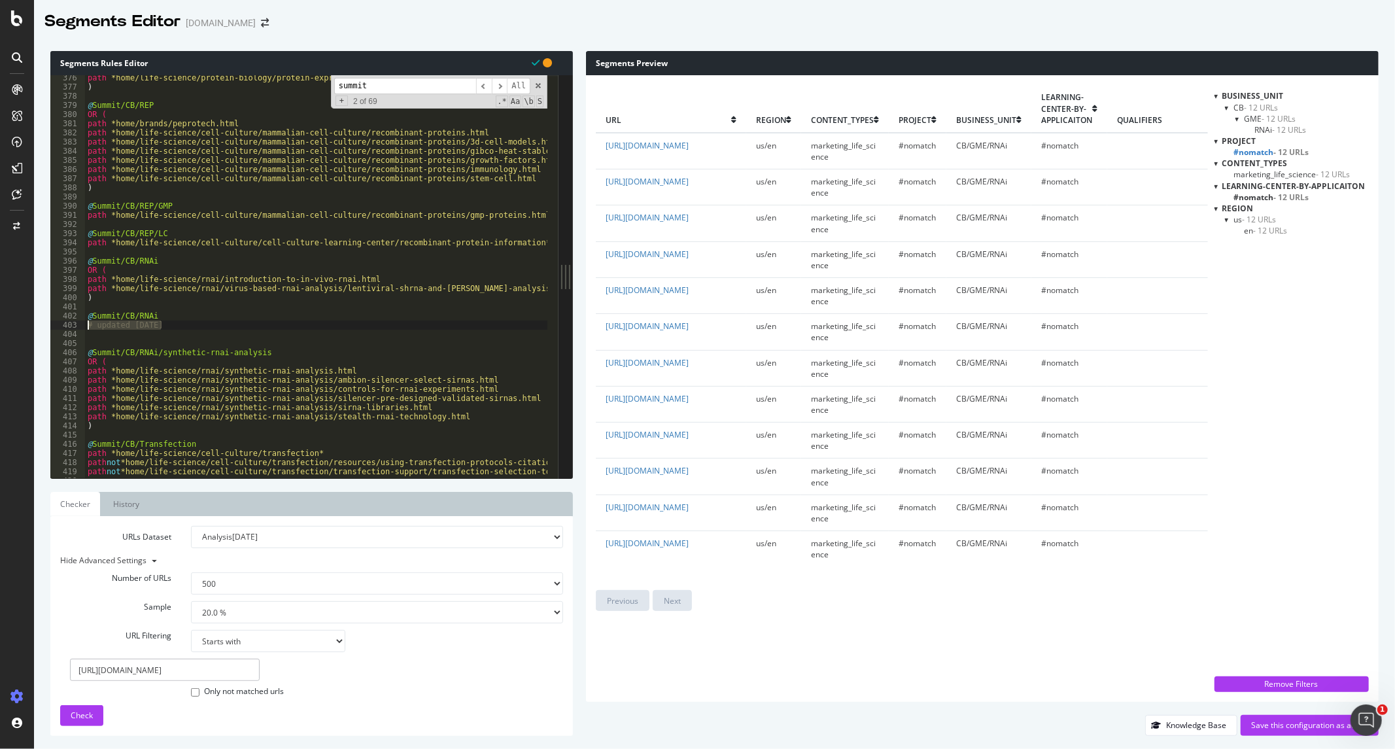
drag, startPoint x: 168, startPoint y: 328, endPoint x: 79, endPoint y: 330, distance: 88.9
click at [79, 330] on div "376 377 378 379 380 381 382 383 384 385 386 387 388 389 390 391 392 393 394 395…" at bounding box center [304, 276] width 508 height 403
type textarea "# updated [DATE]"
click at [88, 273] on div "path *home/life-science/protein-biology/protein-expression/protein-expression-p…" at bounding box center [777, 278] width 1384 height 411
paste textarea "# updated [DATE]"
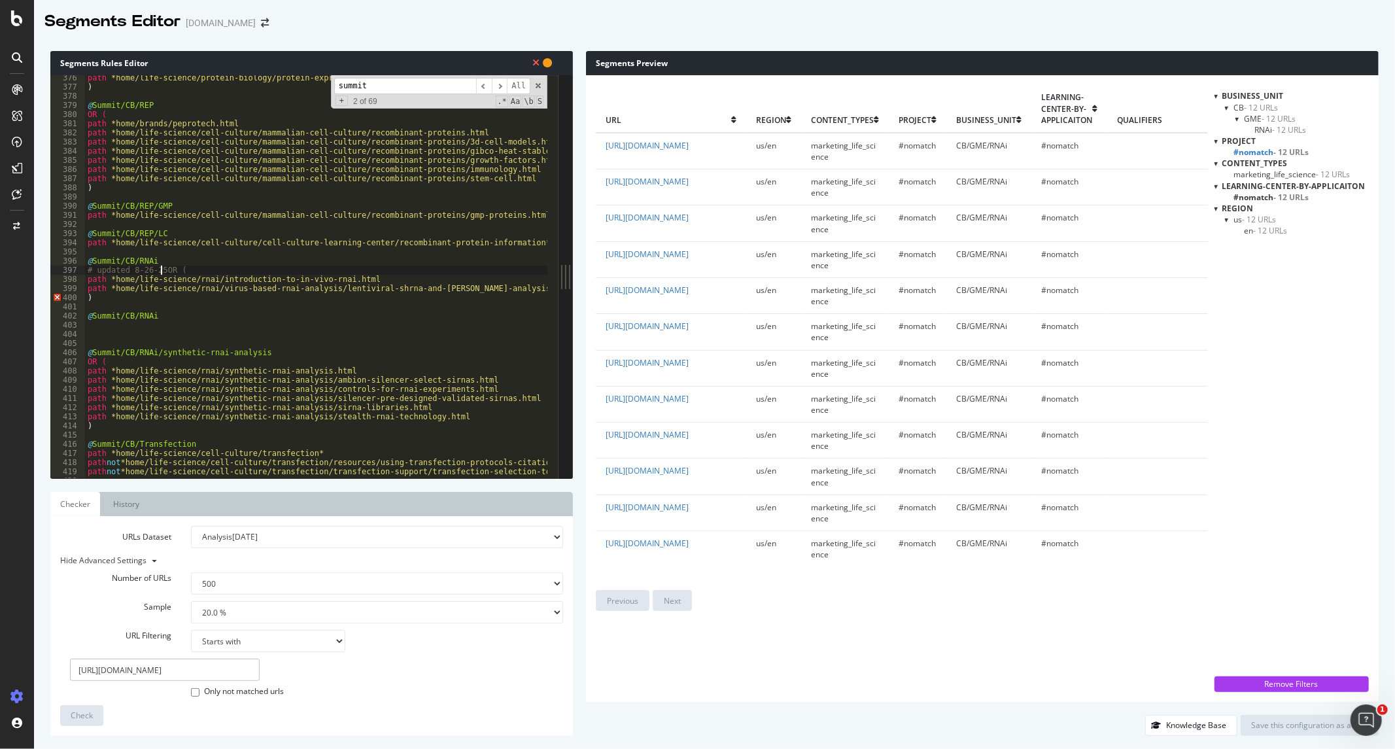
type textarea "OR ("
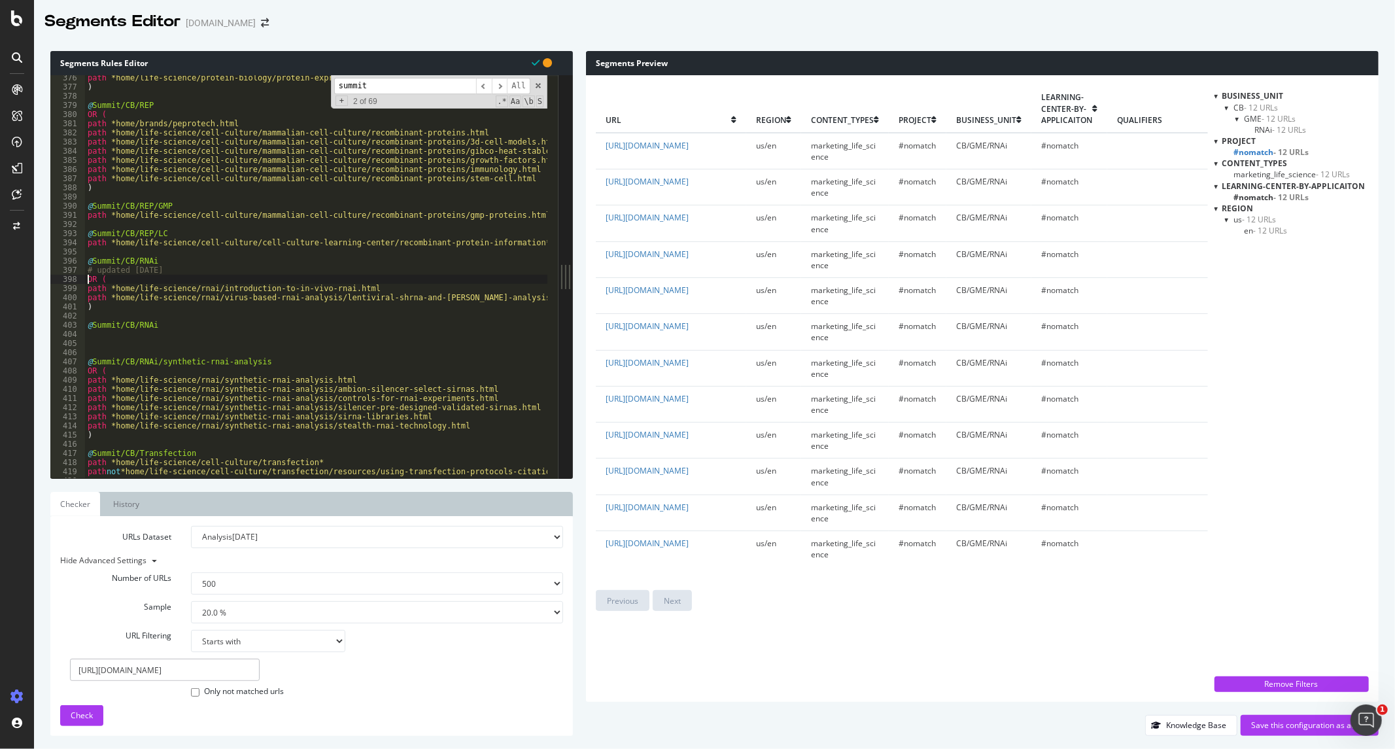
scroll to position [0, 1]
drag, startPoint x: 86, startPoint y: 322, endPoint x: 213, endPoint y: 349, distance: 128.9
click at [213, 349] on div "path *home/life-science/protein-biology/protein-expression/protein-expression-p…" at bounding box center [777, 278] width 1384 height 411
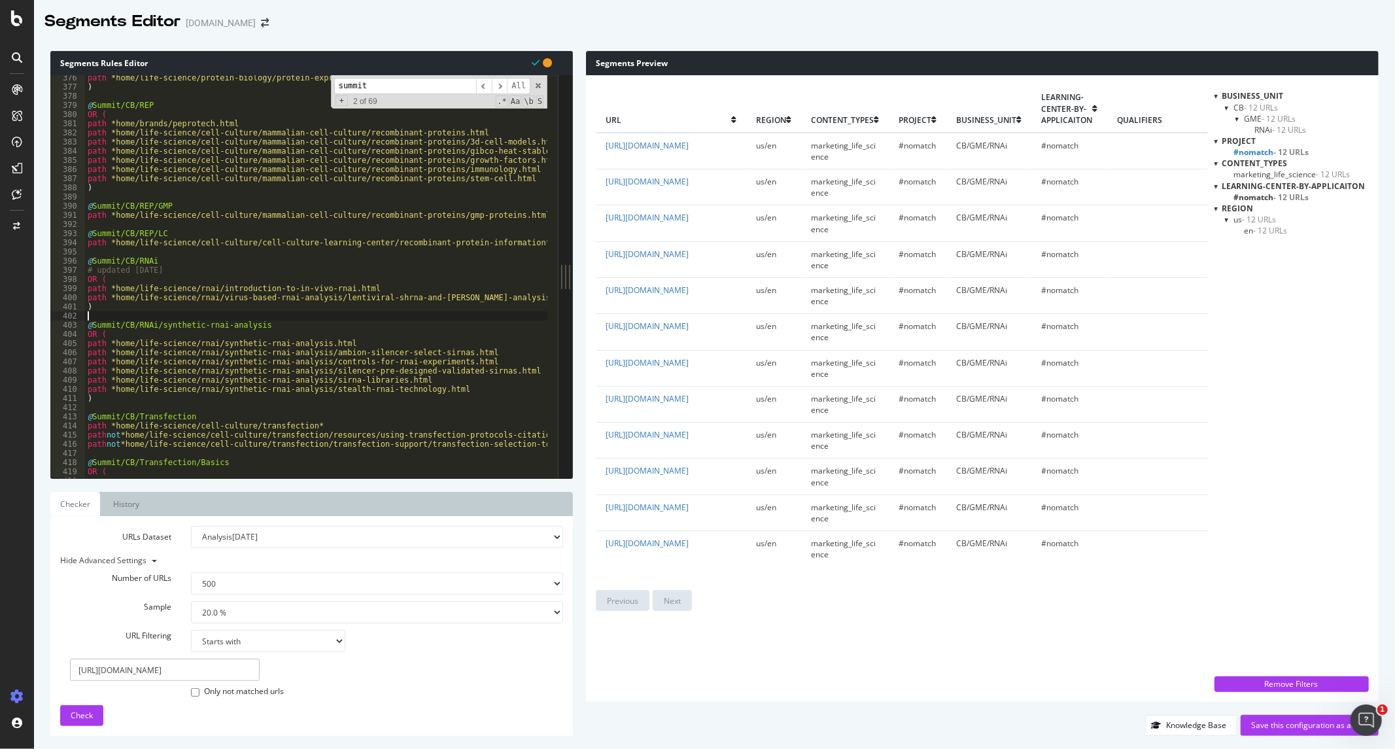
click at [301, 386] on div "path *home/life-science/protein-biology/protein-expression/protein-expression-p…" at bounding box center [777, 278] width 1384 height 411
type textarea "path *home/life-science/rnai/synthetic-rnai-analysis/stealth-rnai-technology.ht…"
click at [79, 715] on span "Check" at bounding box center [82, 714] width 22 height 11
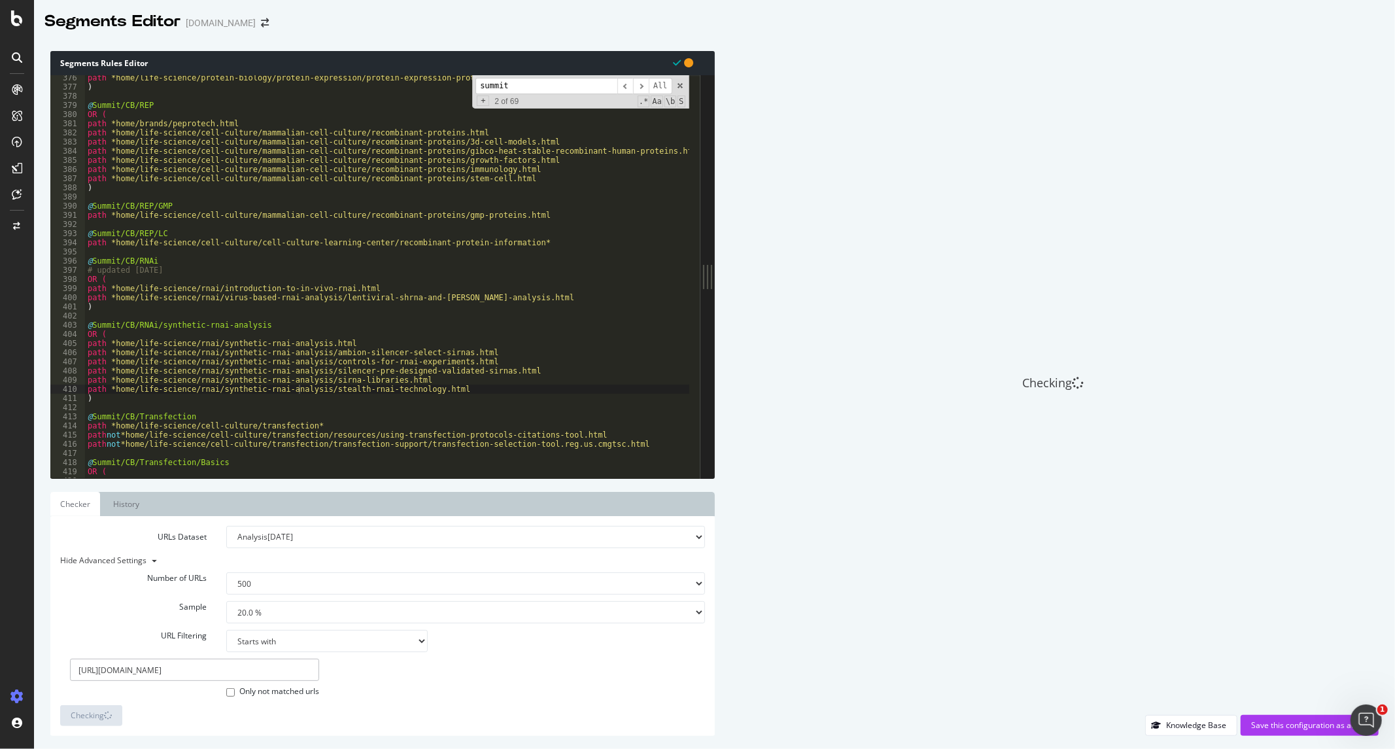
scroll to position [2976, 0]
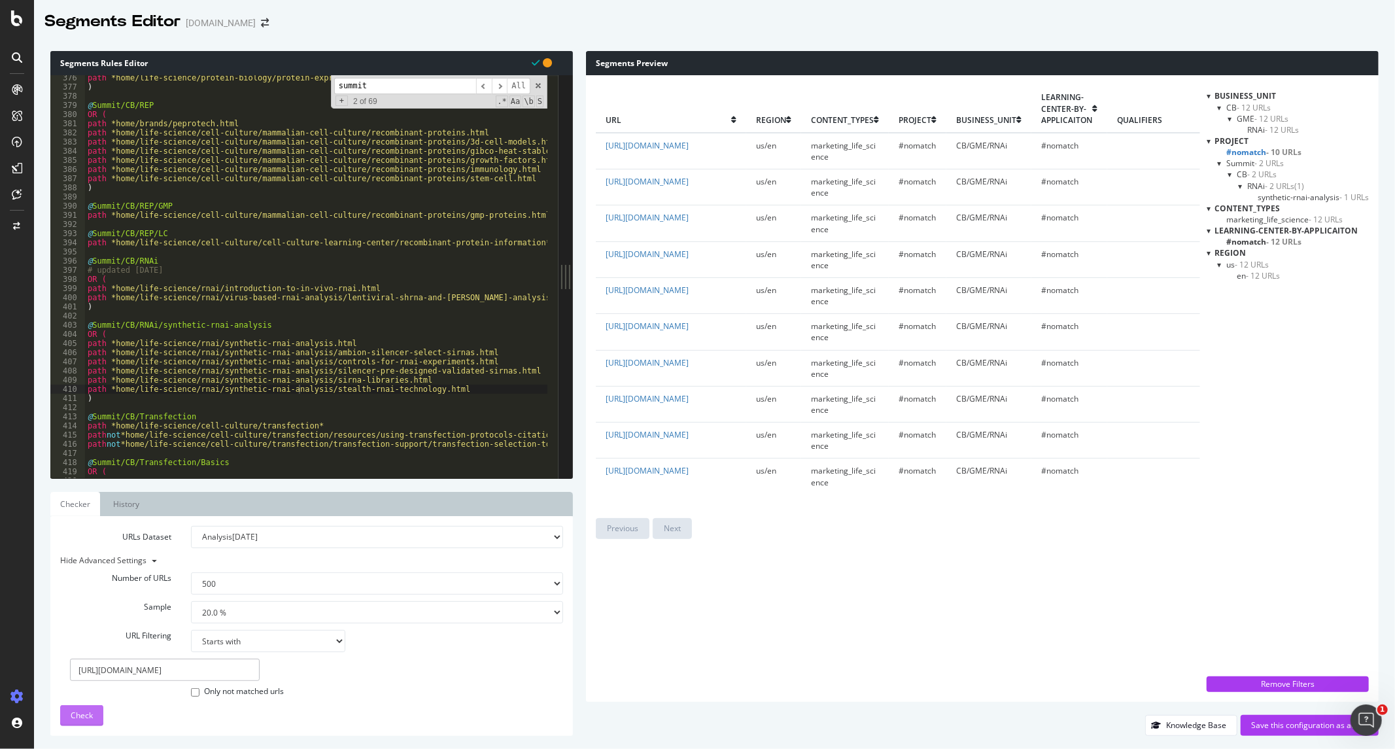
click at [1244, 163] on span "Summit - 2 URLs" at bounding box center [1255, 163] width 58 height 11
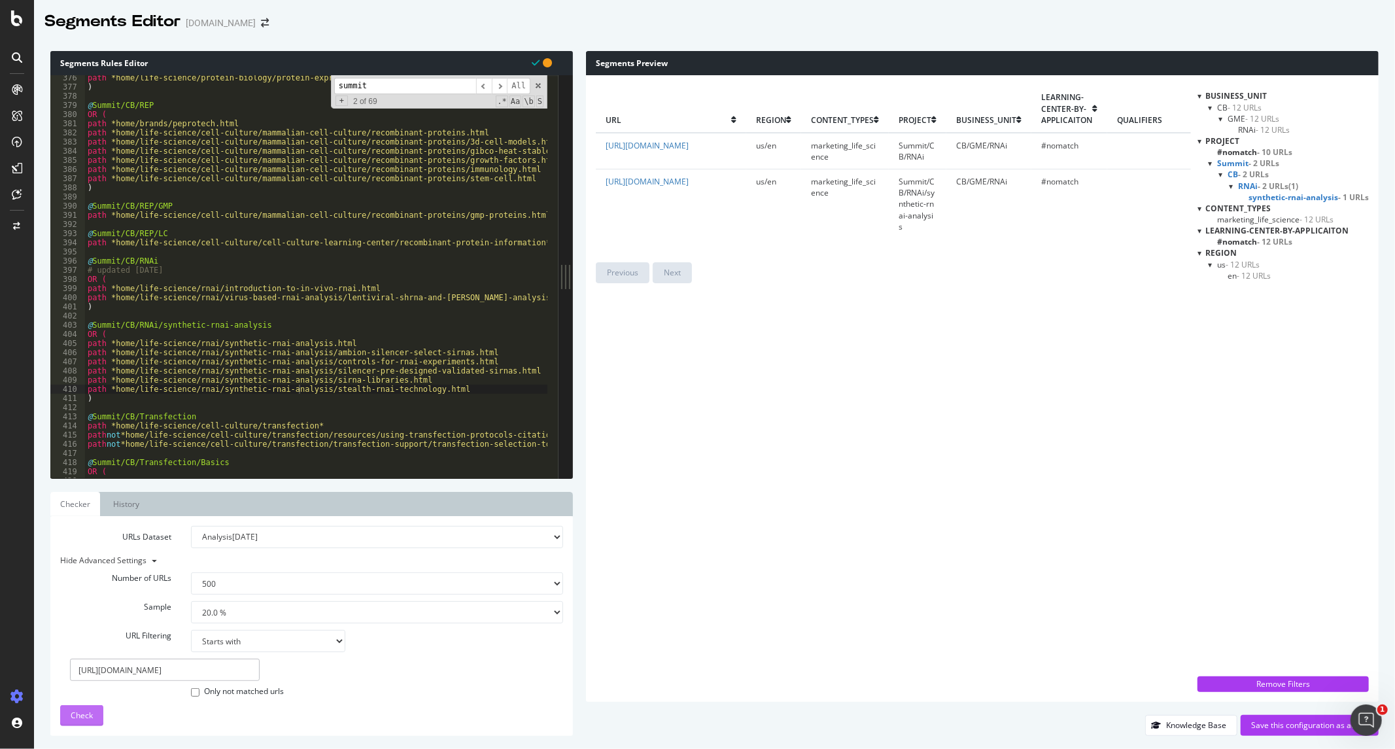
click at [1245, 107] on span "- 12 URLs" at bounding box center [1244, 107] width 34 height 11
click at [1236, 158] on span "Summit - 2 URLs" at bounding box center [1248, 163] width 62 height 11
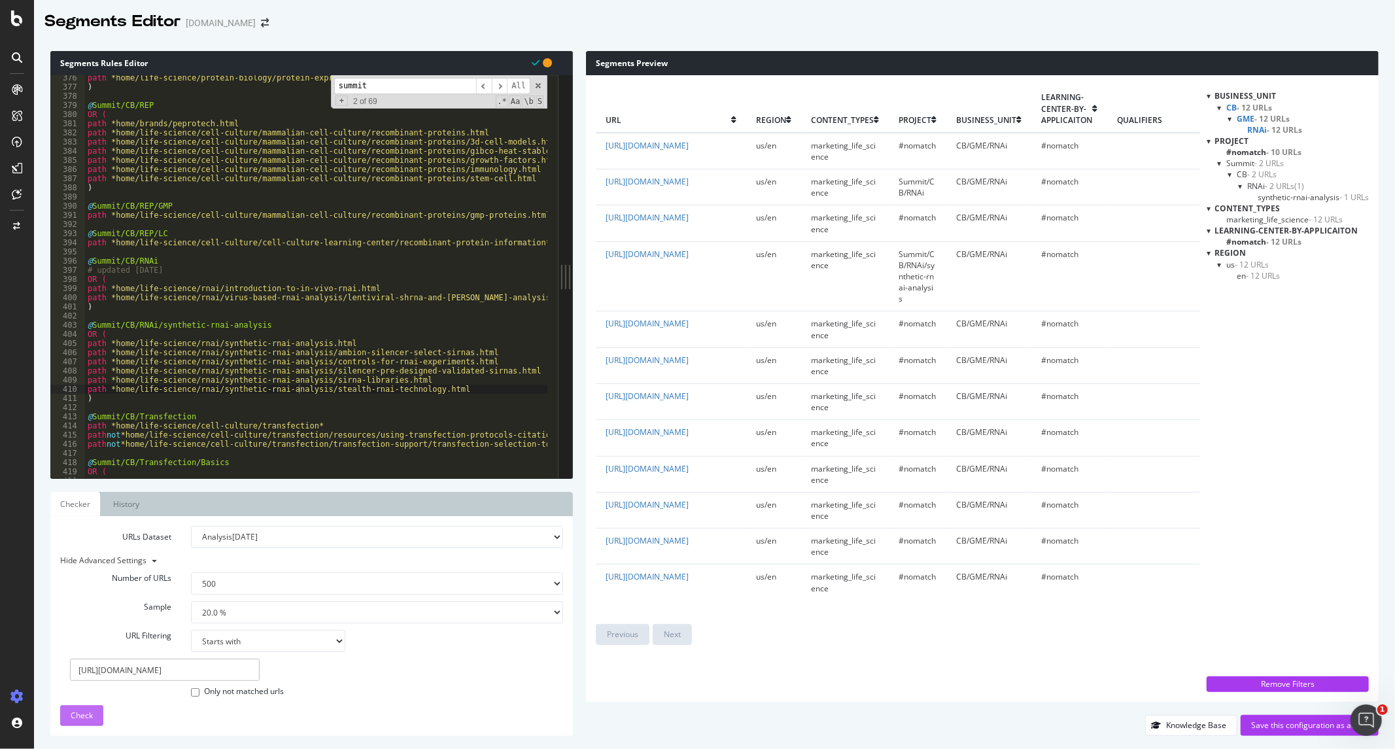
scroll to position [0, 0]
click at [253, 616] on select "1.0 % 10.0 % 20.0 % 50.0 % 100.0 %" at bounding box center [377, 612] width 372 height 22
select select "100"
click at [191, 601] on select "1.0 % 10.0 % 20.0 % 50.0 % 100.0 %" at bounding box center [377, 612] width 372 height 22
click at [88, 711] on span "Check" at bounding box center [82, 714] width 22 height 11
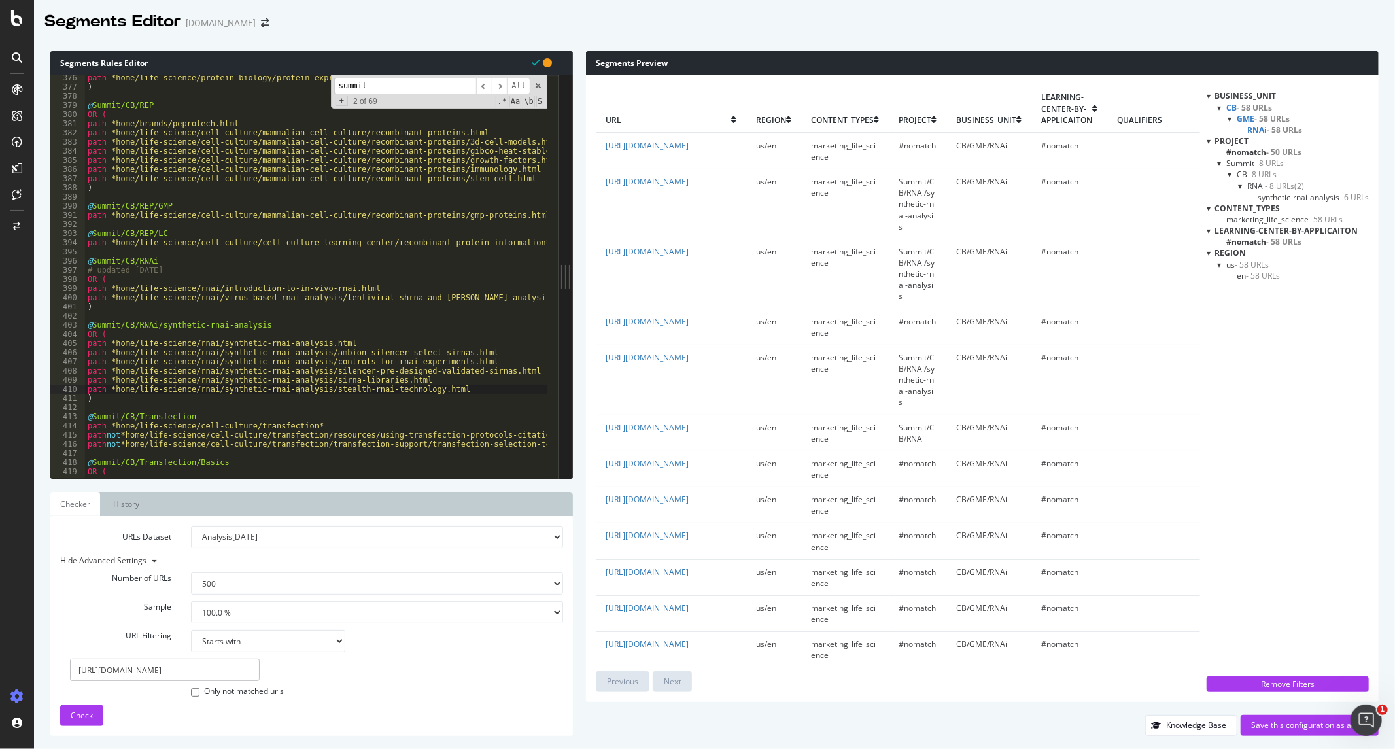
click at [1236, 162] on span "Summit - 8 URLs" at bounding box center [1255, 163] width 58 height 11
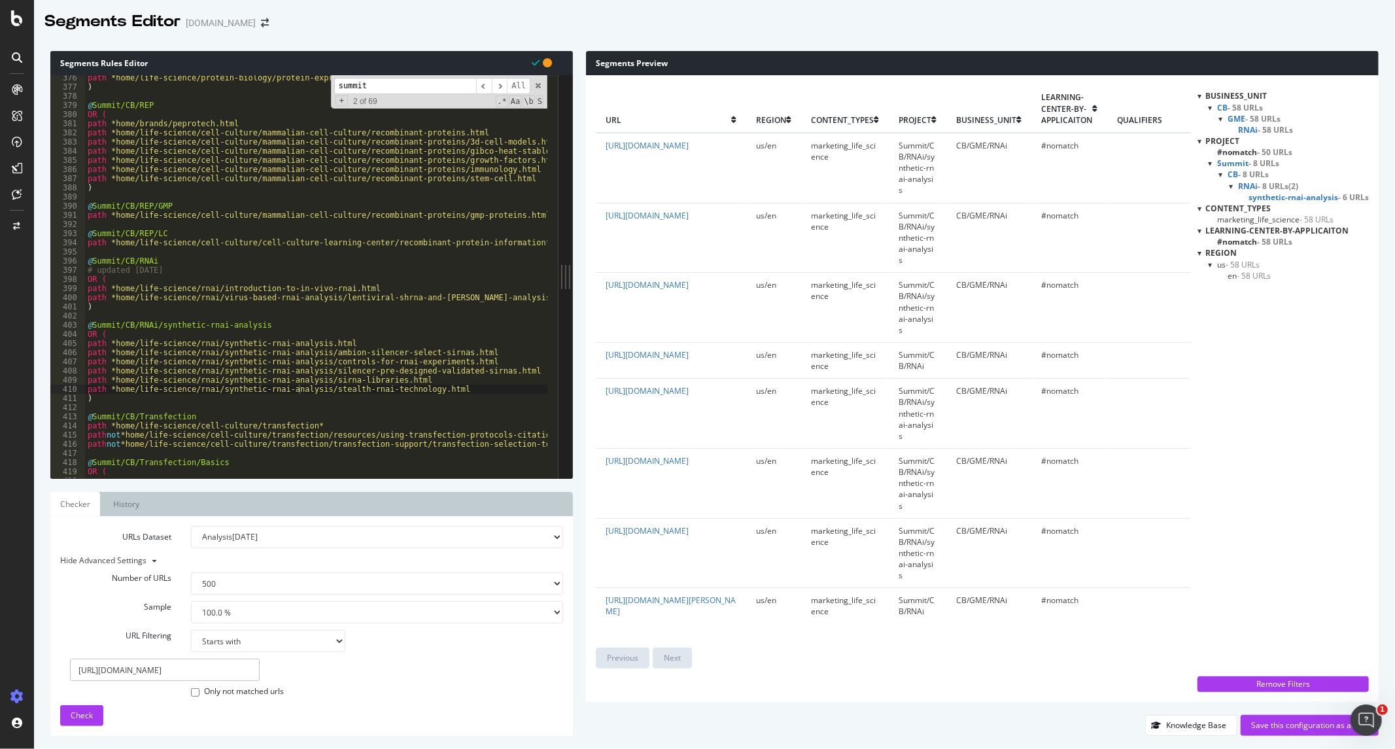
click at [1231, 108] on span "- 58 URLs" at bounding box center [1244, 107] width 35 height 11
click at [1226, 161] on span "Summit - 8 URLs" at bounding box center [1248, 163] width 62 height 11
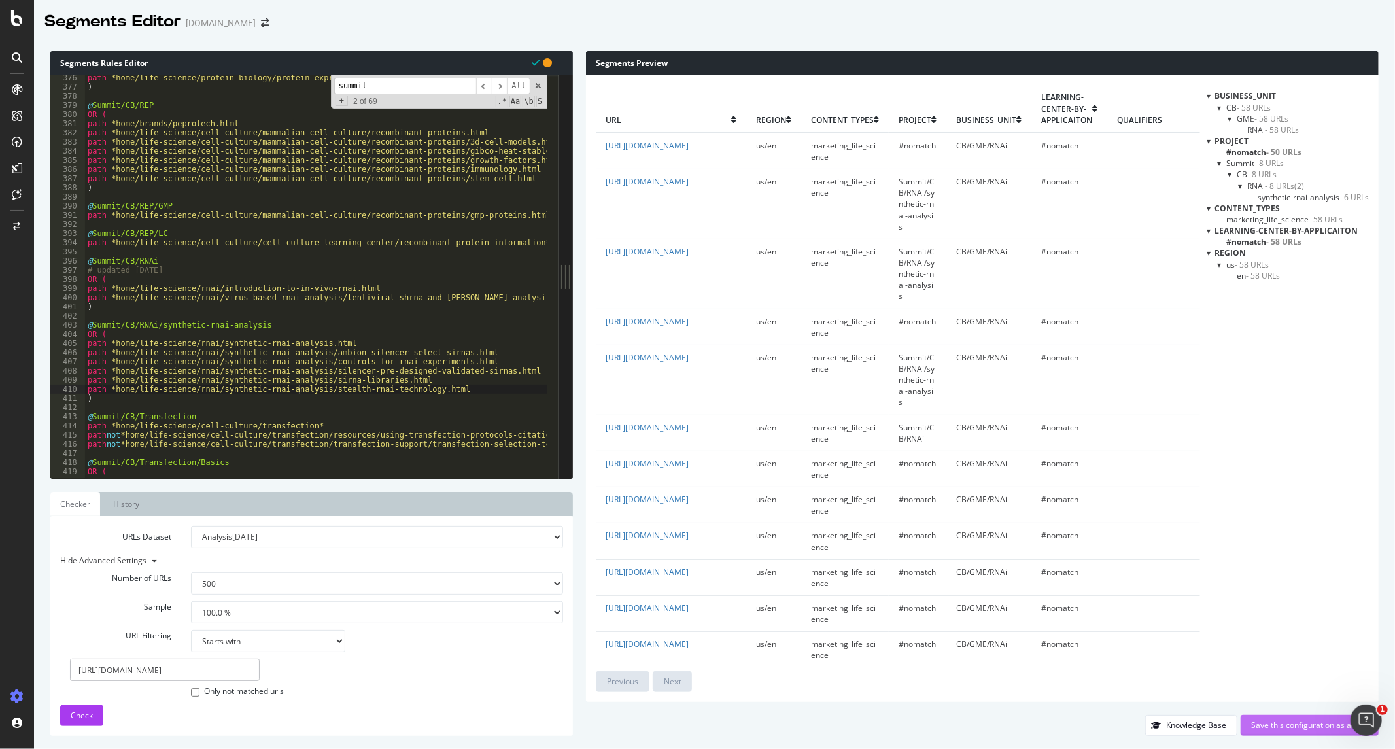
click at [1273, 723] on div "Save this configuration as active" at bounding box center [1309, 724] width 117 height 11
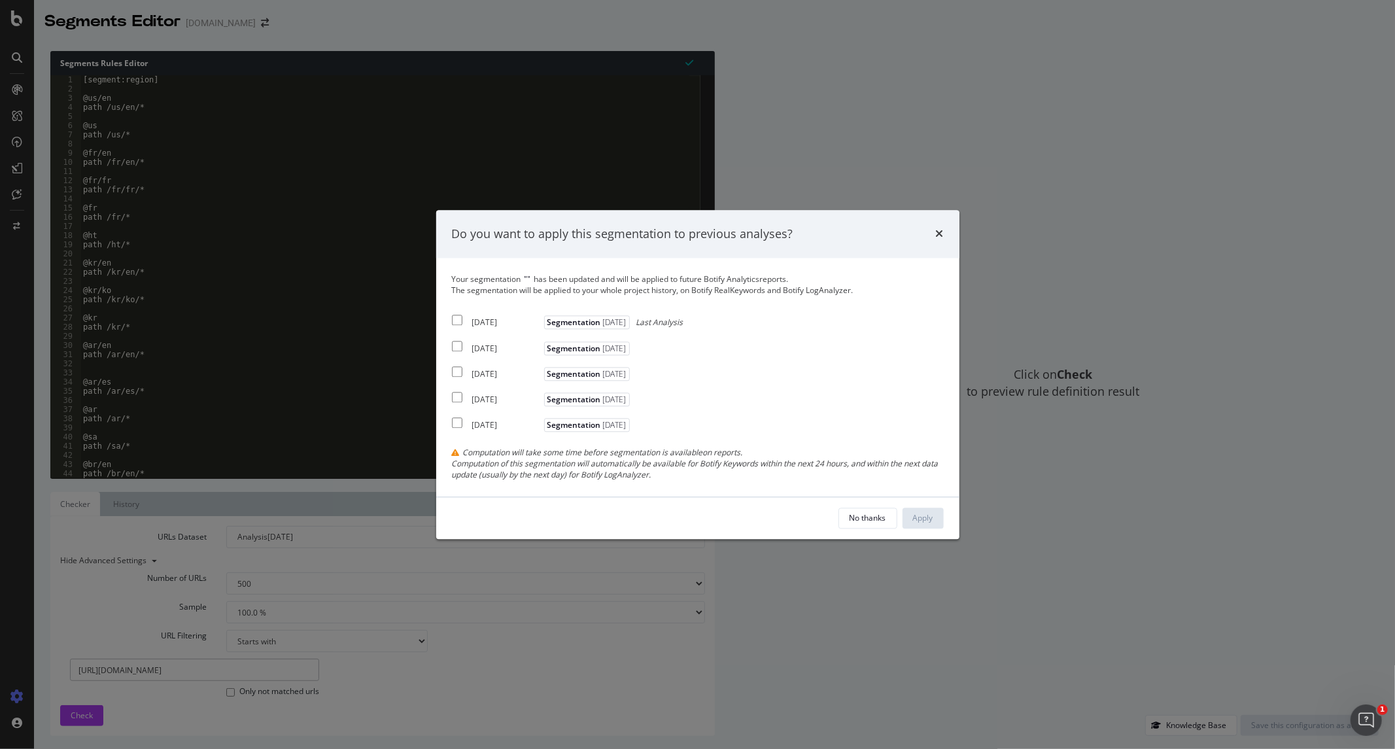
click at [455, 318] on input "modal" at bounding box center [457, 320] width 10 height 10
checkbox input "true"
click at [916, 515] on div "Apply" at bounding box center [923, 517] width 20 height 11
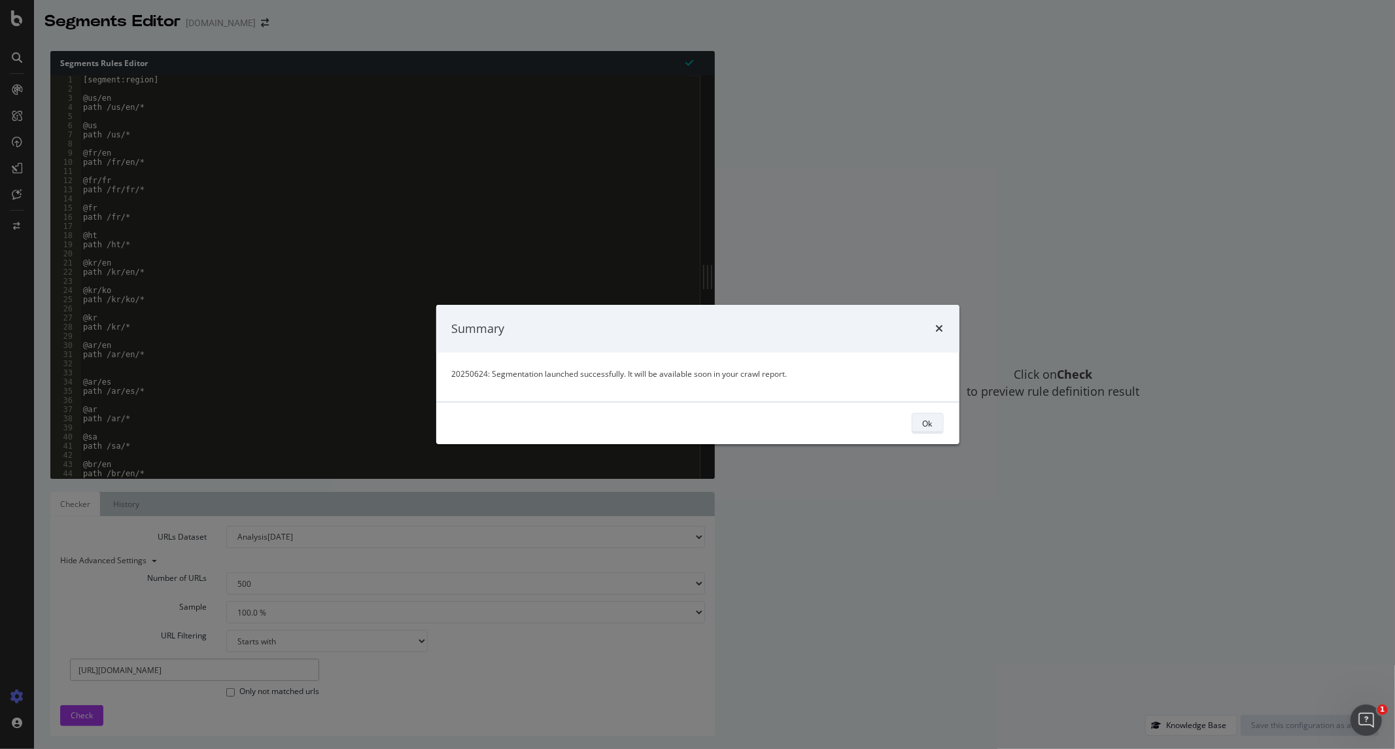
click at [923, 422] on div "Ok" at bounding box center [928, 423] width 10 height 11
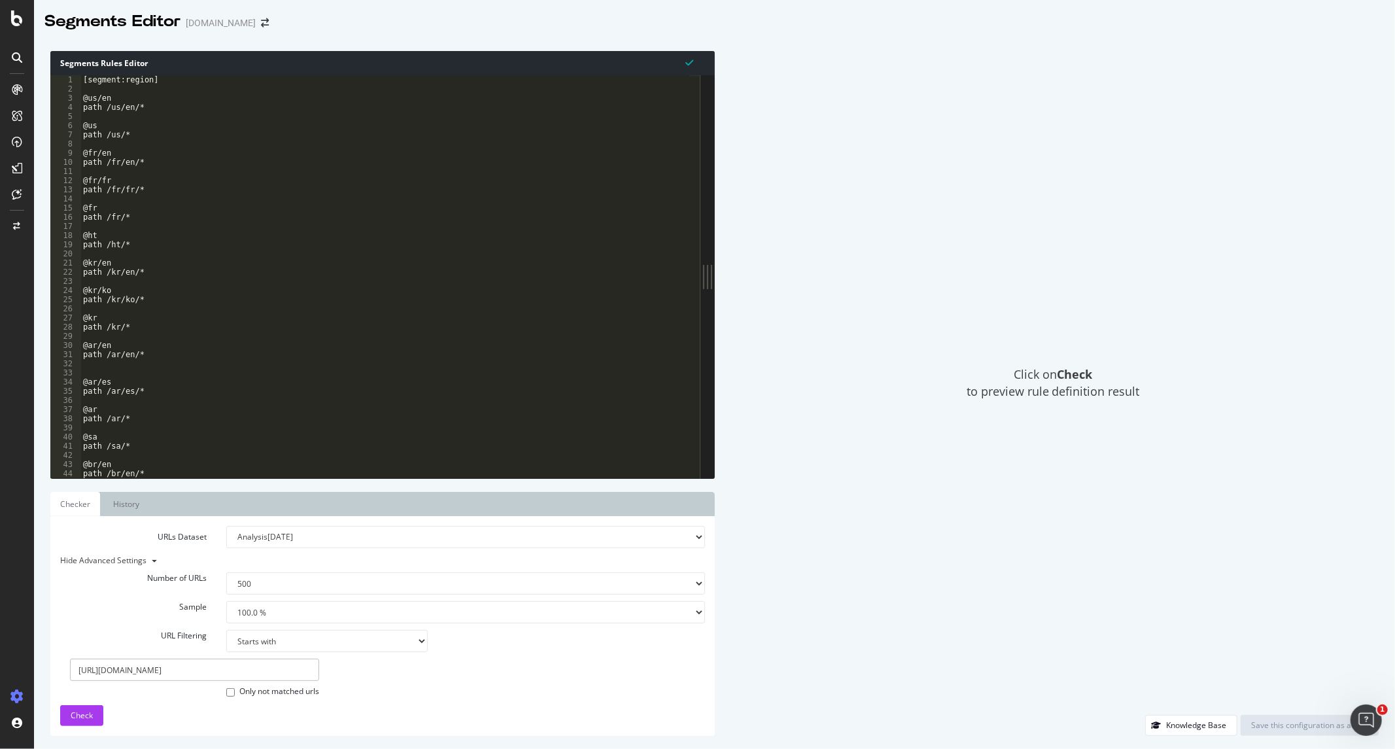
click at [150, 111] on div "[segment:region] @us/en path /us/en/* @us path /us/* @fr/en path /fr/en/* @fr/f…" at bounding box center [772, 280] width 1384 height 411
type textarea "URL [URL][DOMAIN_NAME] )"
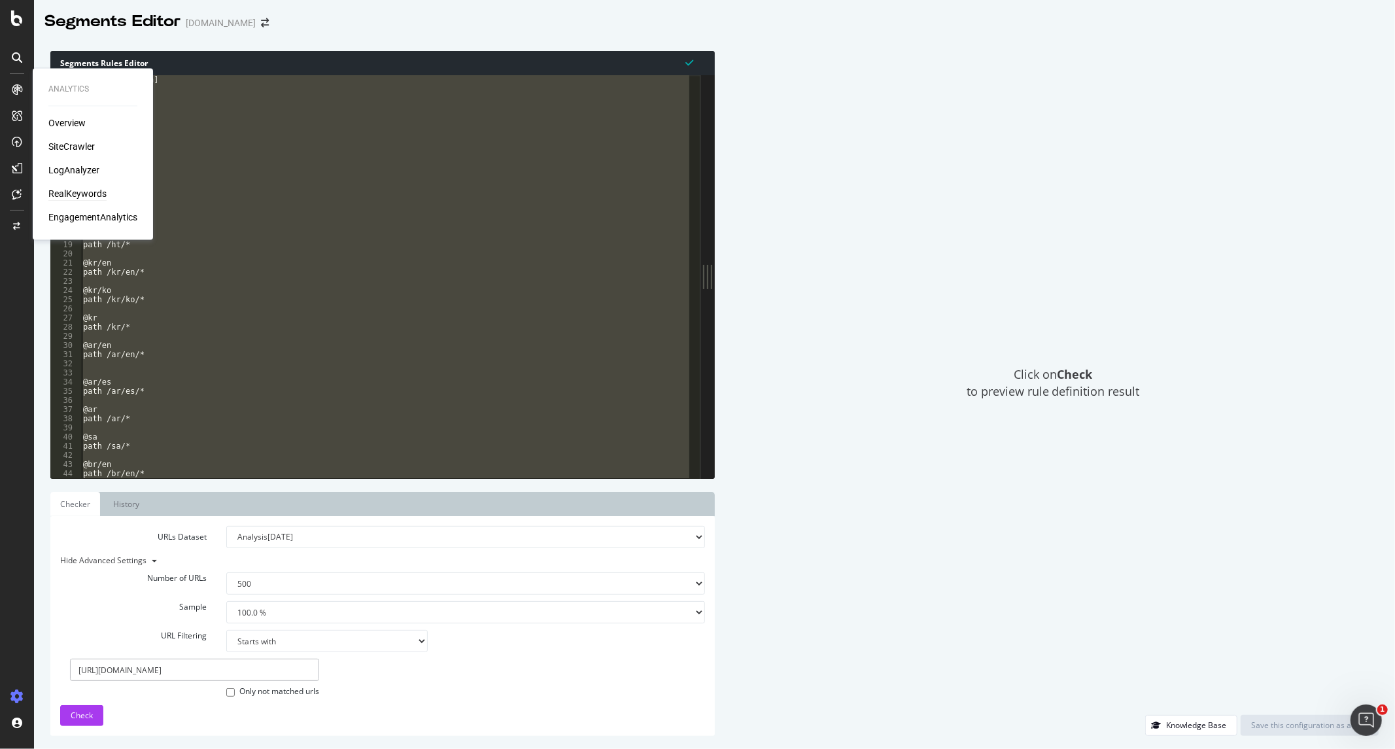
click at [84, 191] on div "RealKeywords" at bounding box center [77, 194] width 58 height 13
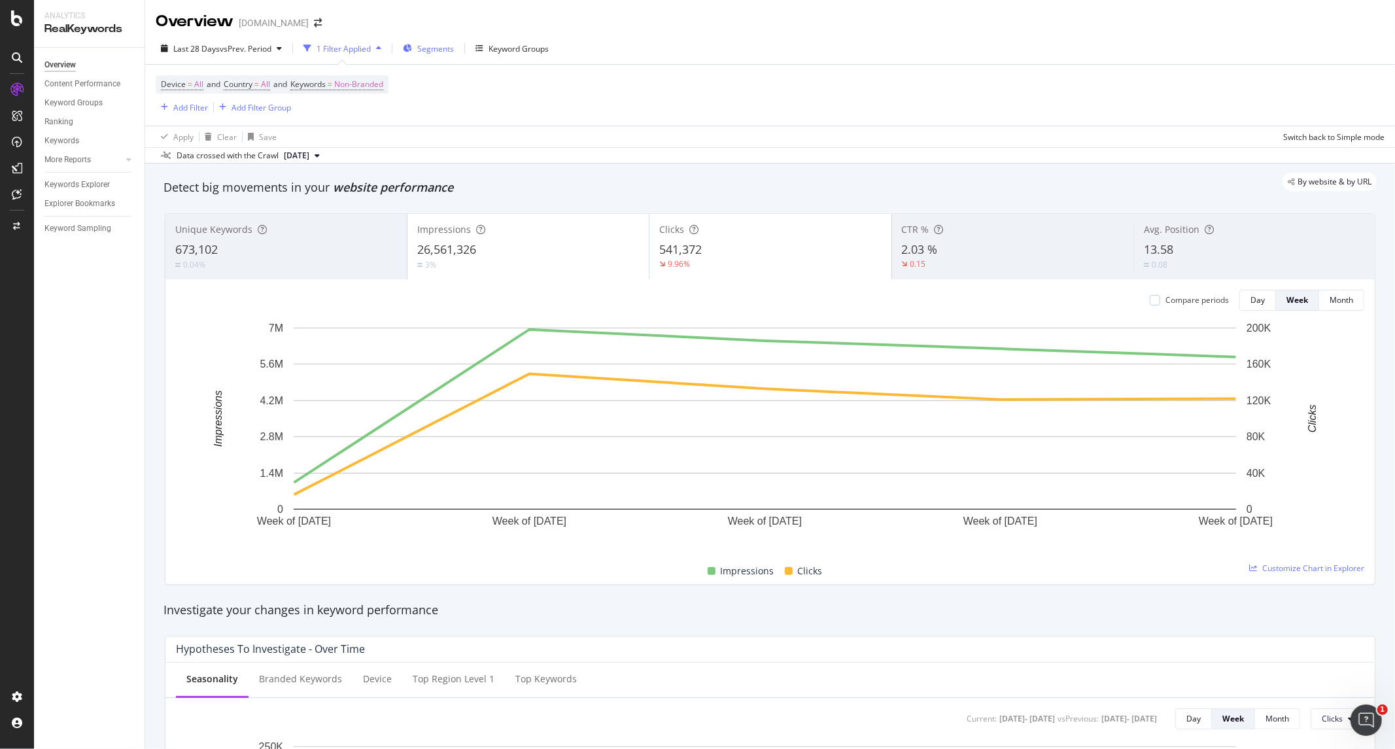
click at [440, 50] on span "Segments" at bounding box center [435, 48] width 37 height 11
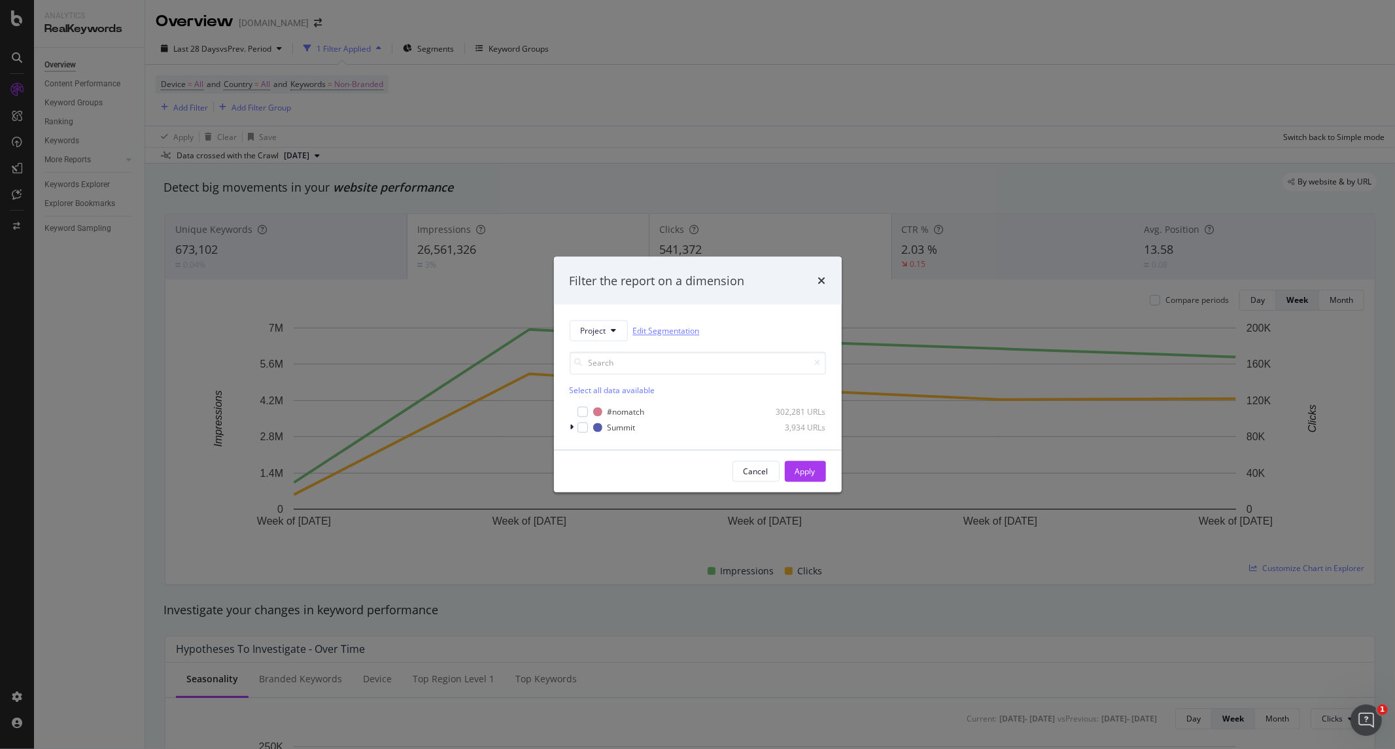
click at [649, 333] on link "Edit Segmentation" at bounding box center [666, 331] width 67 height 14
